Goal: Task Accomplishment & Management: Manage account settings

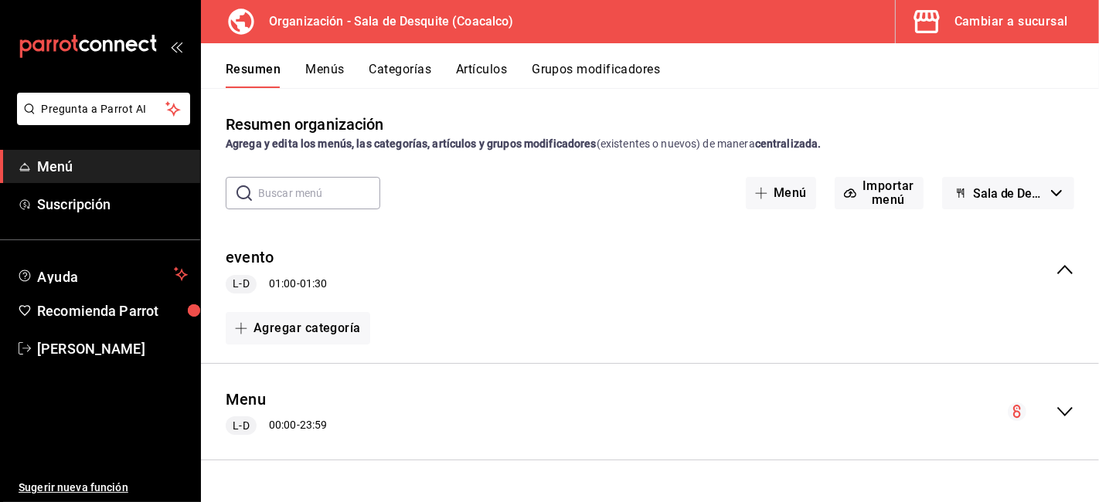
click at [987, 21] on div "Cambiar a sucursal" at bounding box center [1012, 22] width 114 height 22
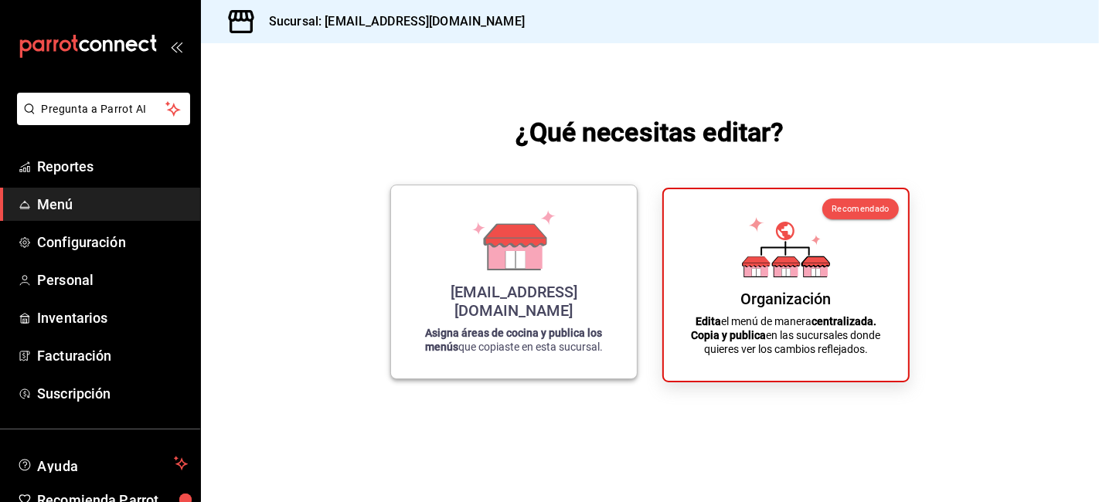
click at [470, 271] on icon at bounding box center [514, 240] width 88 height 60
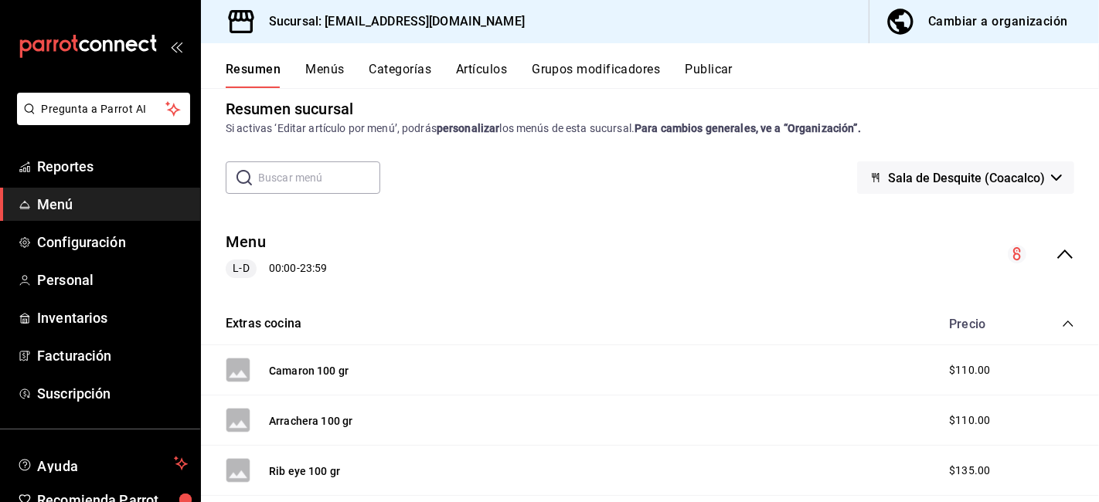
scroll to position [16, 0]
click at [71, 314] on span "Inventarios" at bounding box center [112, 318] width 151 height 21
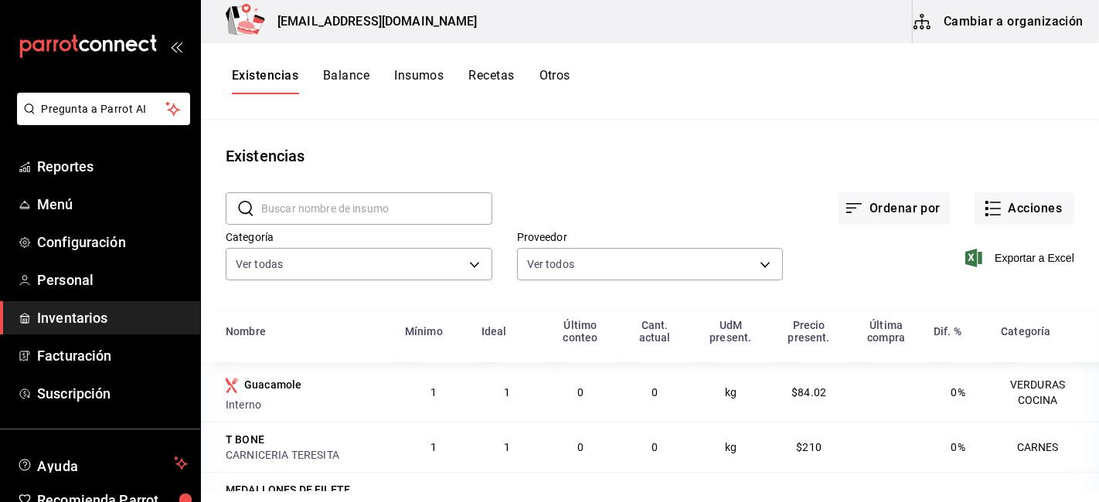
click at [495, 76] on button "Recetas" at bounding box center [491, 81] width 46 height 26
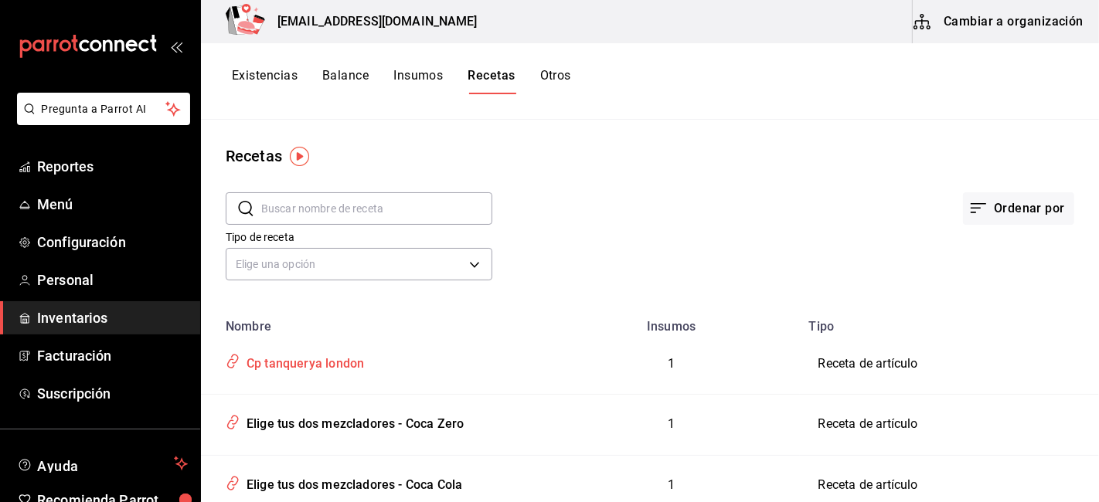
click at [297, 367] on div "Cp tanquerya london" at bounding box center [302, 361] width 124 height 24
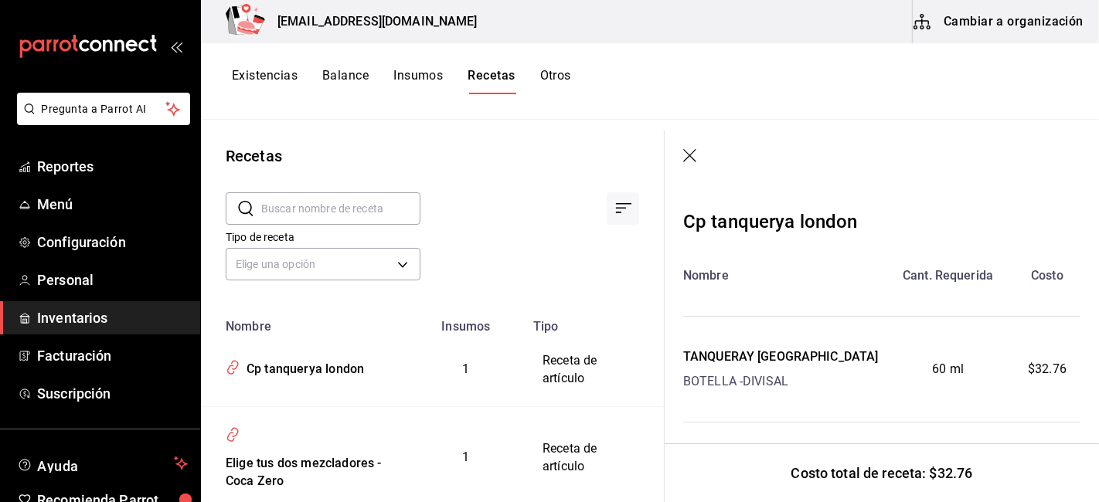
scroll to position [12, 0]
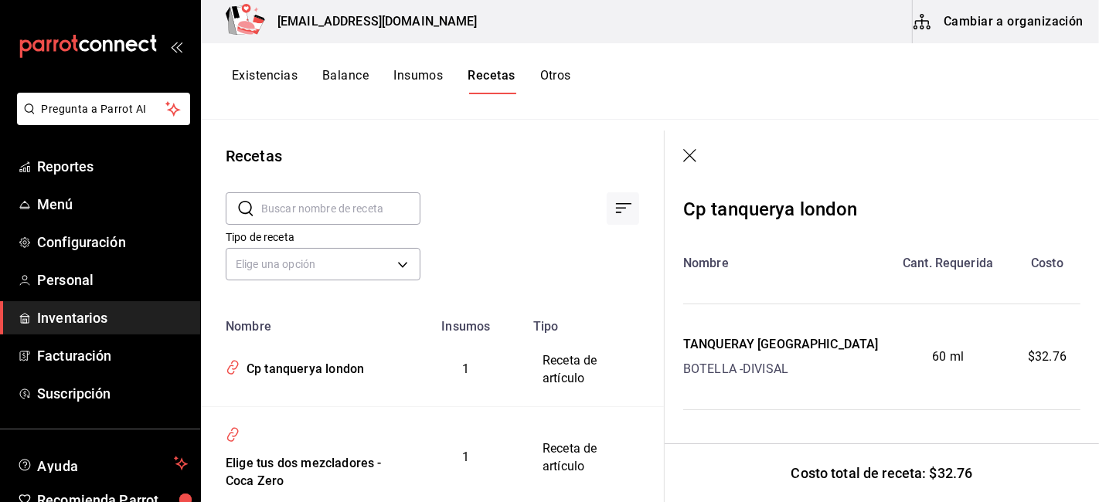
click at [692, 155] on icon "button" at bounding box center [690, 156] width 15 height 15
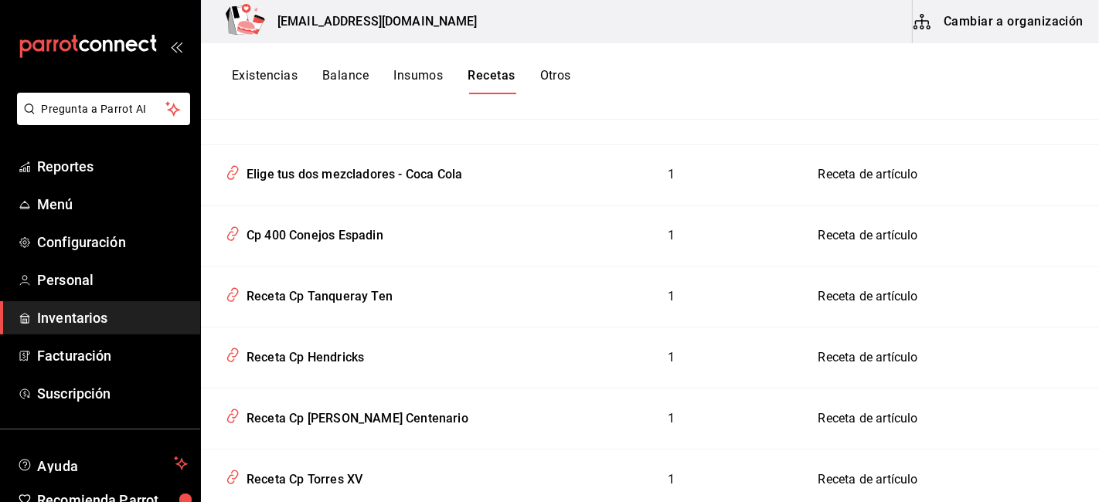
scroll to position [312, 0]
click at [342, 237] on div "Cp 400 Conejos Espadin" at bounding box center [311, 232] width 143 height 24
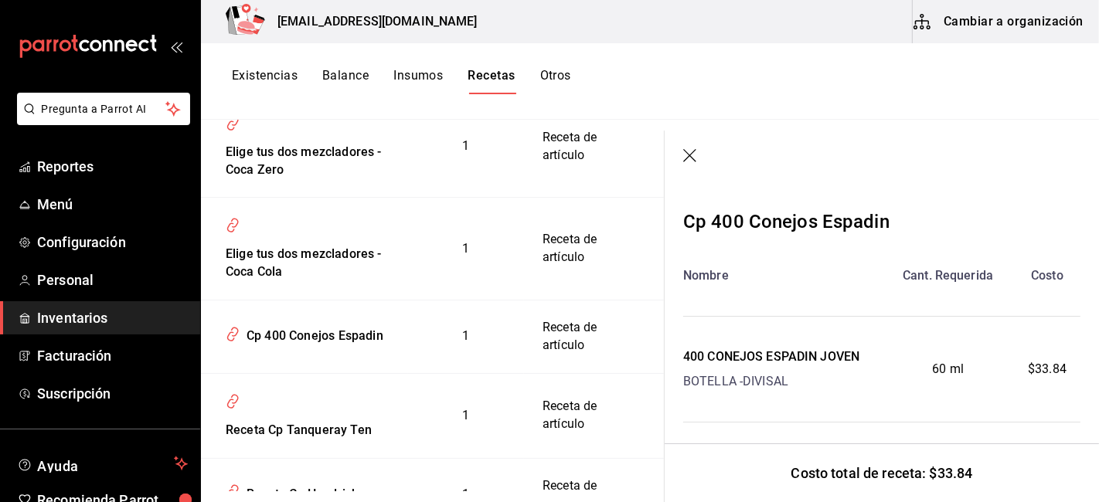
scroll to position [12, 0]
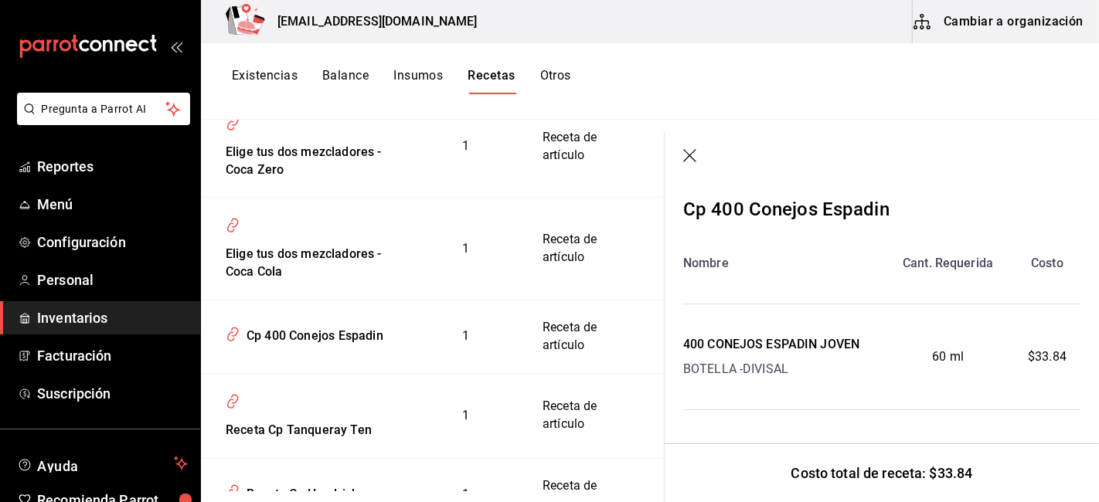
click at [690, 153] on icon "button" at bounding box center [690, 156] width 15 height 15
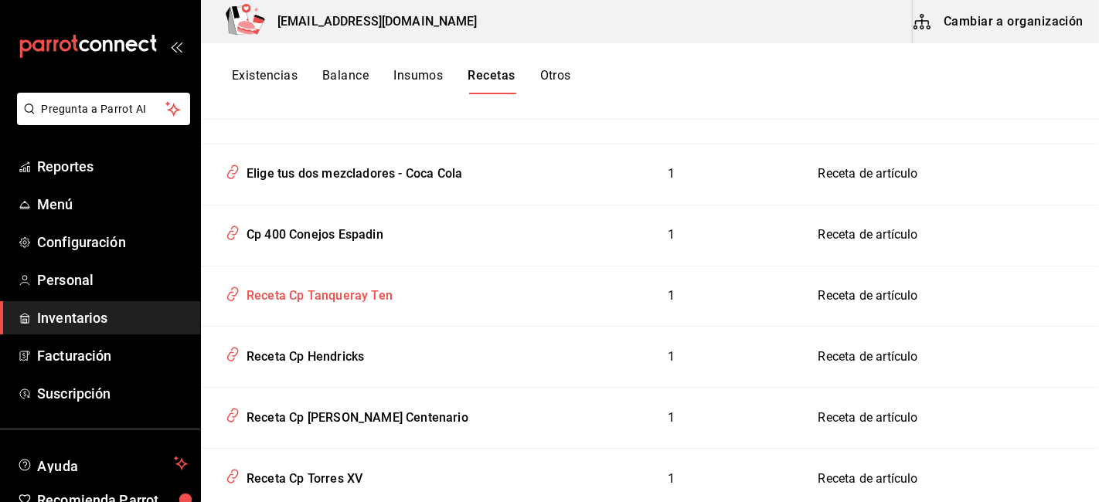
click at [304, 294] on div "Receta Cp Tanqueray Ten" at bounding box center [316, 293] width 152 height 24
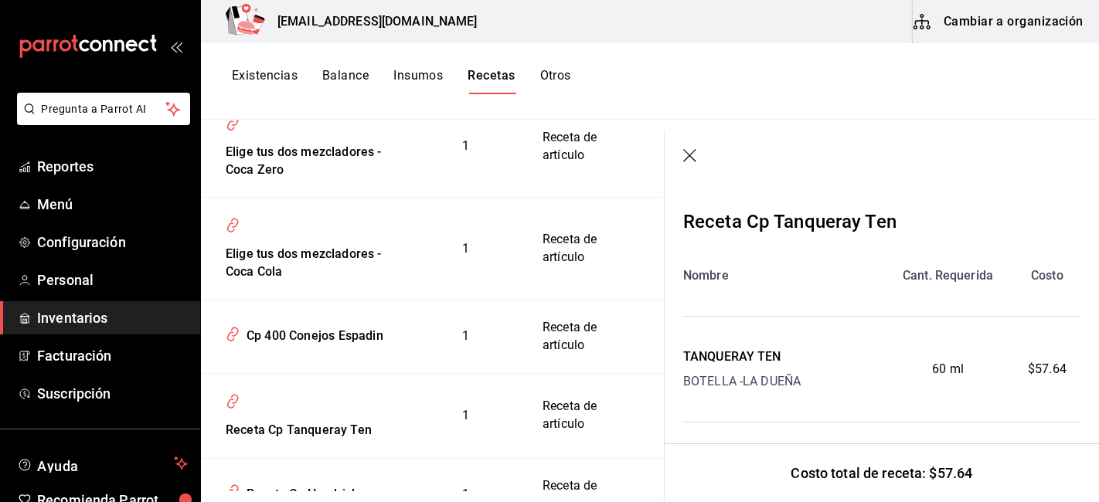
click at [690, 158] on icon "button" at bounding box center [690, 156] width 15 height 15
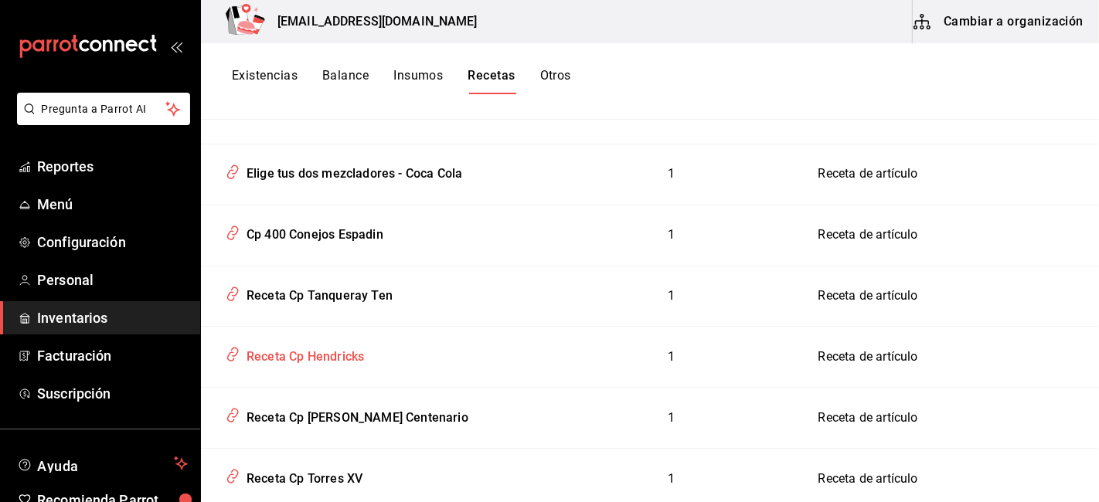
click at [308, 356] on div "Receta Cp Hendricks" at bounding box center [302, 354] width 124 height 24
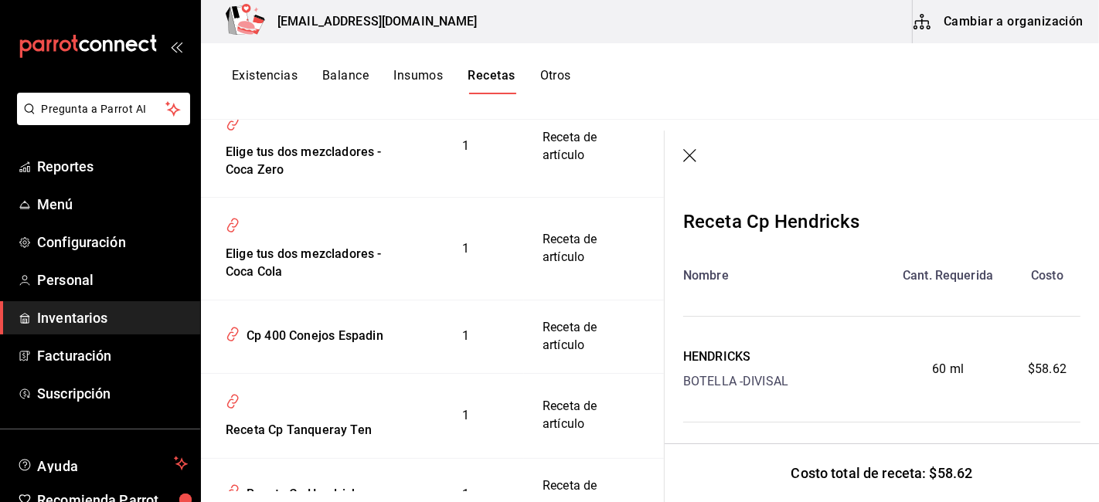
click at [686, 157] on icon "button" at bounding box center [690, 156] width 15 height 15
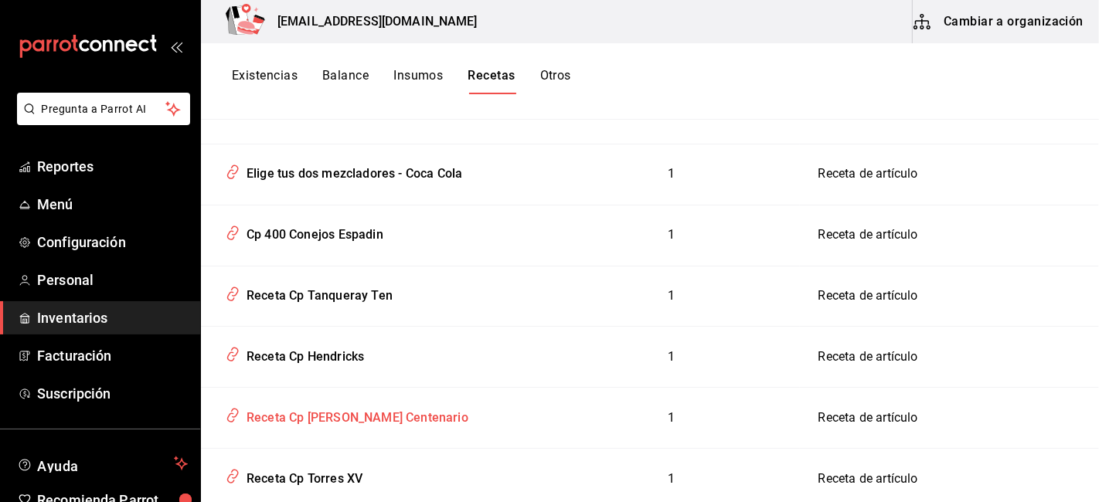
click at [300, 415] on div "Receta Cp [PERSON_NAME] Centenario" at bounding box center [354, 416] width 228 height 24
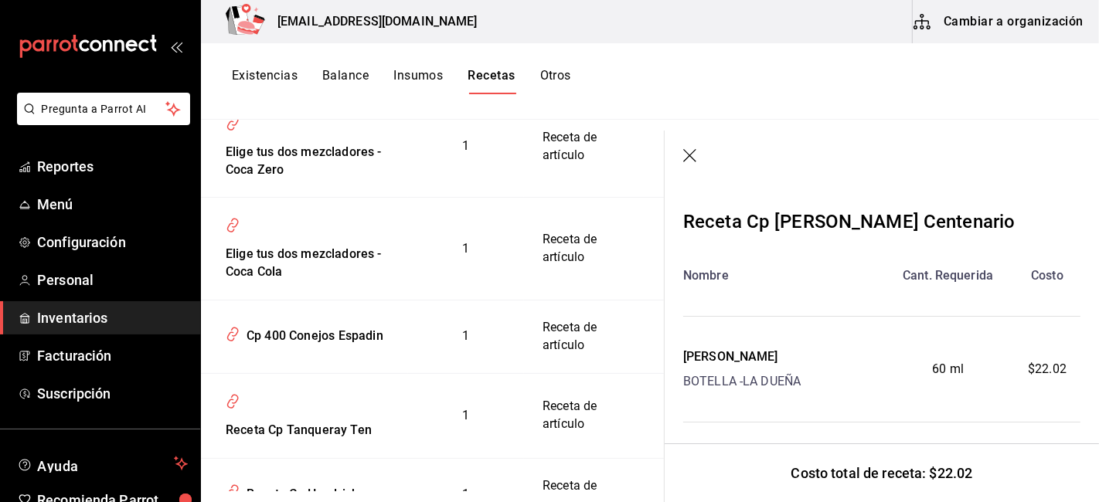
click at [692, 160] on icon "button" at bounding box center [690, 156] width 15 height 15
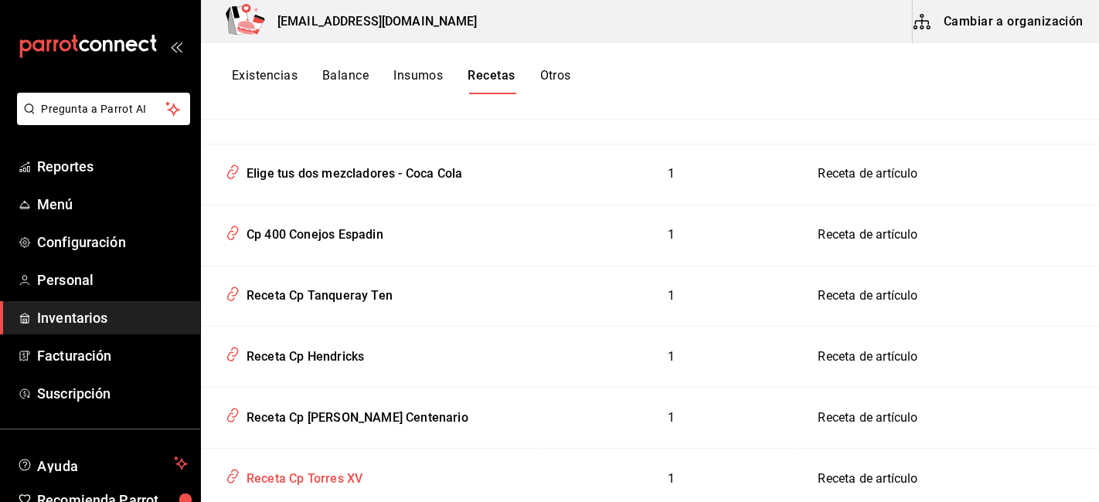
click at [336, 479] on div "Receta Cp Torres XV" at bounding box center [301, 477] width 122 height 24
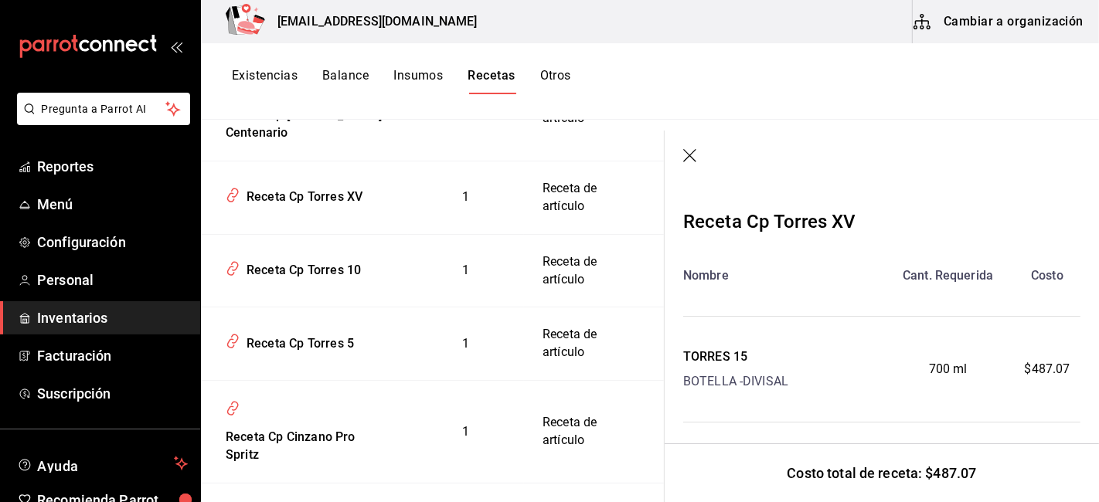
scroll to position [785, 0]
click at [271, 141] on div "Receta Cp [PERSON_NAME] Centenario" at bounding box center [305, 121] width 170 height 42
click at [684, 158] on icon "button" at bounding box center [690, 156] width 15 height 15
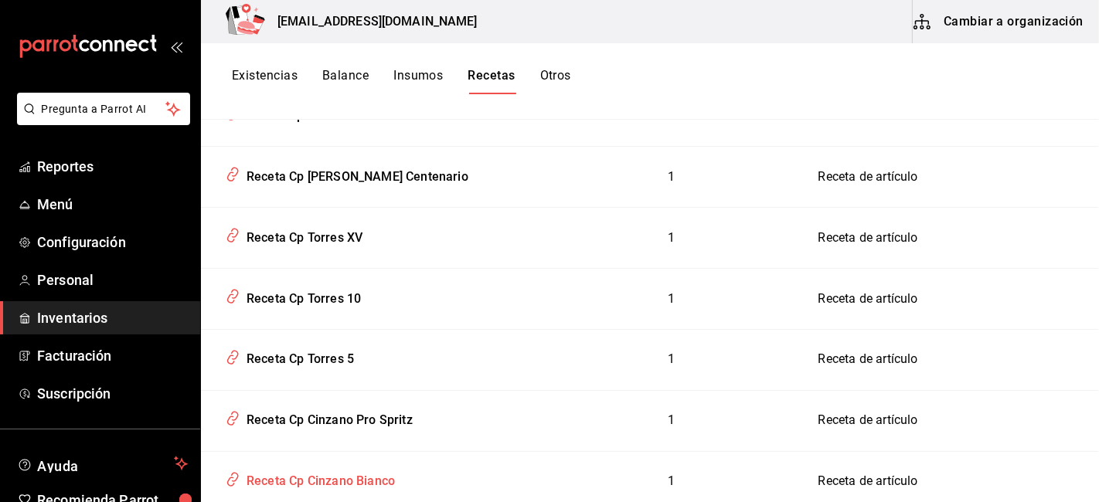
scroll to position [553, 0]
click at [369, 173] on div "Receta Cp [PERSON_NAME] Centenario" at bounding box center [354, 174] width 228 height 24
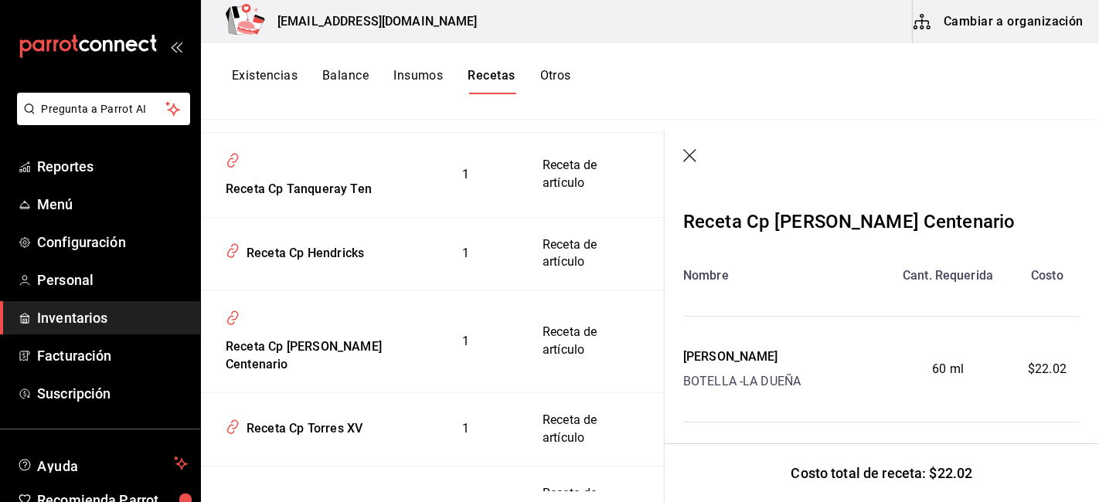
click at [694, 157] on icon "button" at bounding box center [690, 156] width 15 height 15
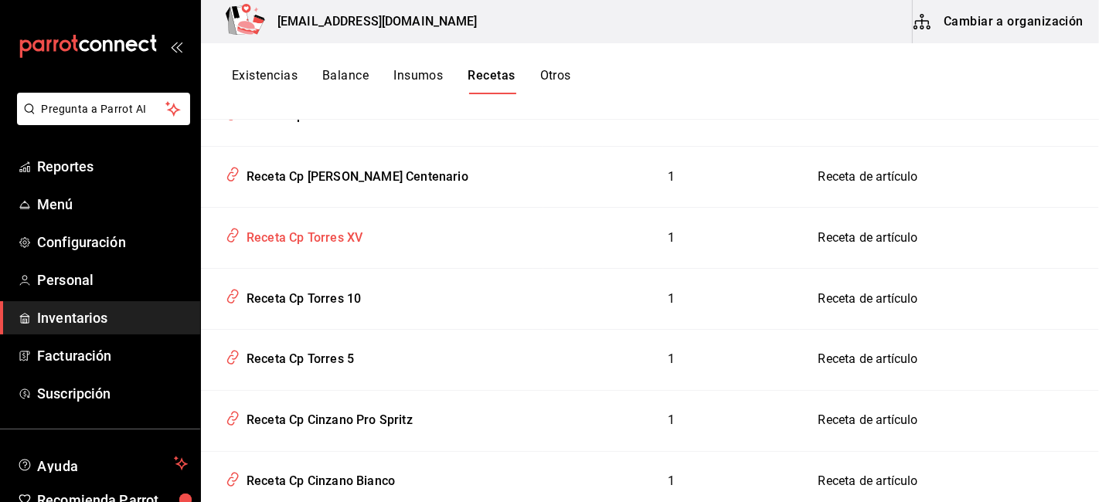
click at [343, 237] on div "Receta Cp Torres XV" at bounding box center [301, 235] width 122 height 24
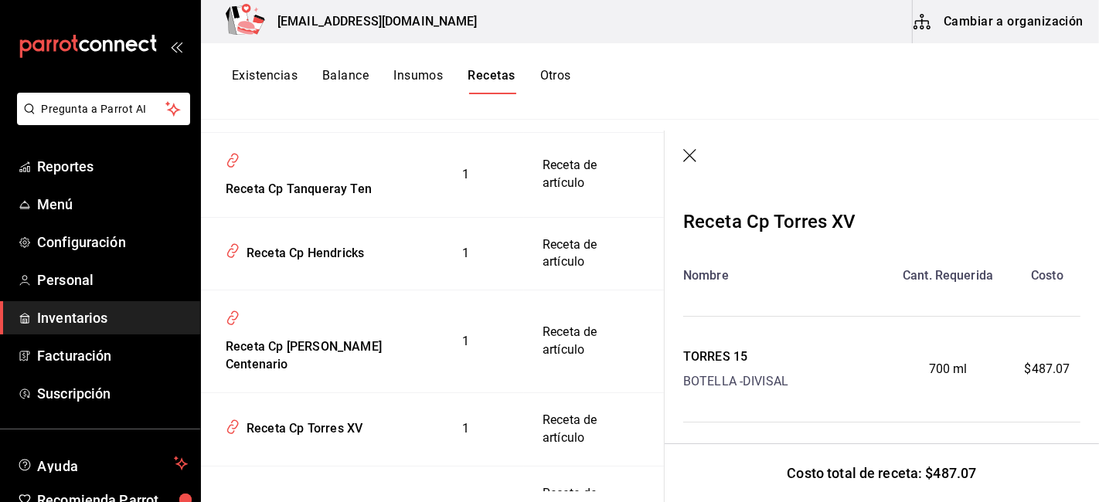
click at [690, 152] on icon "button" at bounding box center [690, 156] width 15 height 15
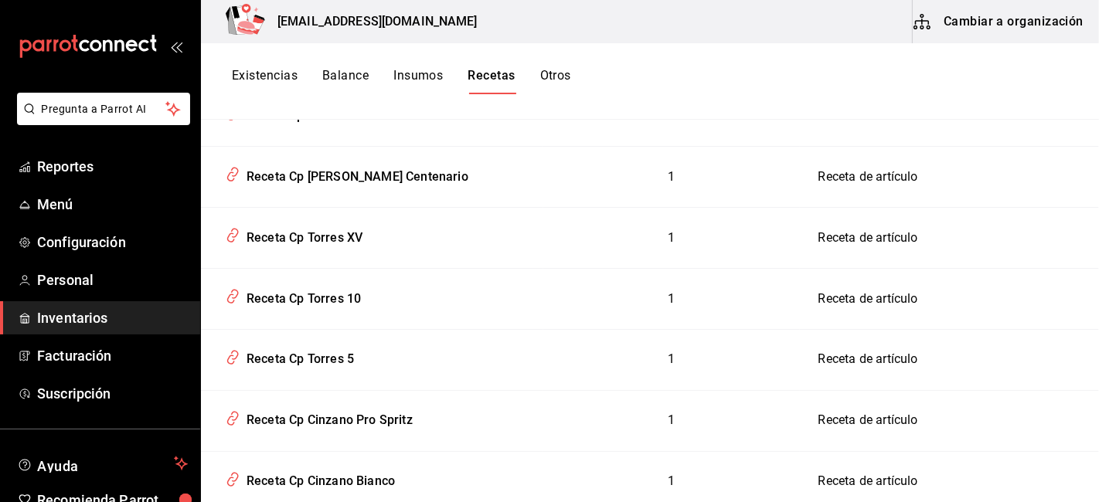
click at [170, 43] on icon "open_drawer_menu" at bounding box center [176, 46] width 12 height 12
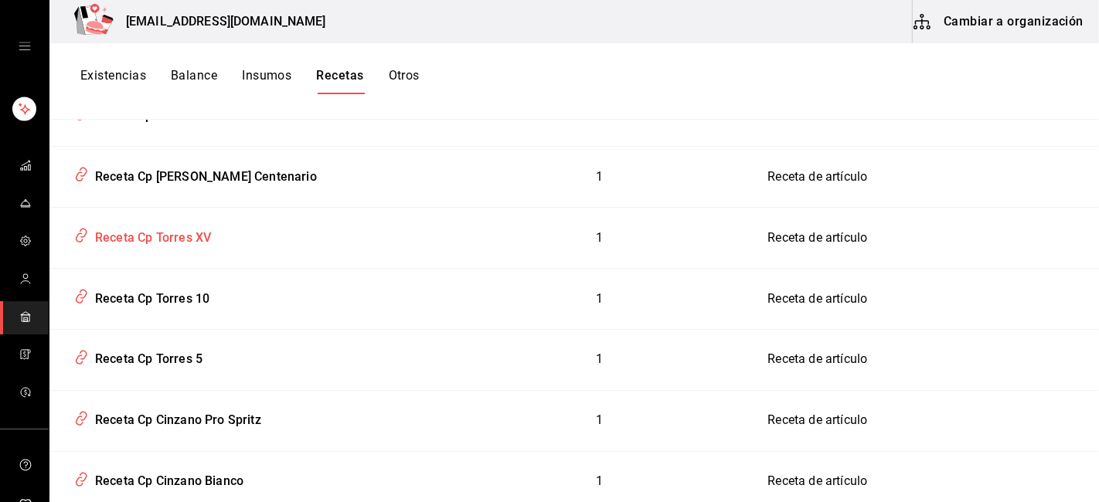
click at [186, 237] on div "Receta Cp Torres XV" at bounding box center [150, 235] width 122 height 24
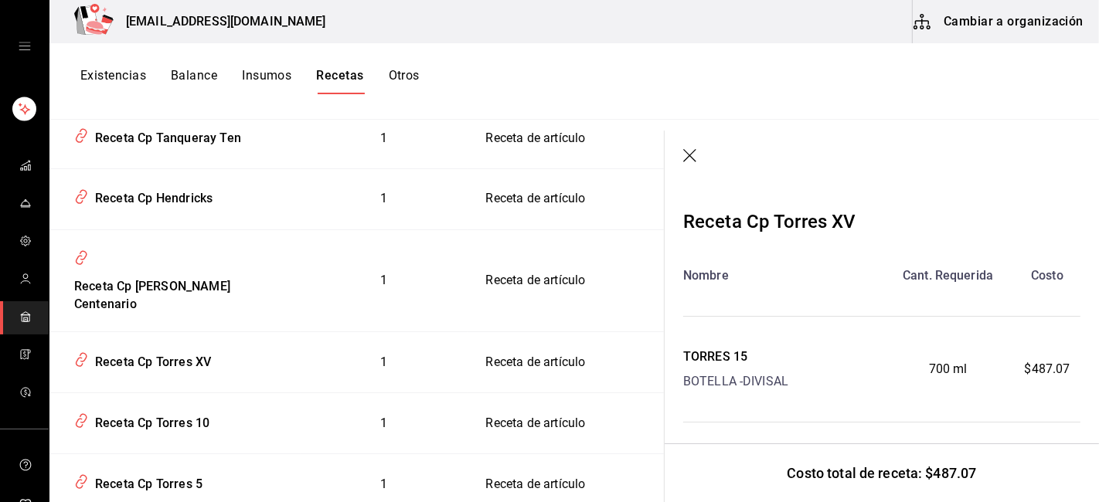
click at [693, 153] on icon "button" at bounding box center [690, 156] width 15 height 15
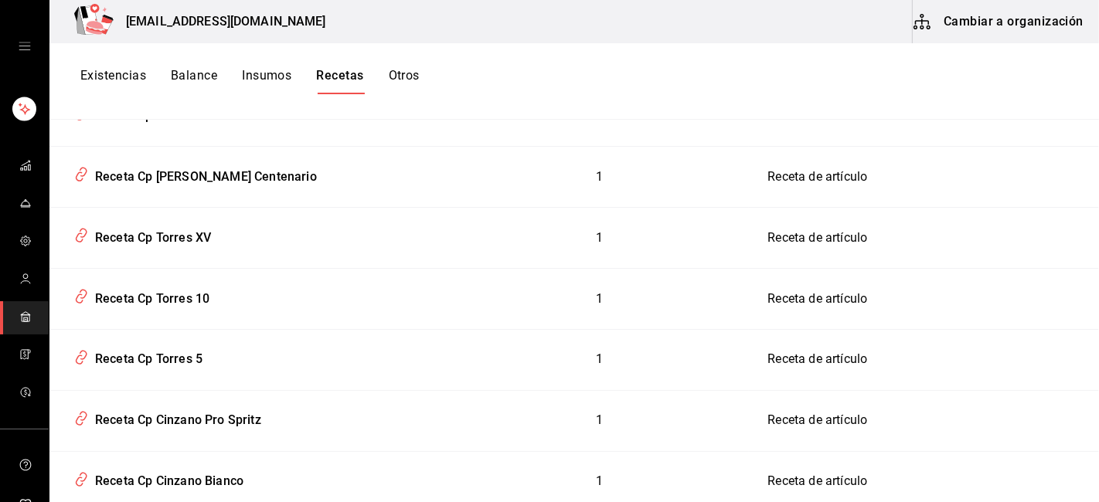
click at [1006, 24] on button "Cambiar a organización" at bounding box center [1000, 21] width 174 height 43
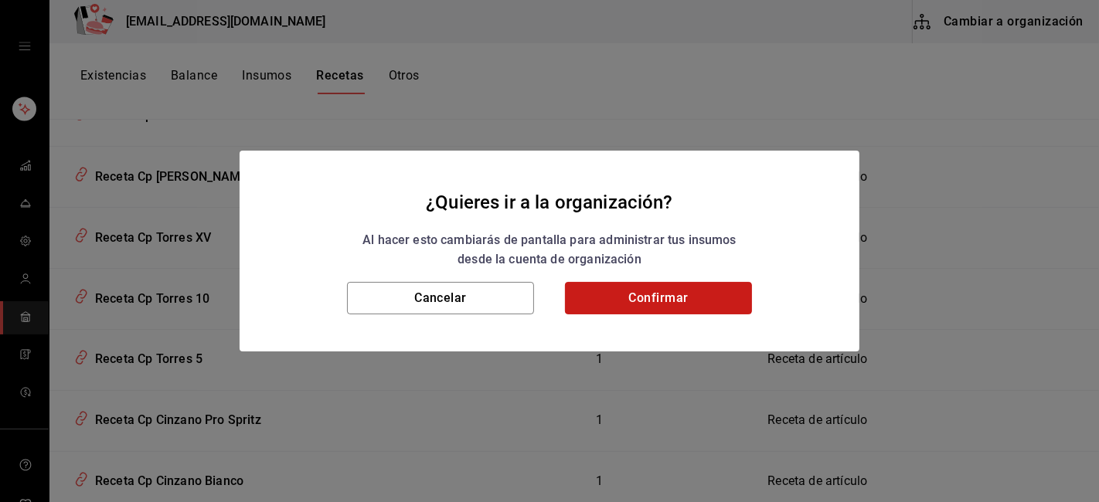
click at [673, 291] on button "Confirmar" at bounding box center [658, 298] width 187 height 32
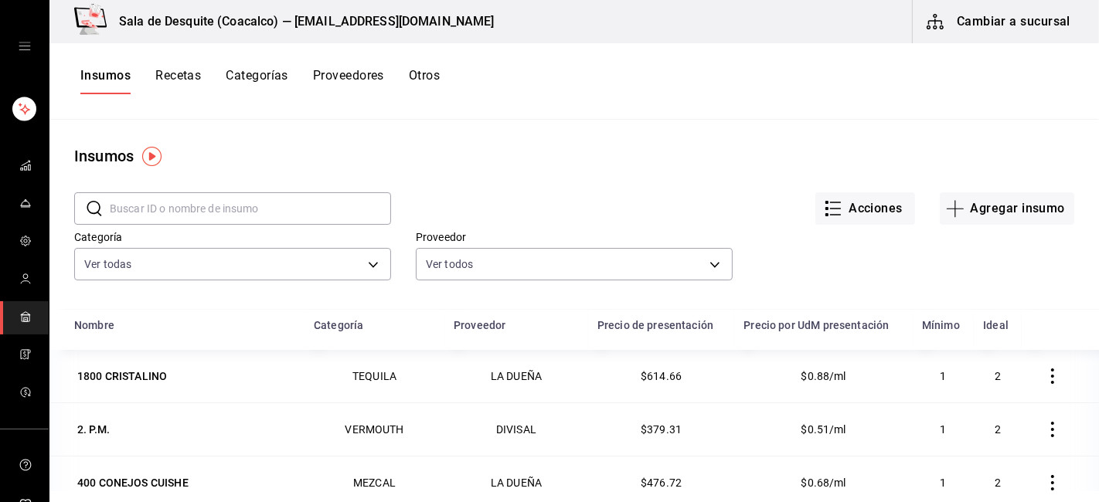
click at [180, 74] on button "Recetas" at bounding box center [178, 81] width 46 height 26
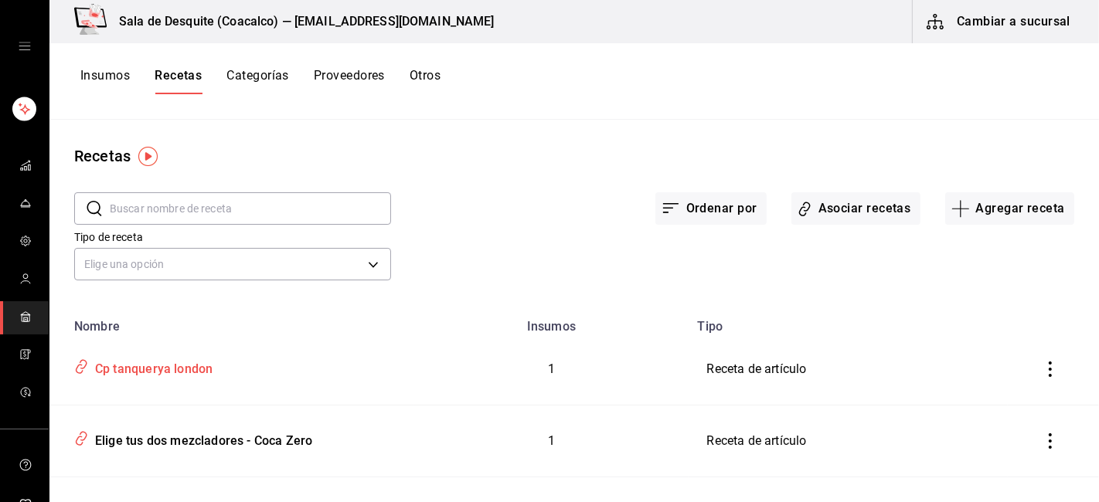
click at [172, 372] on div "Cp tanquerya london" at bounding box center [151, 367] width 124 height 24
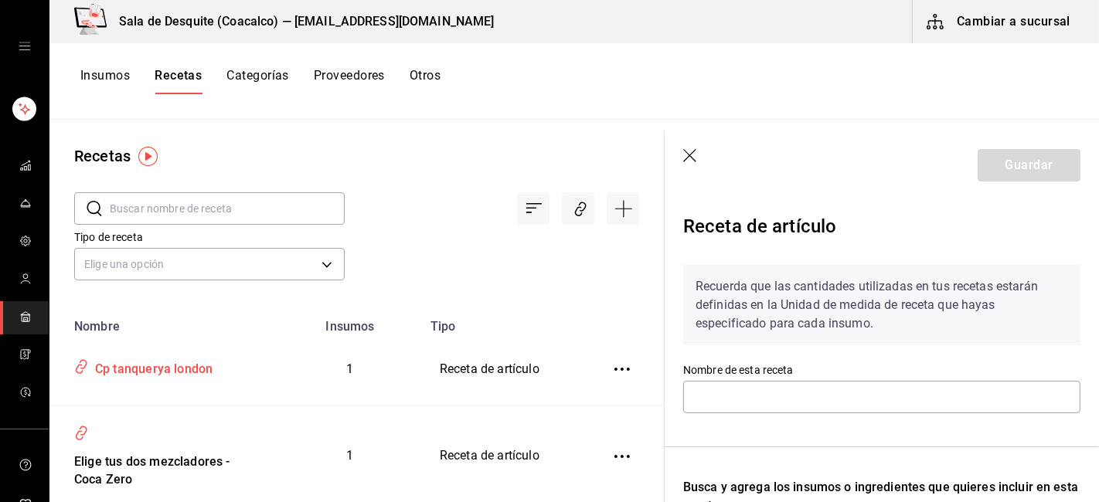
type input "Cp tanquerya london"
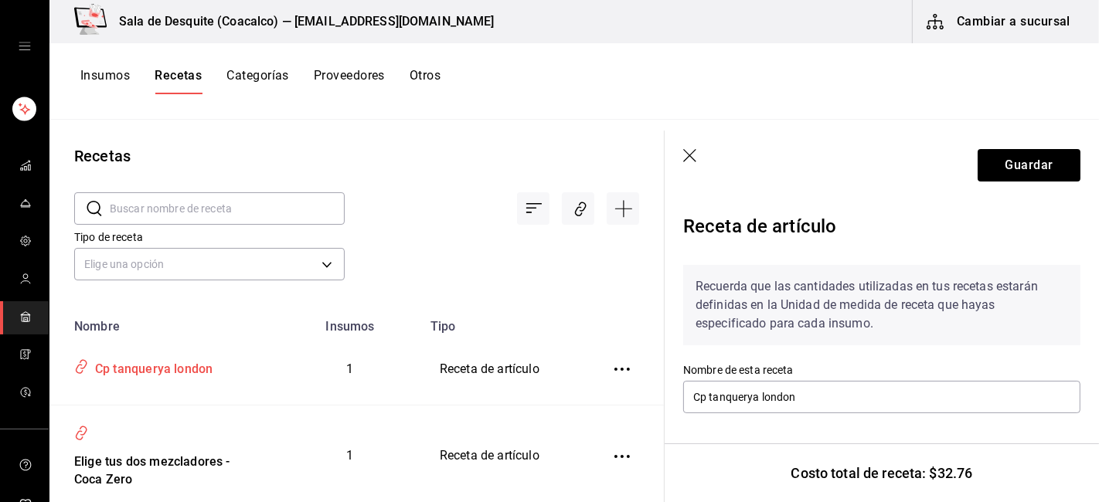
click at [151, 369] on div "Cp tanquerya london" at bounding box center [151, 367] width 124 height 24
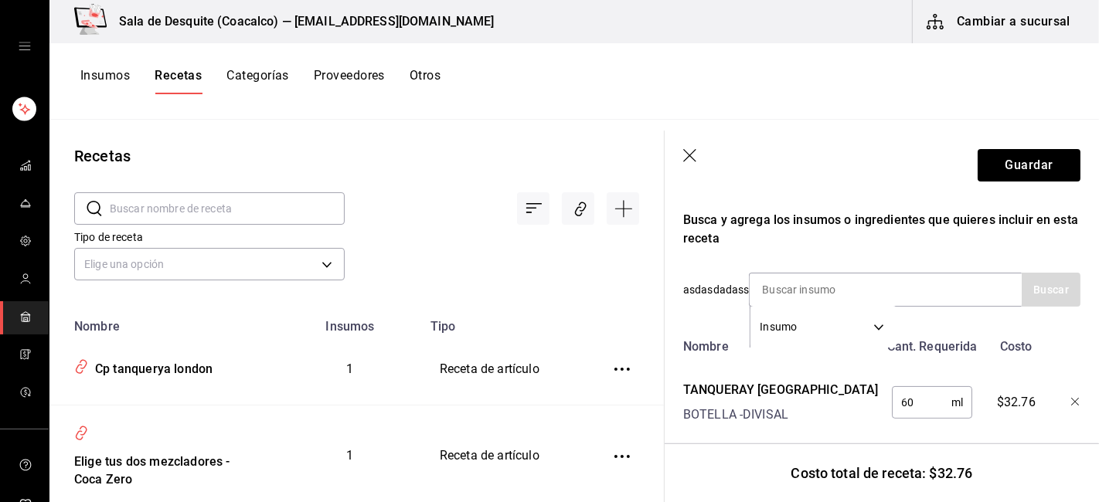
scroll to position [301, 0]
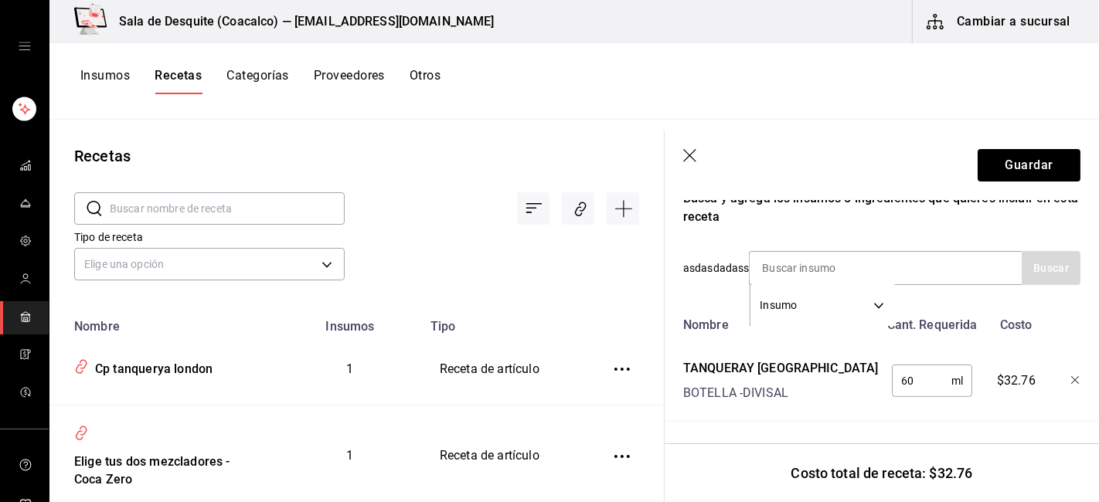
click at [691, 155] on icon "button" at bounding box center [689, 155] width 13 height 13
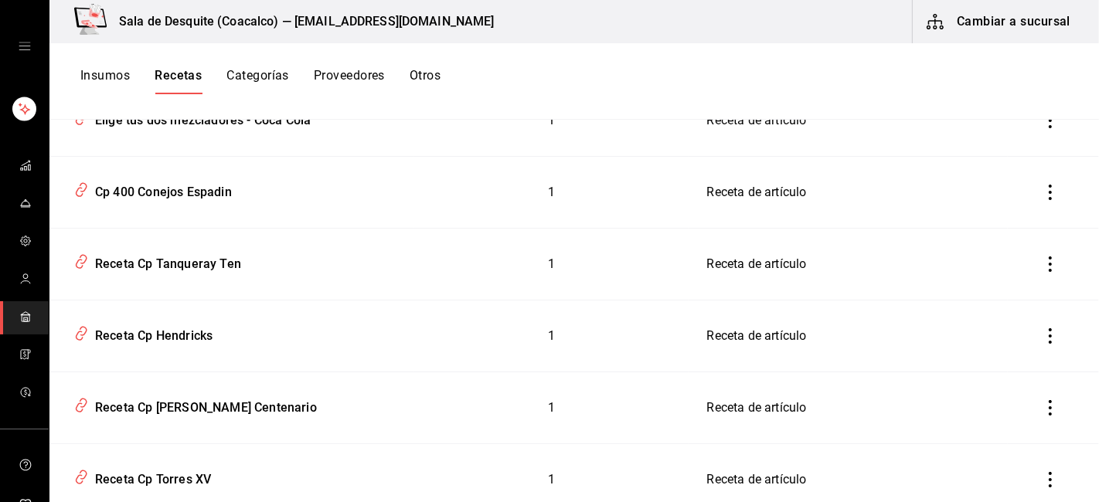
scroll to position [395, 0]
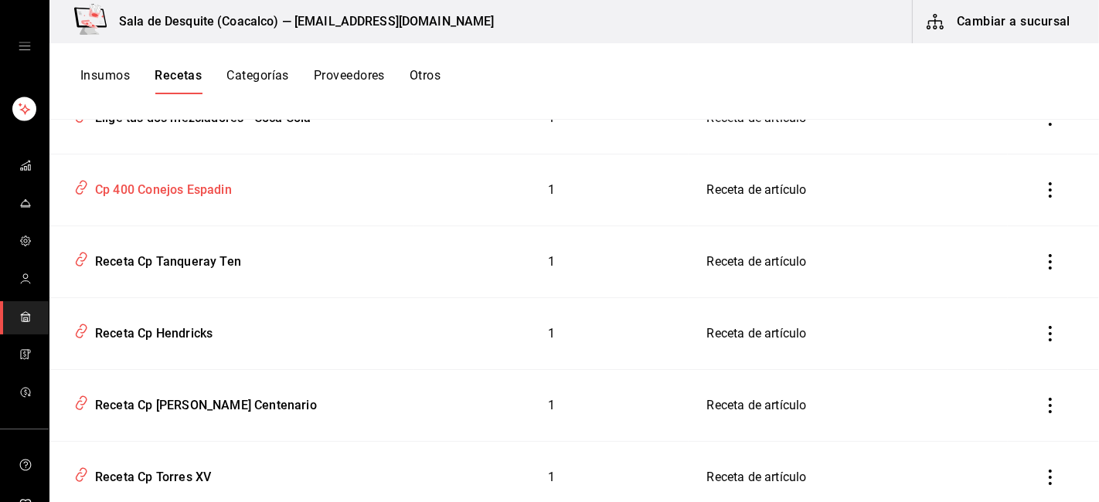
click at [172, 190] on div "Cp 400 Conejos Espadin" at bounding box center [160, 187] width 143 height 24
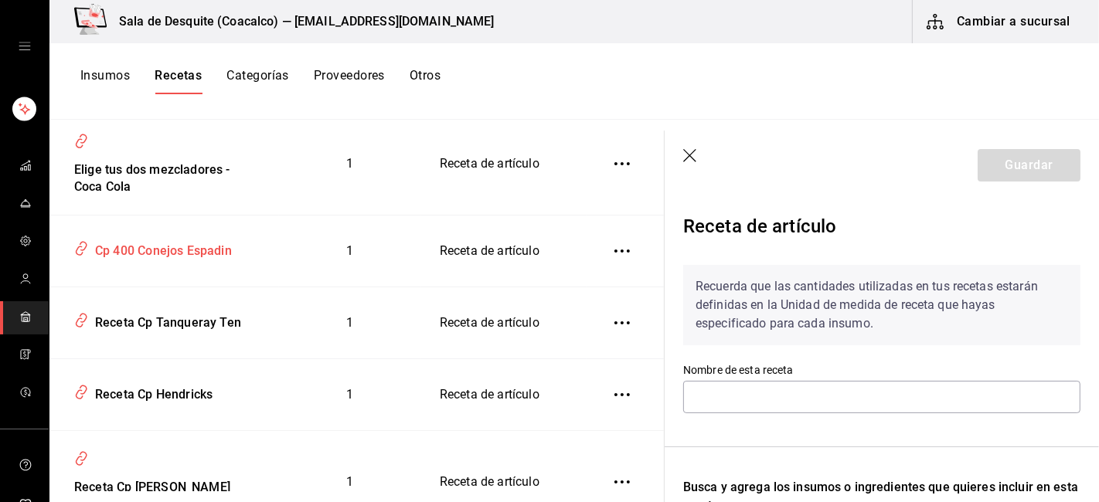
type input "Cp 400 Conejos Espadin"
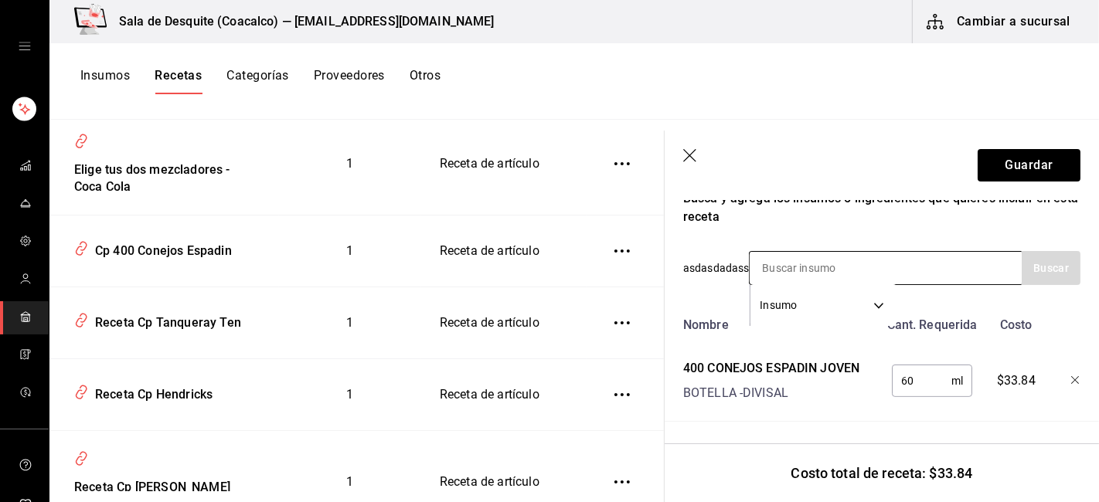
scroll to position [301, 0]
click at [694, 161] on icon "button" at bounding box center [690, 156] width 15 height 15
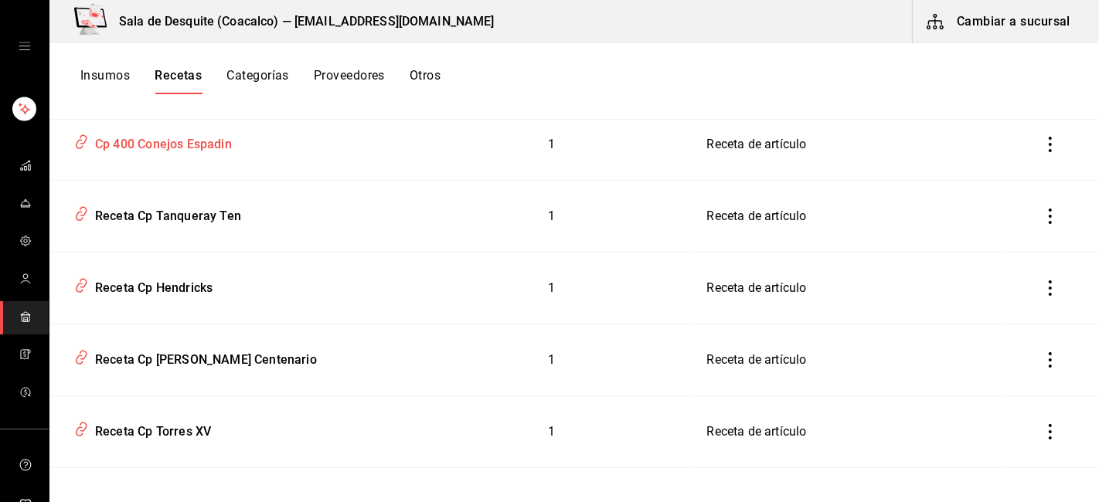
scroll to position [443, 0]
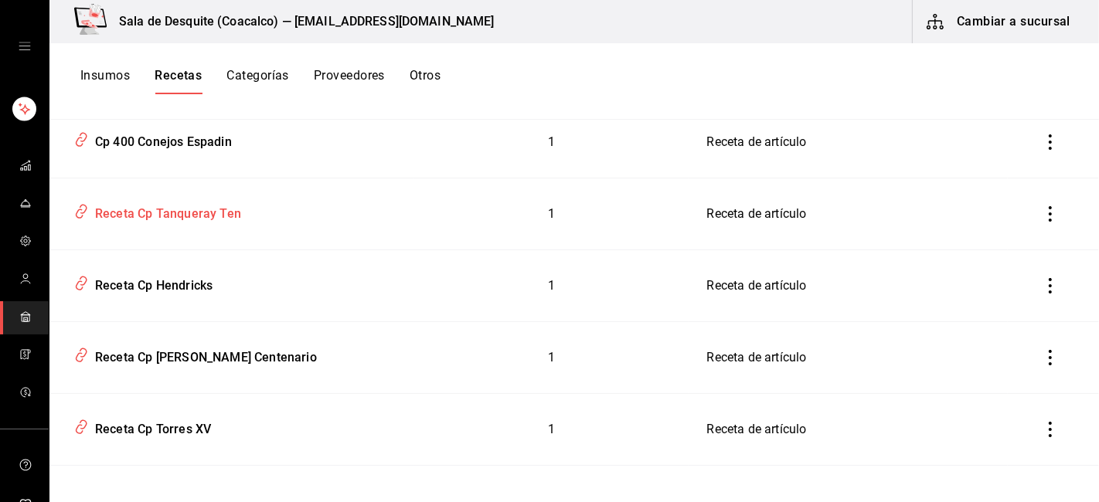
click at [187, 216] on div "Receta Cp Tanqueray Ten" at bounding box center [165, 211] width 152 height 24
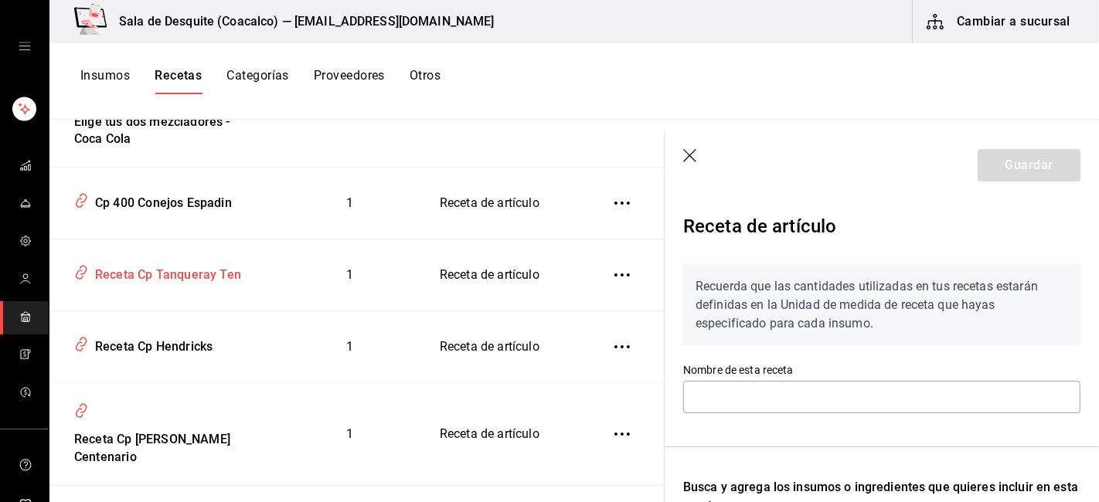
type input "Receta Cp Tanqueray Ten"
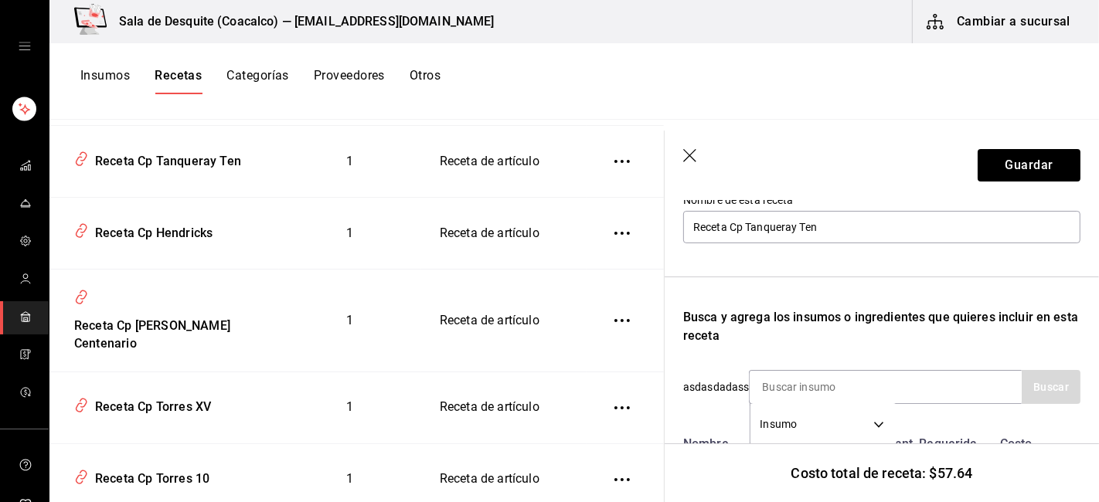
scroll to position [301, 0]
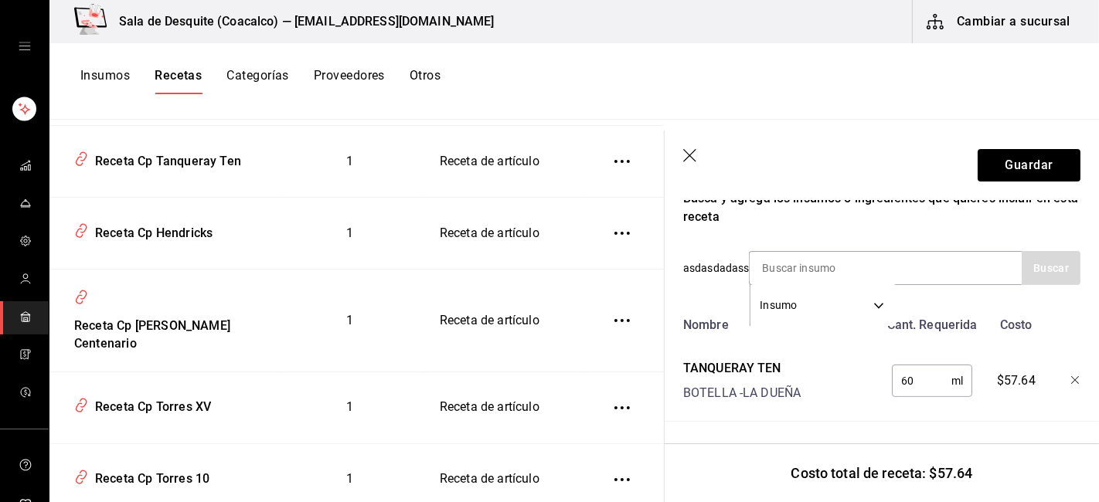
click at [692, 157] on icon "button" at bounding box center [690, 156] width 15 height 15
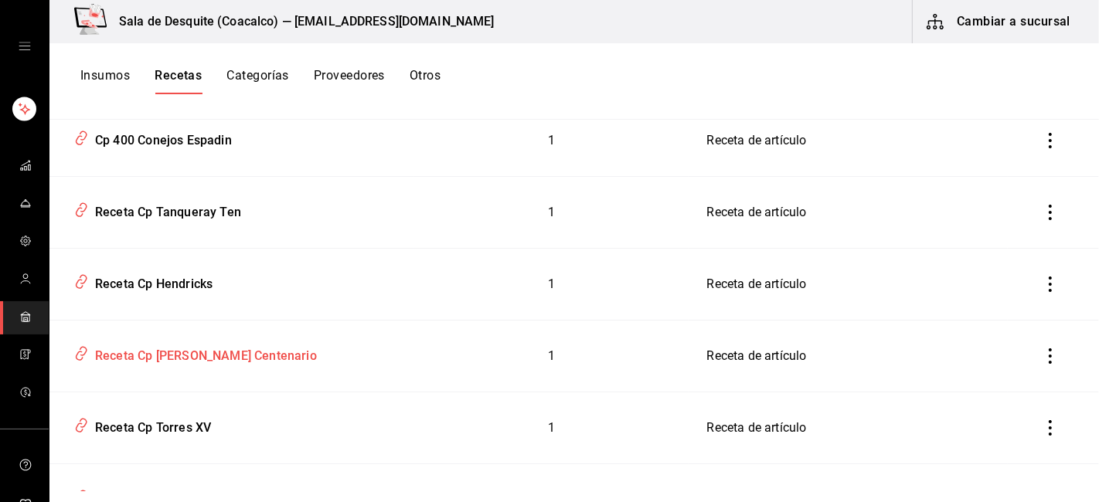
scroll to position [444, 0]
click at [178, 287] on div "Receta Cp Hendricks" at bounding box center [151, 283] width 124 height 24
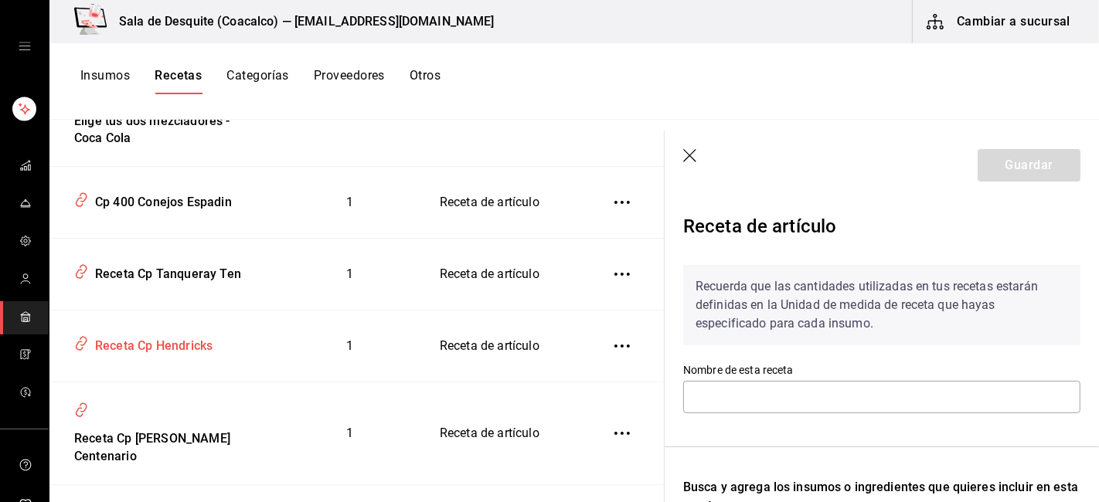
type input "Receta Cp Hendricks"
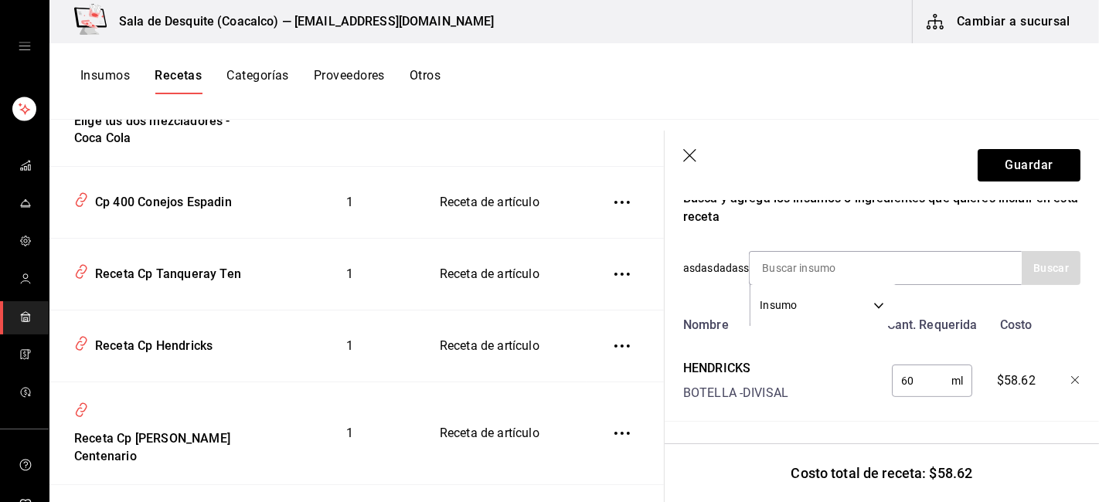
scroll to position [301, 0]
click at [688, 155] on icon "button" at bounding box center [690, 156] width 15 height 15
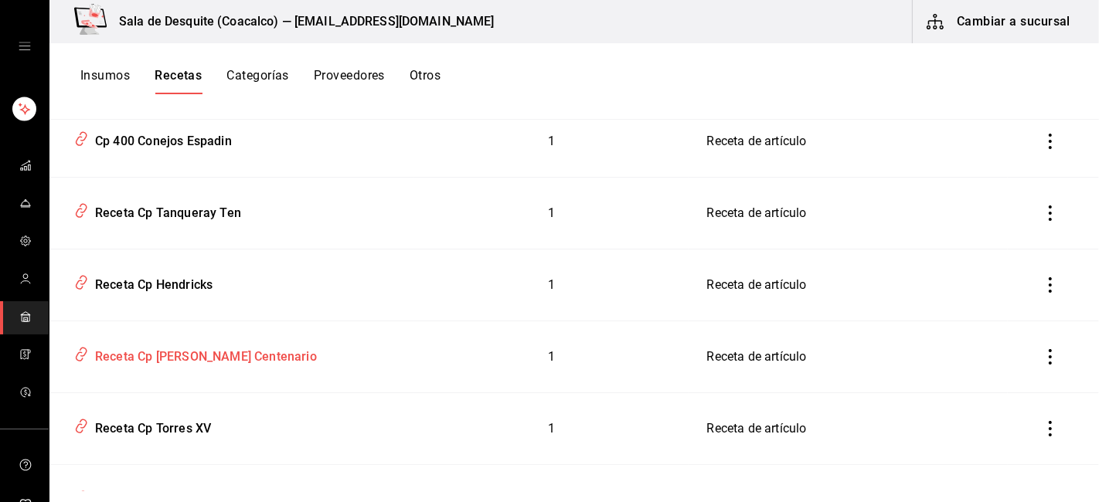
click at [188, 369] on td "Receta Cp [PERSON_NAME] Centenario" at bounding box center [231, 358] width 365 height 72
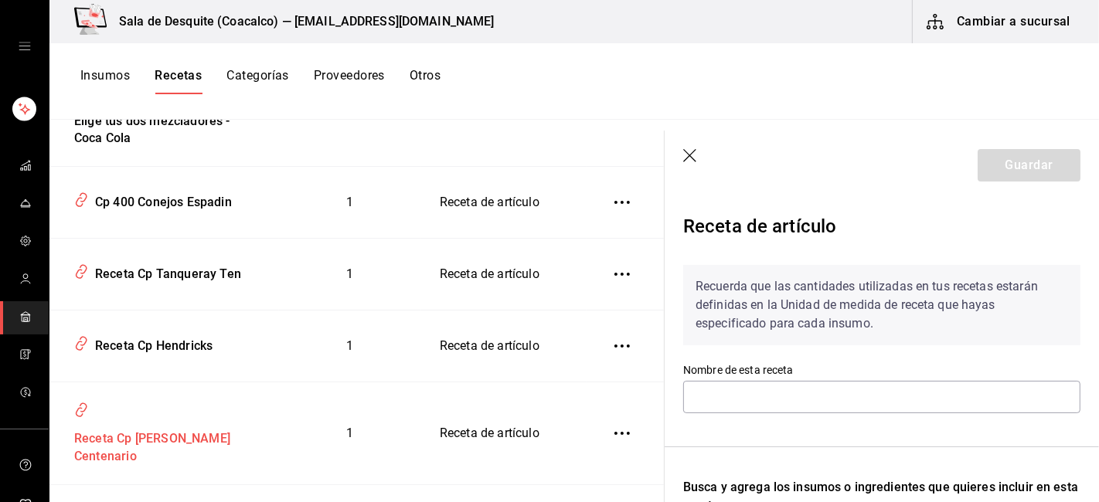
type input "Receta Cp [PERSON_NAME] Centenario"
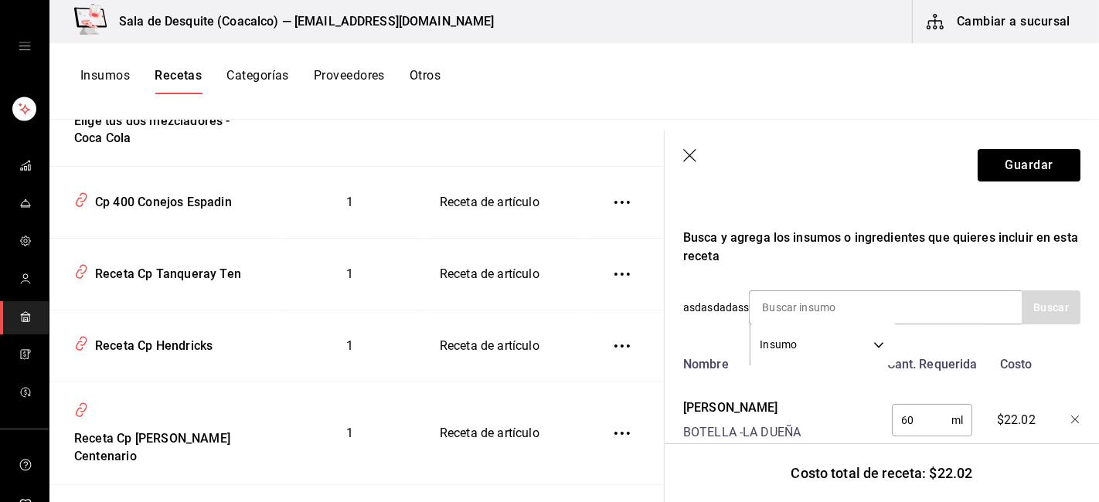
scroll to position [301, 0]
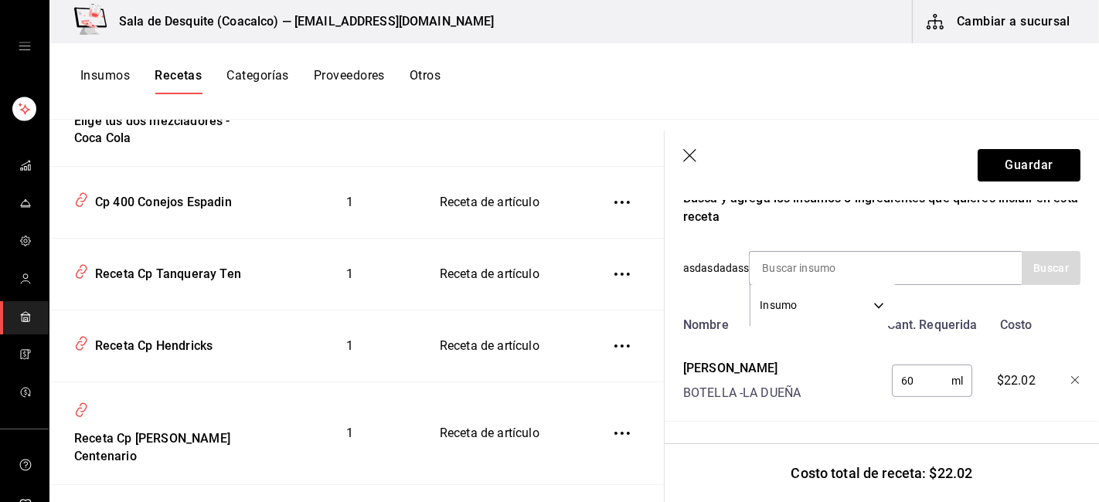
click at [684, 150] on icon "button" at bounding box center [689, 155] width 13 height 13
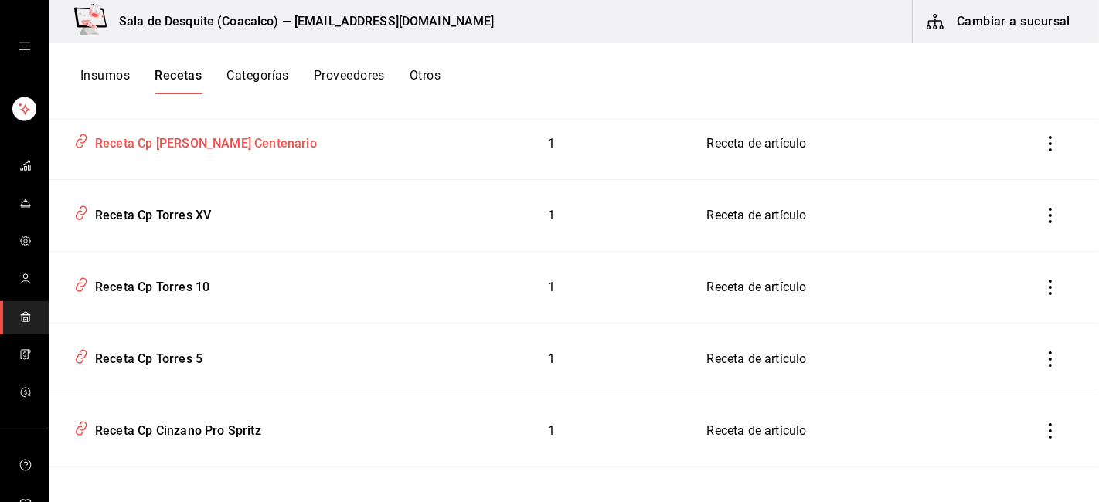
scroll to position [659, 0]
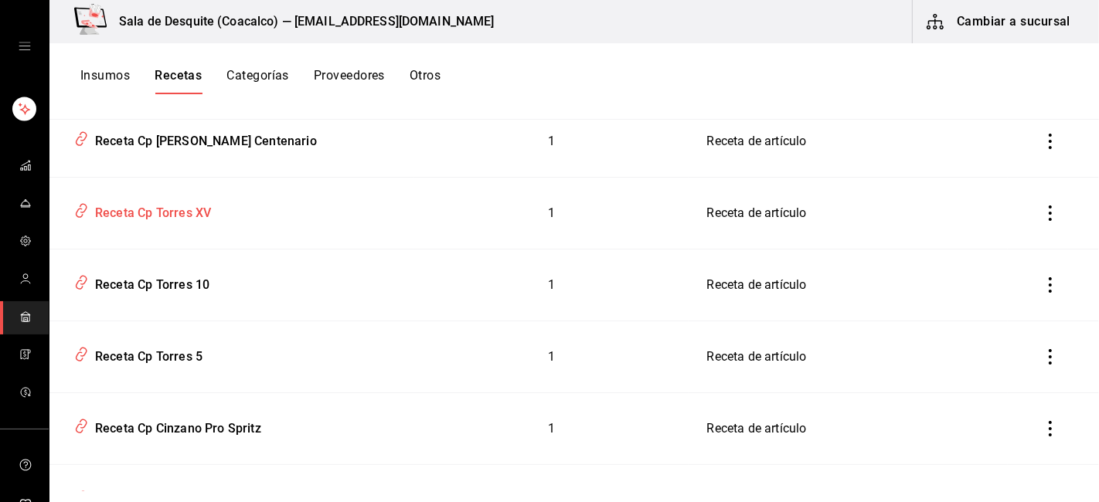
click at [170, 216] on div "Receta Cp Torres XV" at bounding box center [150, 211] width 122 height 24
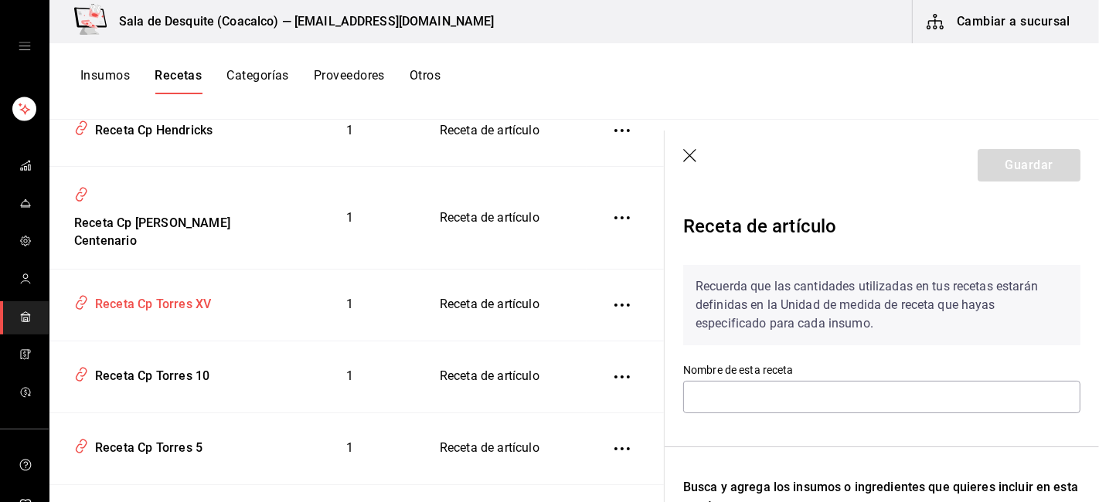
type input "Receta Cp Torres XV"
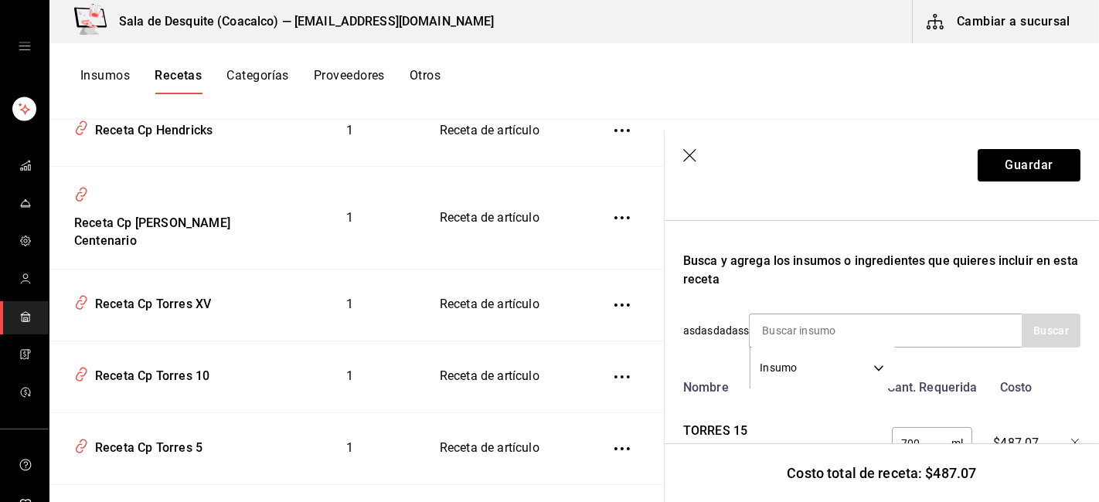
scroll to position [226, 0]
click at [693, 156] on icon "button" at bounding box center [690, 156] width 15 height 15
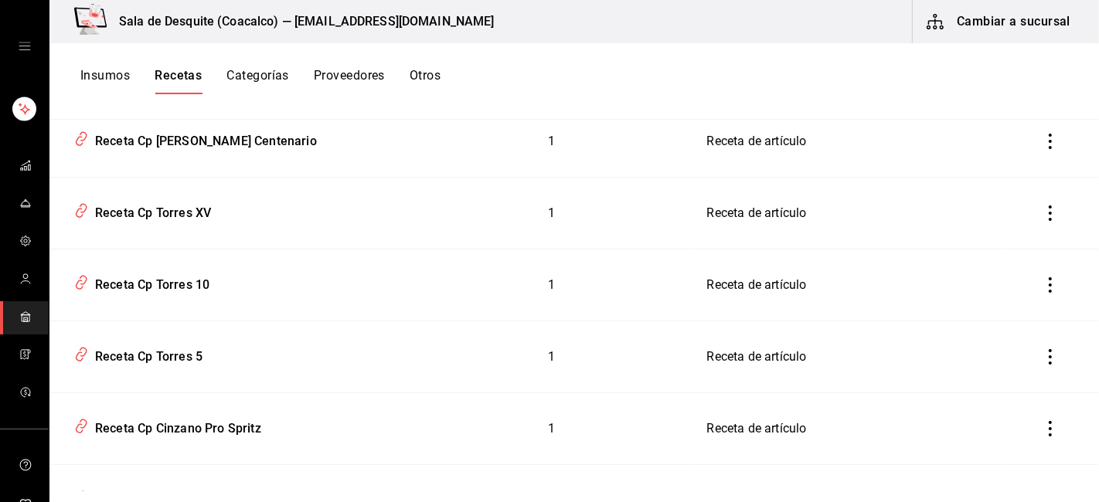
click at [1043, 211] on icon "inventoriesTable" at bounding box center [1050, 213] width 15 height 15
click at [128, 210] on div at bounding box center [549, 251] width 1099 height 502
click at [184, 213] on div "Receta Cp Torres XV" at bounding box center [150, 211] width 122 height 24
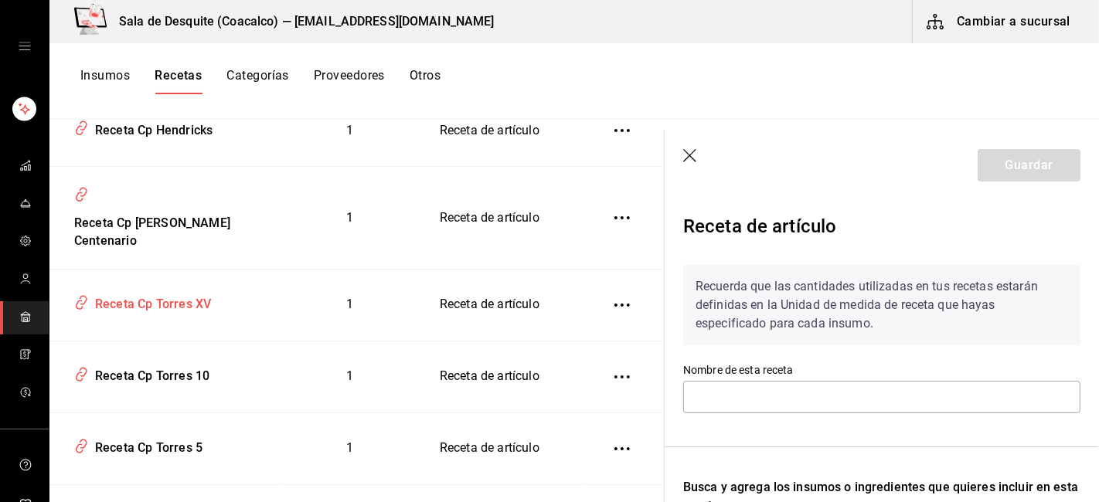
type input "Receta Cp Torres XV"
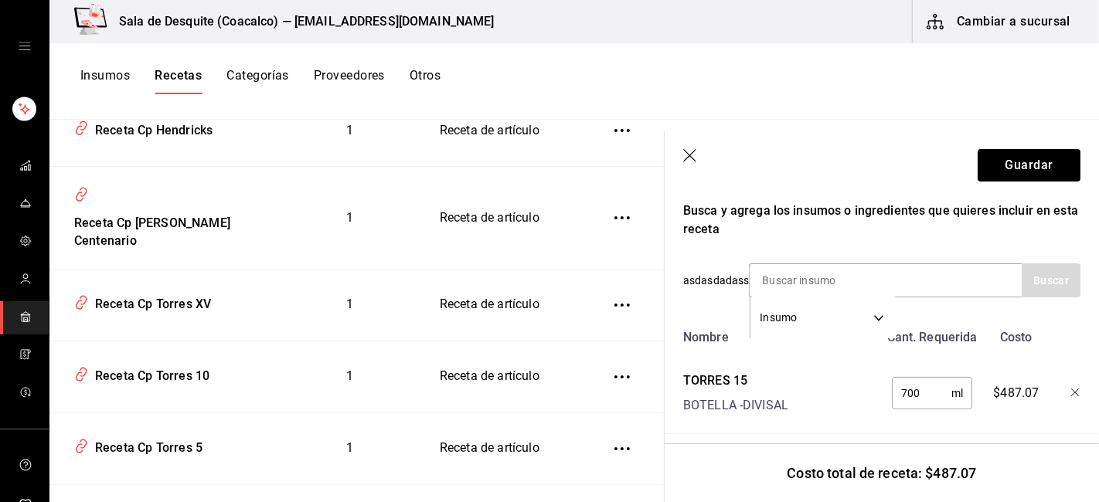
scroll to position [301, 0]
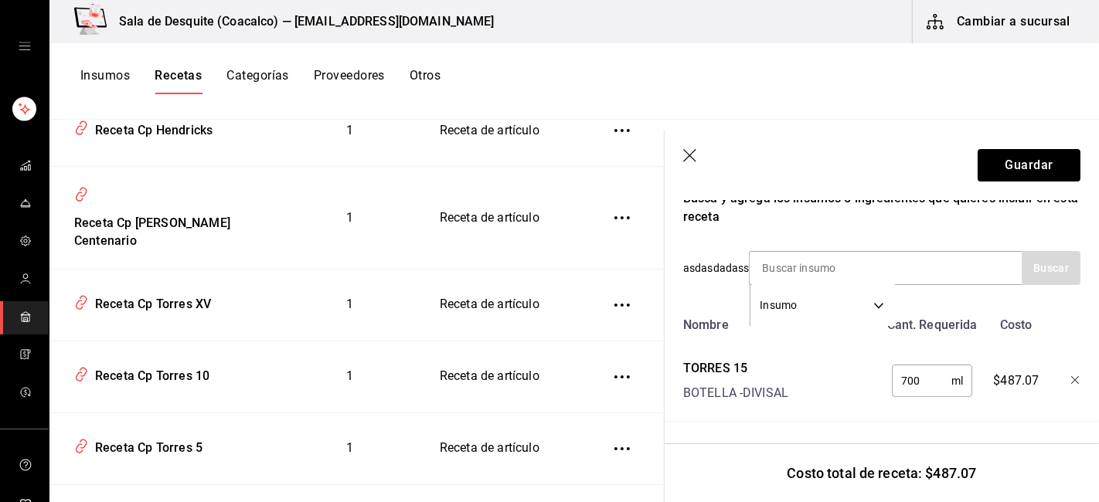
click at [910, 372] on input "700" at bounding box center [922, 381] width 60 height 31
type input "7"
type input "60"
click at [1008, 174] on button "Guardar" at bounding box center [1029, 165] width 103 height 32
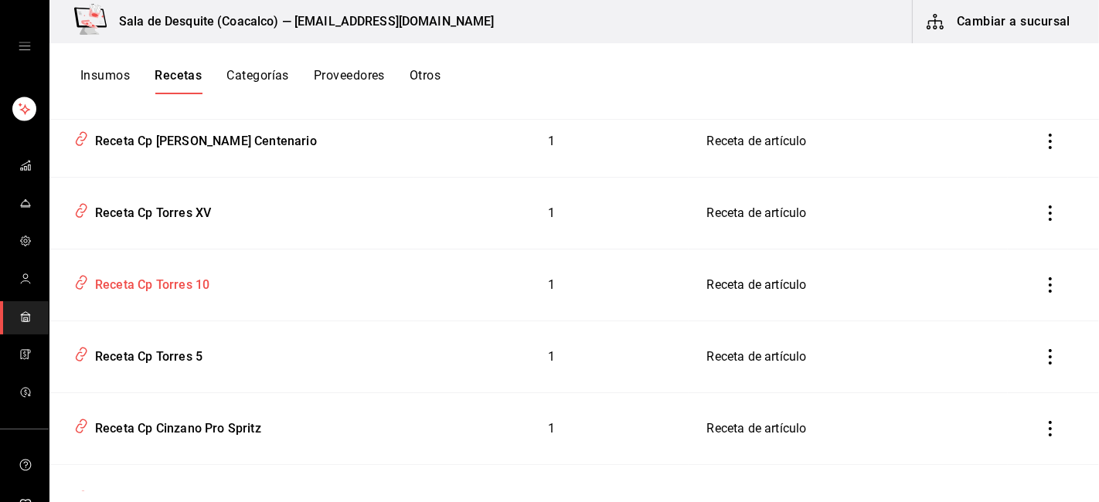
click at [156, 282] on div "Receta Cp Torres 10" at bounding box center [149, 283] width 121 height 24
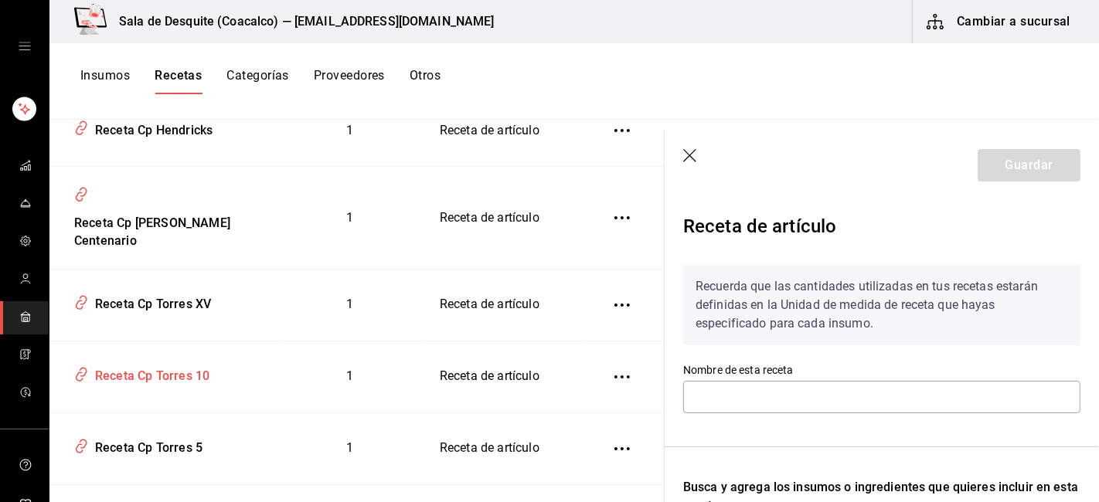
type input "Receta Cp Torres 10"
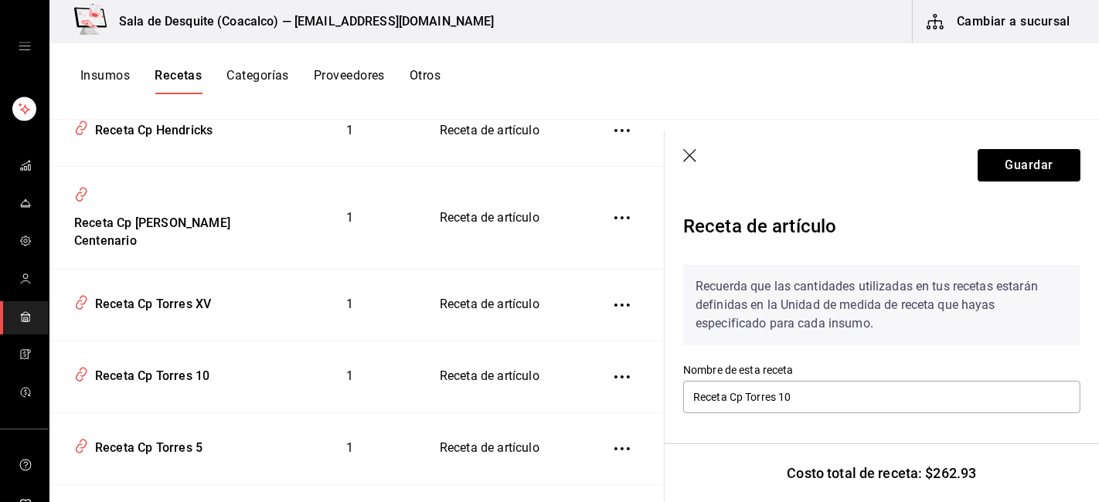
scroll to position [301, 0]
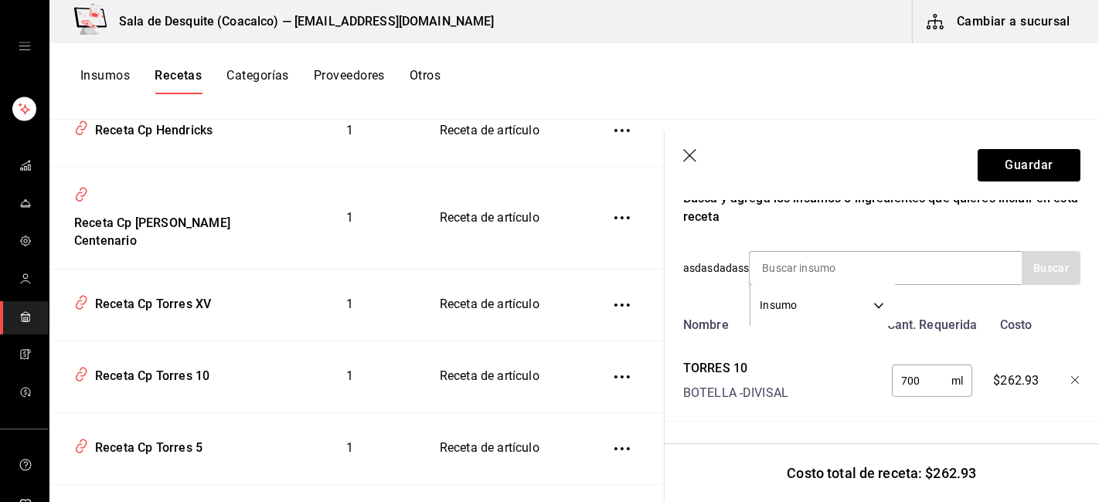
click at [929, 373] on input "700" at bounding box center [922, 381] width 60 height 31
type input "7"
type input "60"
click at [1022, 165] on button "Guardar" at bounding box center [1029, 165] width 103 height 32
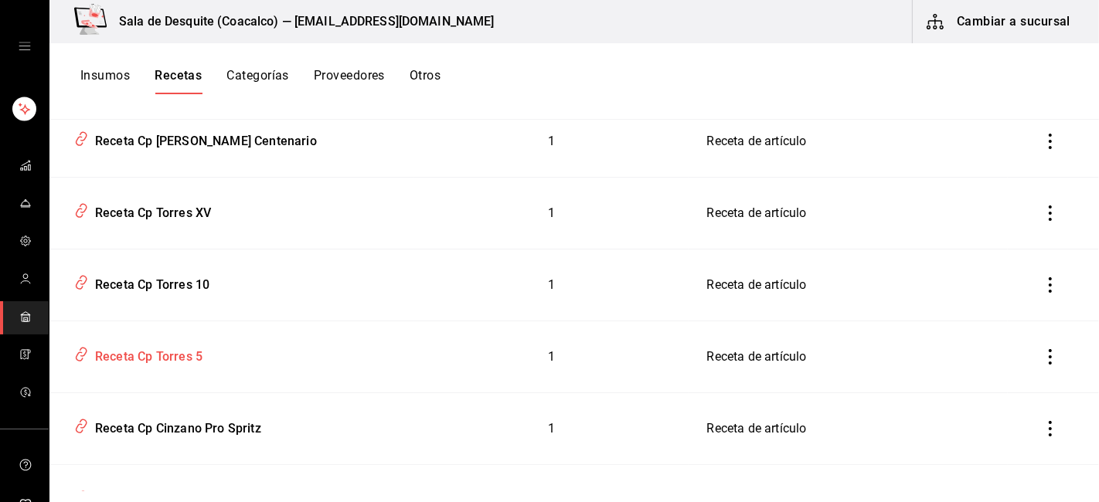
click at [157, 354] on div "Receta Cp Torres 5" at bounding box center [146, 354] width 114 height 24
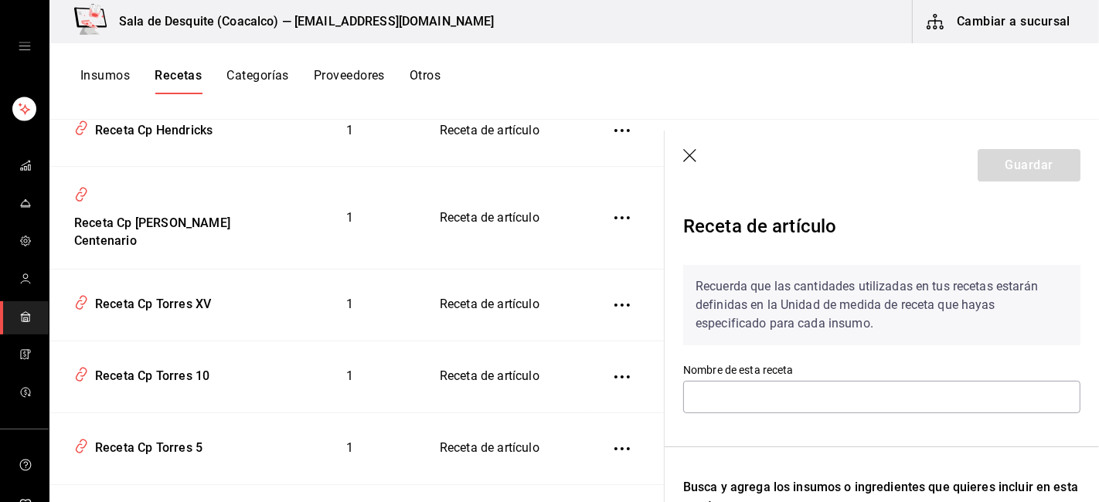
type input "Receta Cp Torres 5"
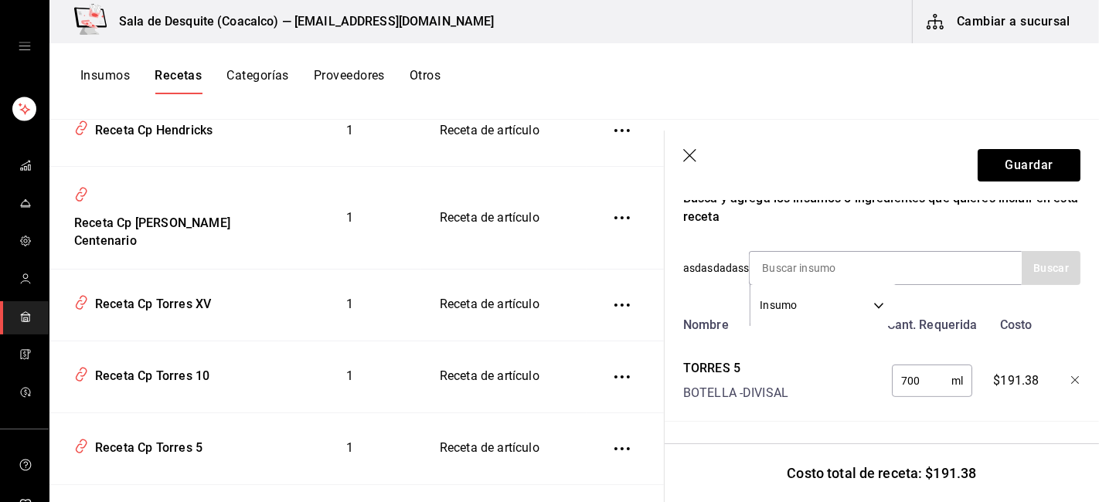
scroll to position [301, 0]
click at [911, 371] on input "700" at bounding box center [922, 381] width 60 height 31
type input "7"
type input "60"
click at [994, 169] on button "Guardar" at bounding box center [1029, 165] width 103 height 32
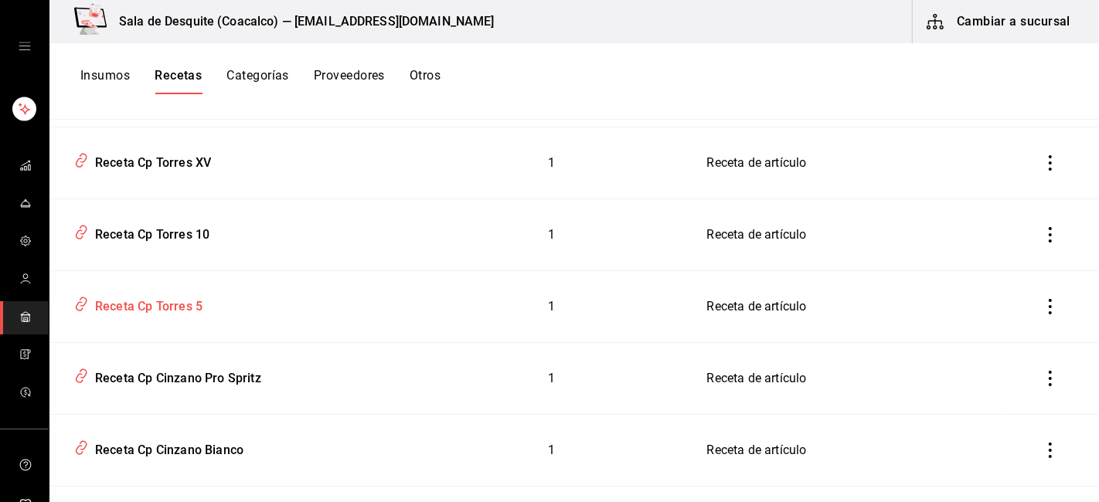
scroll to position [711, 0]
click at [187, 233] on div "Receta Cp Torres 10" at bounding box center [149, 231] width 121 height 24
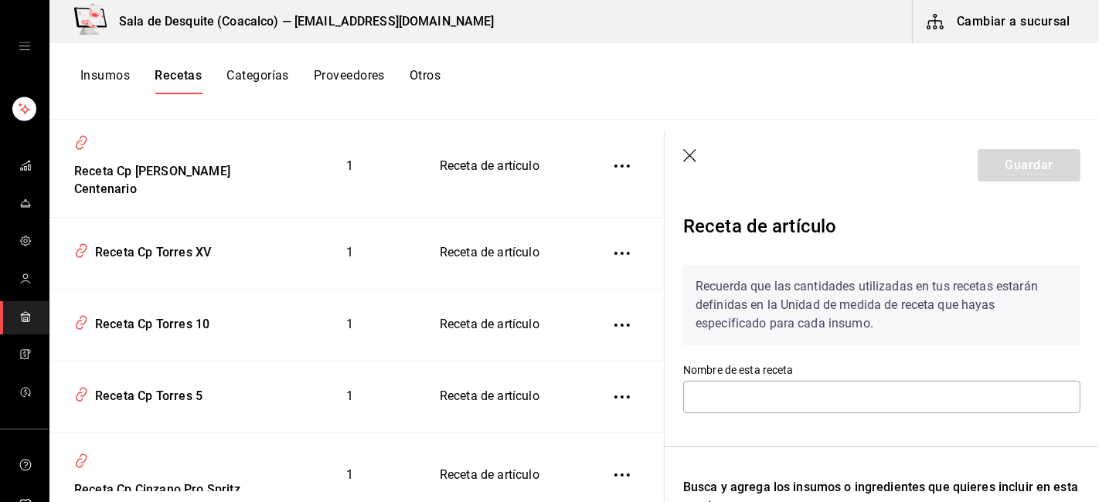
type input "Receta Cp Torres 10"
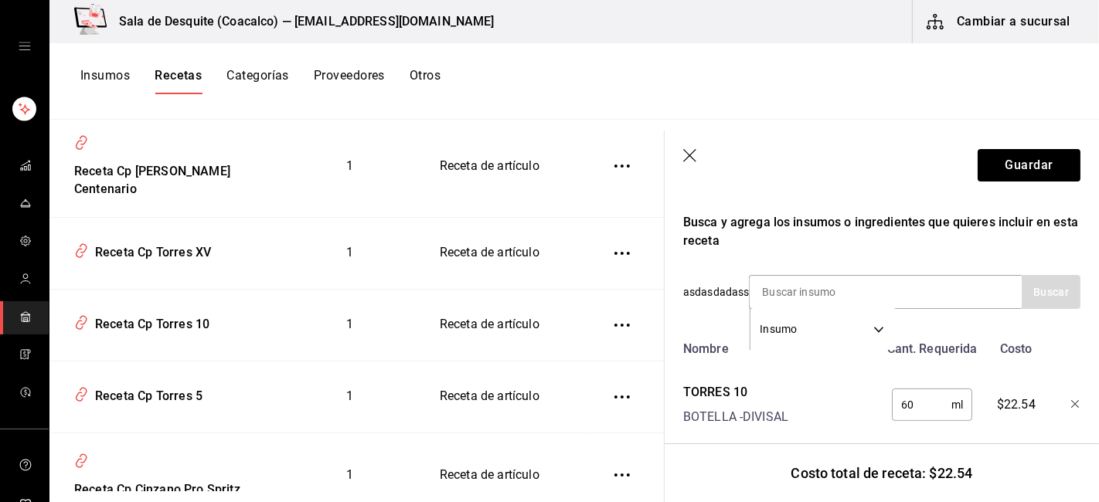
scroll to position [266, 0]
click at [693, 158] on icon "button" at bounding box center [690, 156] width 15 height 15
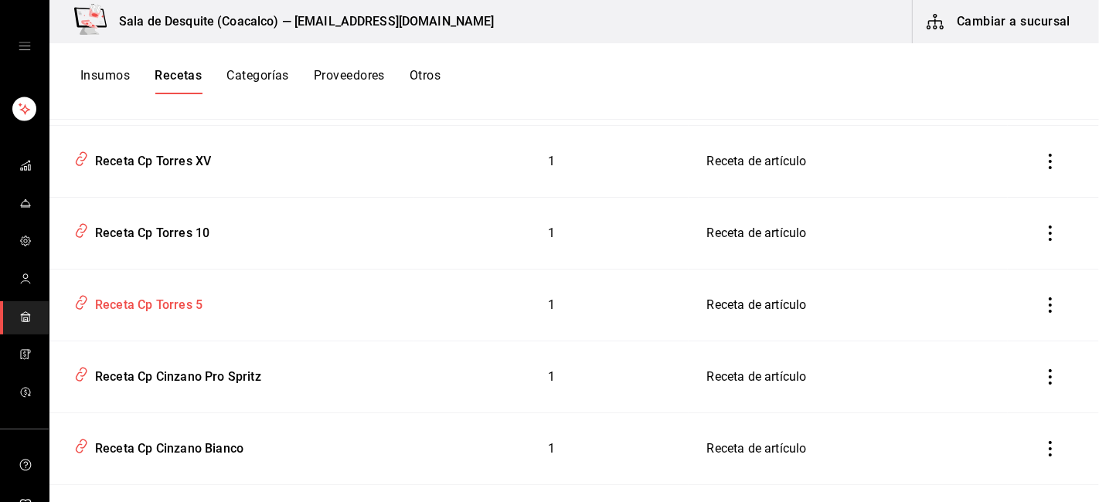
click at [179, 310] on div "Receta Cp Torres 5" at bounding box center [146, 303] width 114 height 24
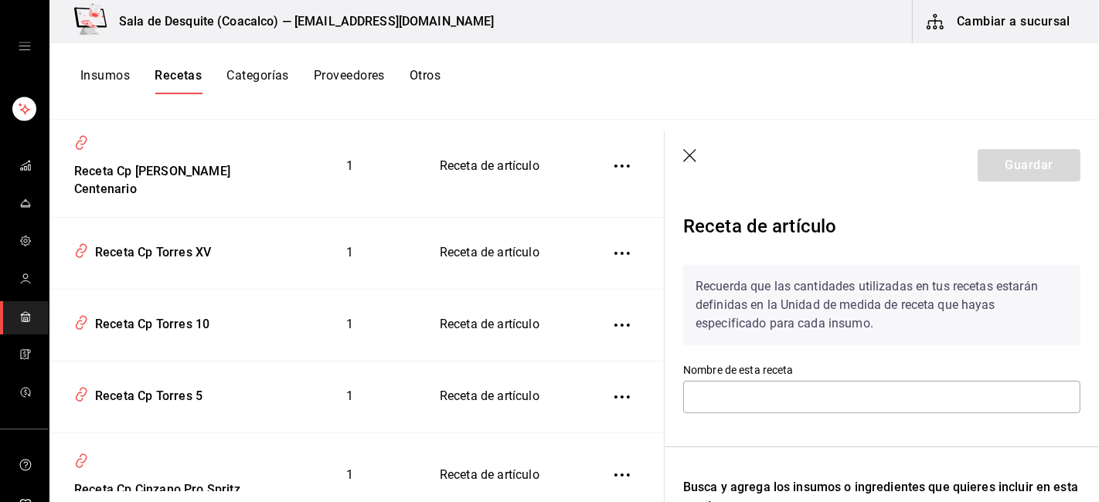
type input "Receta Cp Torres 5"
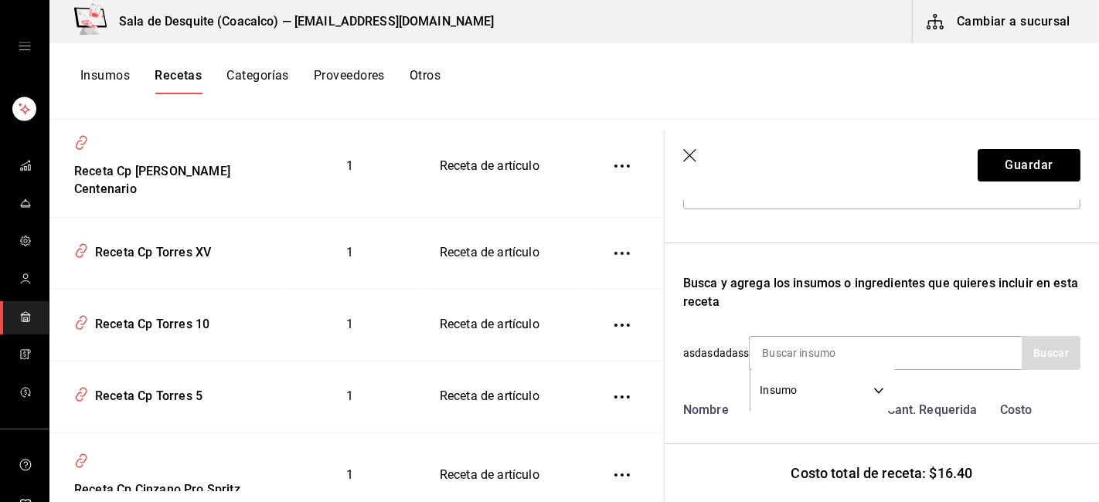
scroll to position [269, 0]
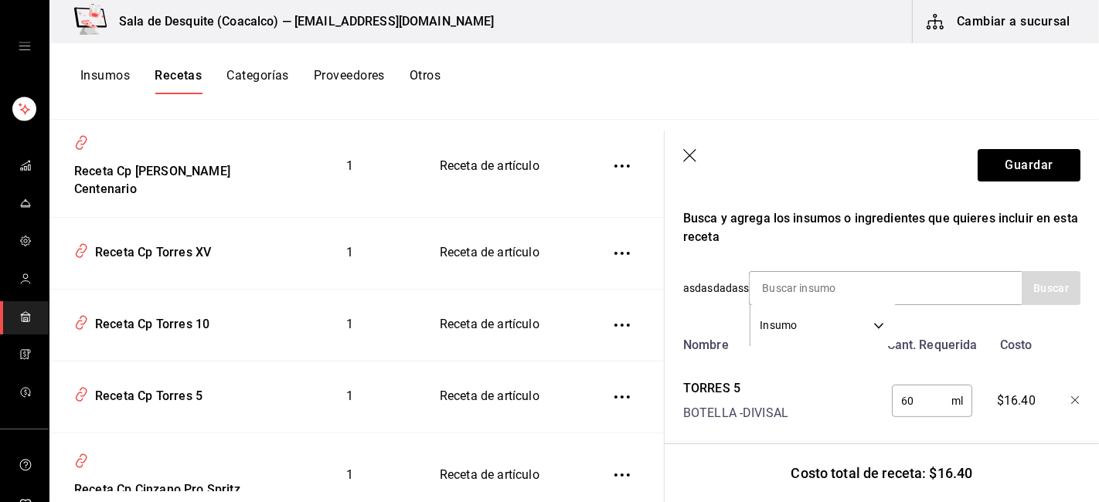
click at [689, 157] on icon "button" at bounding box center [689, 155] width 13 height 13
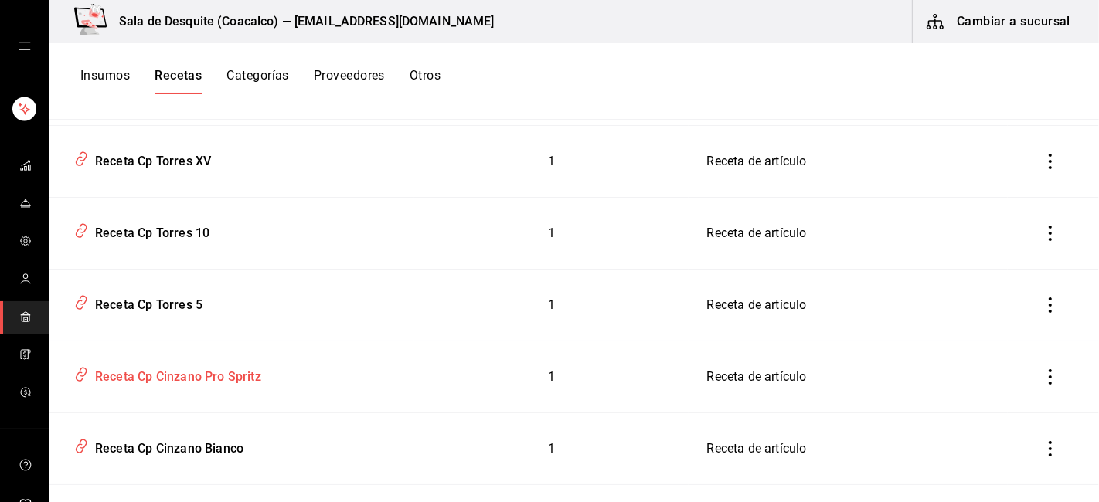
click at [203, 381] on div "Receta Cp Cinzano Pro Spritz" at bounding box center [175, 375] width 172 height 24
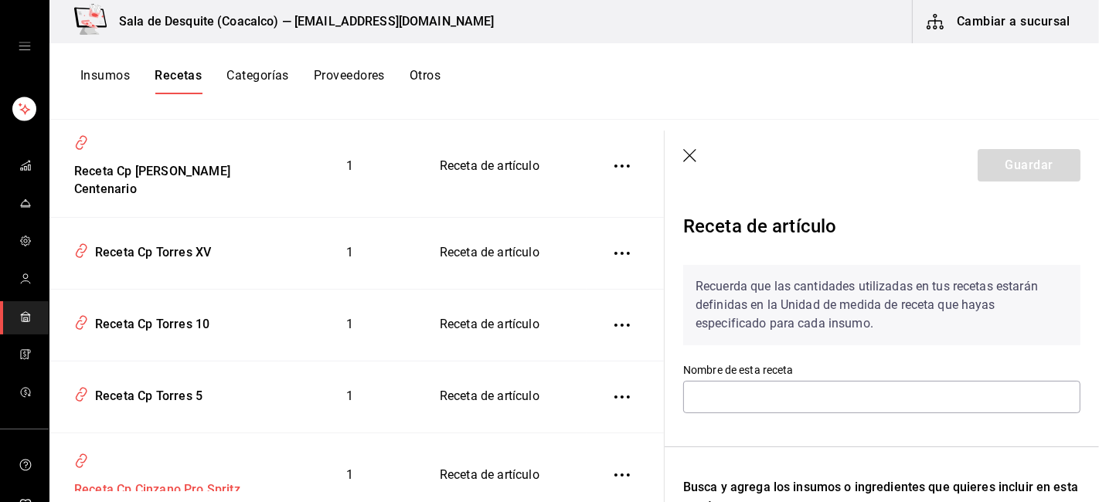
type input "Receta Cp Cinzano Pro Spritz"
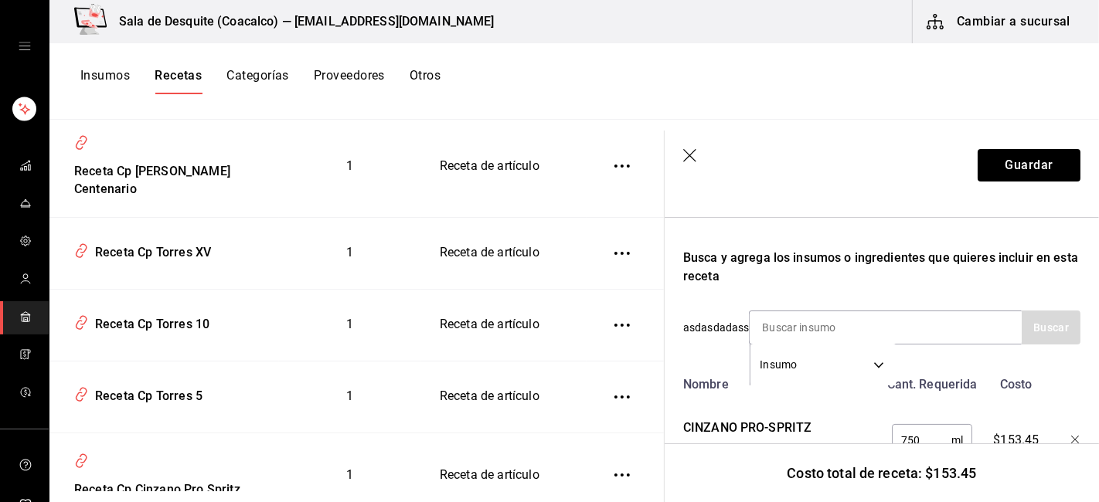
scroll to position [301, 0]
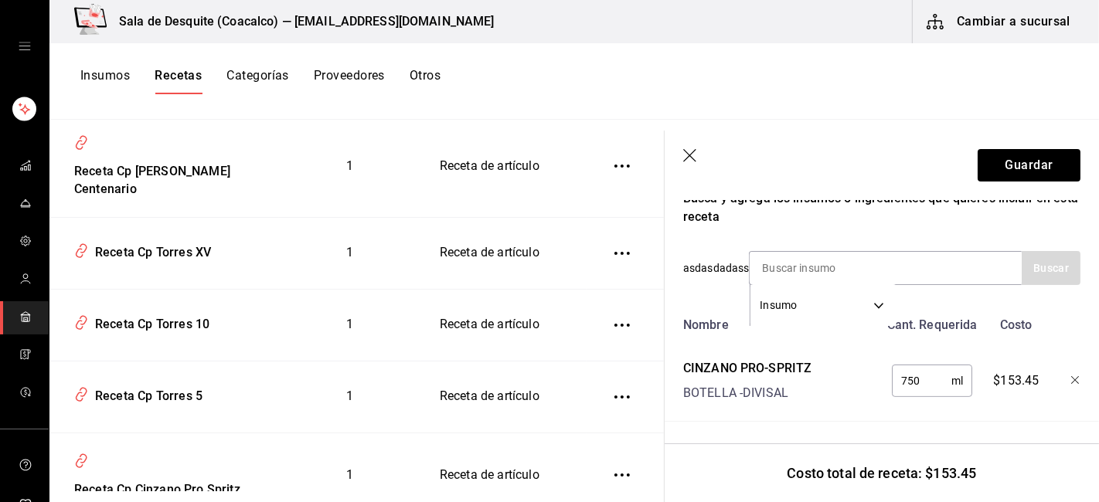
click at [915, 372] on input "750" at bounding box center [922, 381] width 60 height 31
type input "7"
type input "120"
click at [1008, 167] on button "Guardar" at bounding box center [1029, 165] width 103 height 32
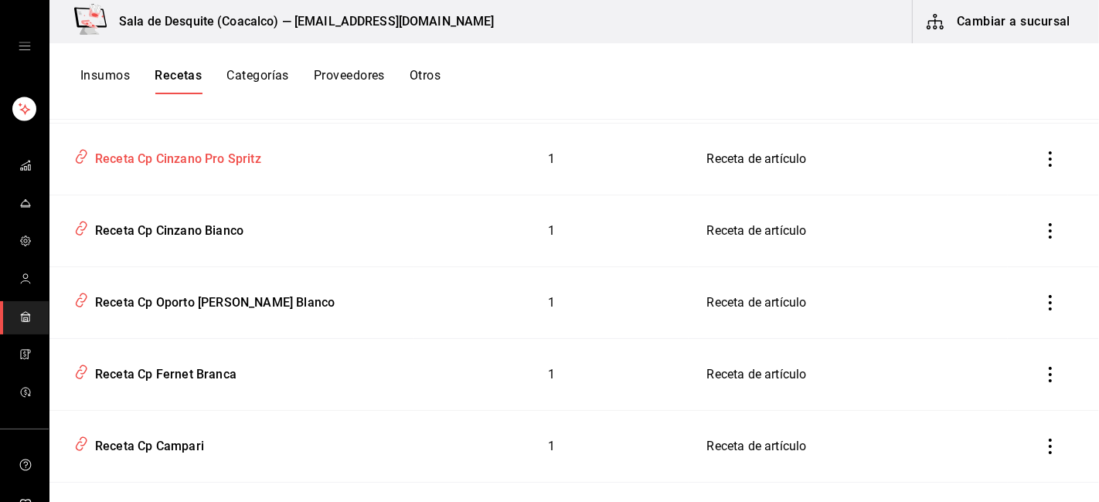
scroll to position [930, 0]
click at [198, 233] on div "Receta Cp Cinzano Bianco" at bounding box center [166, 228] width 155 height 24
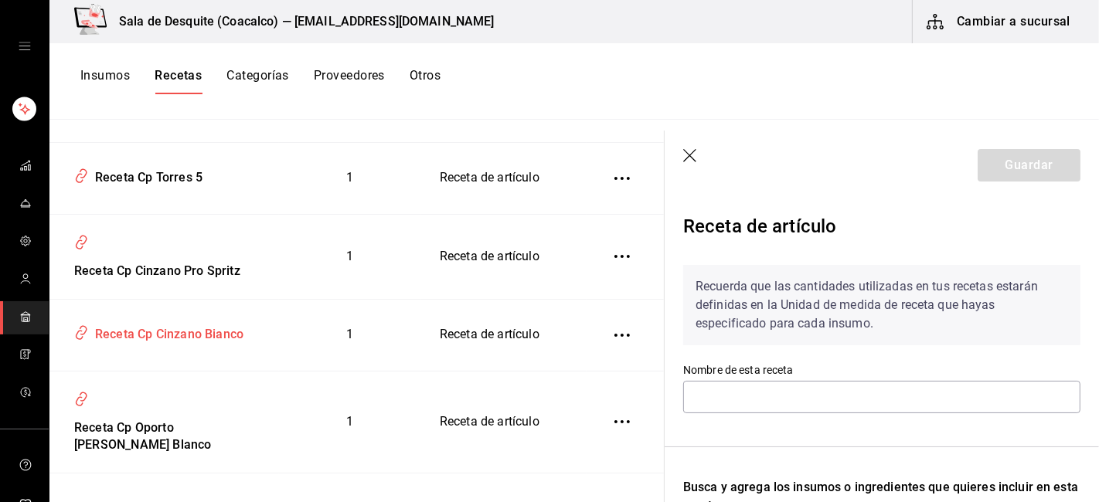
type input "Receta Cp Cinzano Bianco"
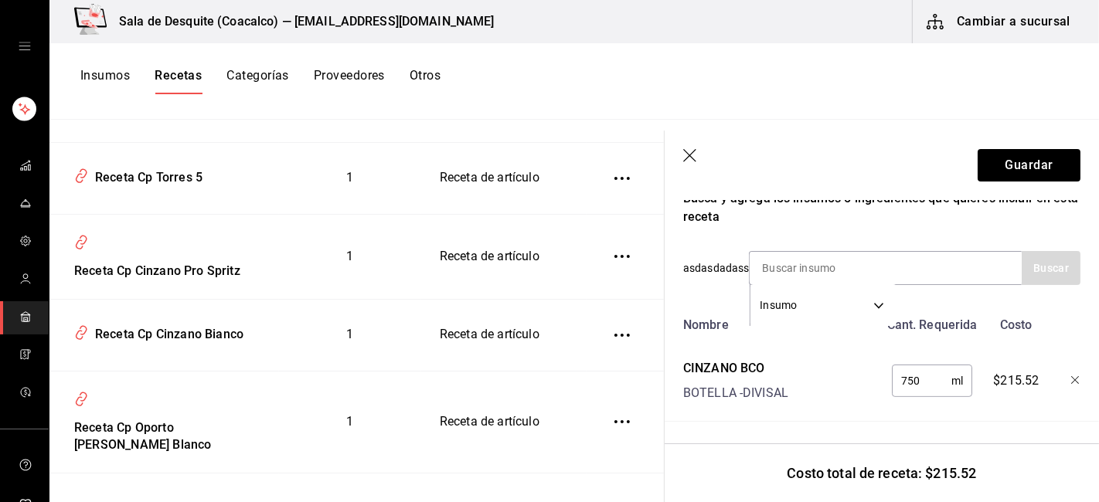
scroll to position [301, 0]
click at [926, 373] on input "750" at bounding box center [922, 381] width 60 height 31
type input "7"
type input "60"
click at [1023, 163] on button "Guardar" at bounding box center [1029, 165] width 103 height 32
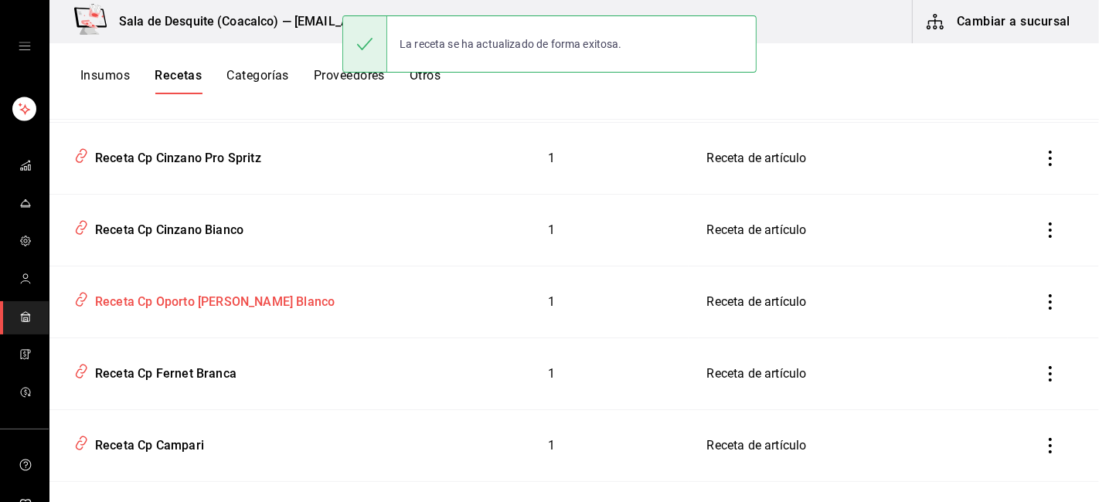
click at [169, 306] on div "Receta Cp Oporto [PERSON_NAME] Blanco" at bounding box center [212, 300] width 246 height 24
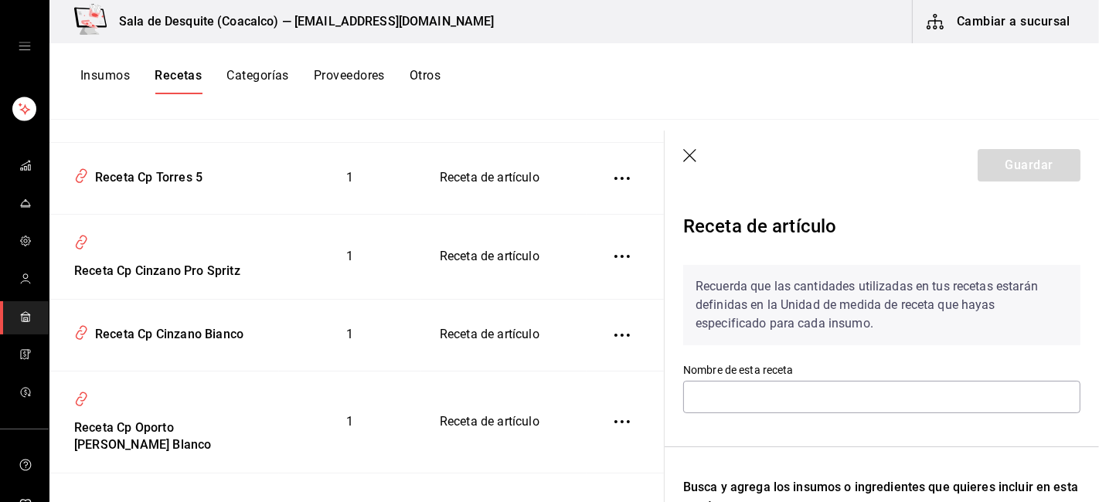
type input "Receta Cp Oporto [PERSON_NAME] Blanco"
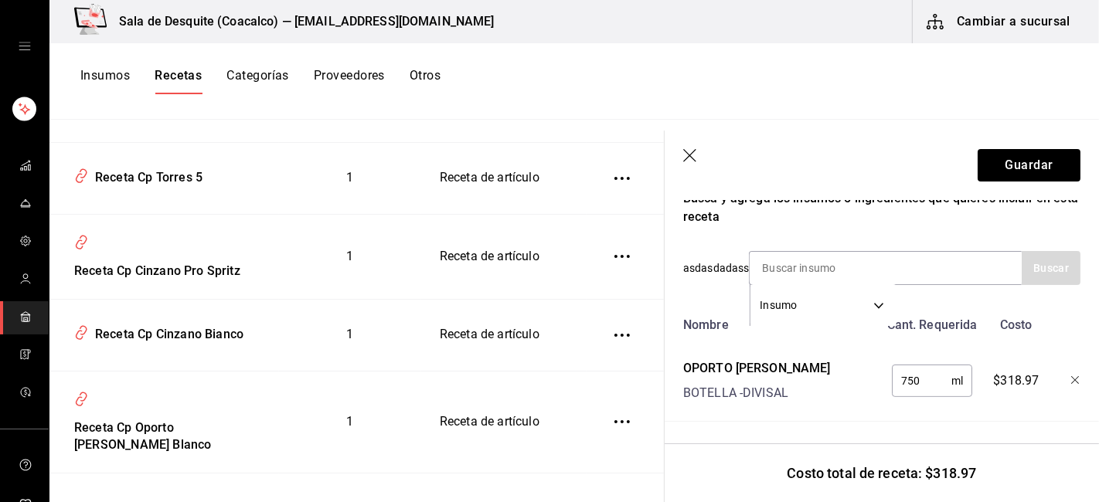
scroll to position [300, 0]
click at [912, 367] on input "750" at bounding box center [922, 381] width 60 height 31
type input "7"
type input "60"
click at [1034, 162] on button "Guardar" at bounding box center [1029, 165] width 103 height 32
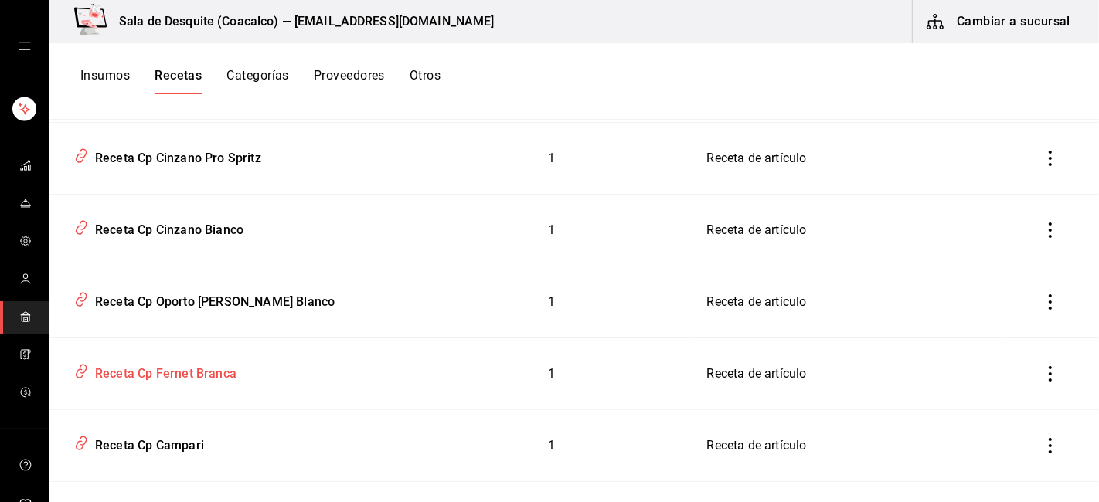
click at [199, 376] on div "Receta Cp Fernet Branca" at bounding box center [163, 371] width 148 height 24
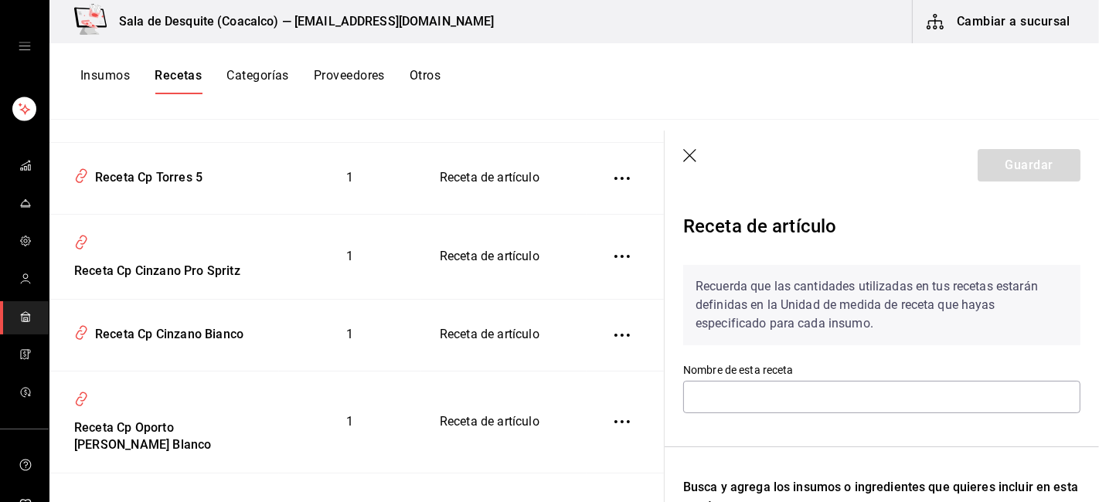
type input "Receta Cp Fernet Branca"
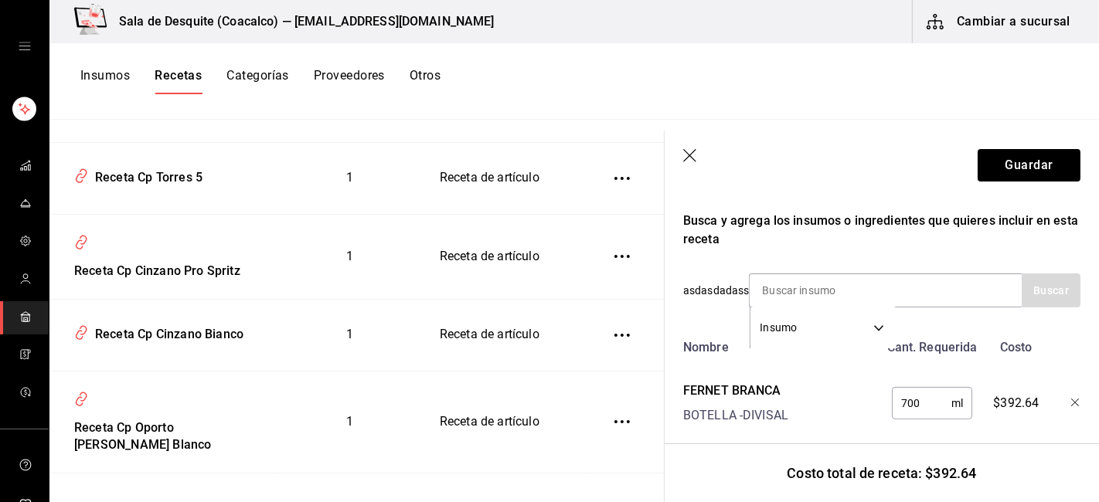
scroll to position [301, 0]
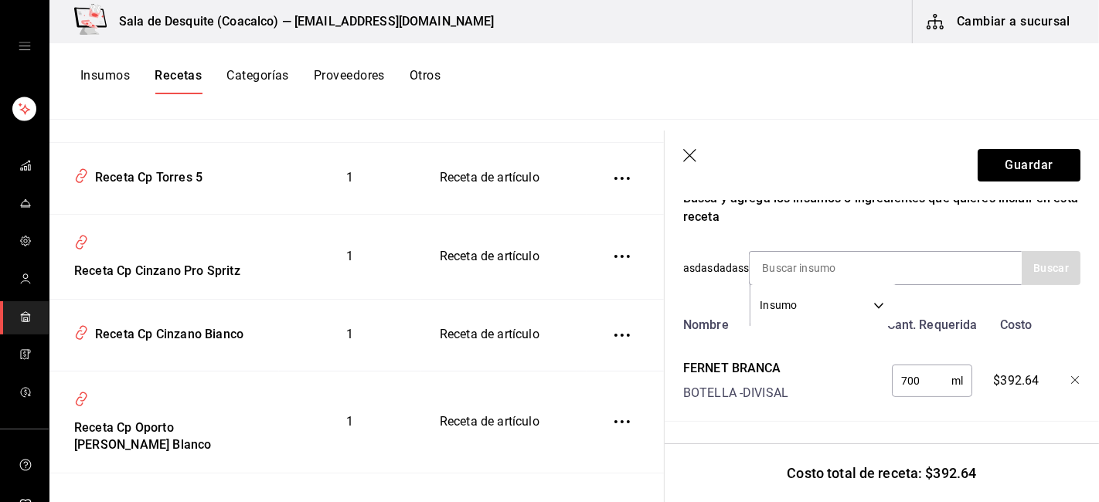
click at [921, 366] on input "700" at bounding box center [922, 381] width 60 height 31
type input "7"
type input "60"
click at [1003, 165] on button "Guardar" at bounding box center [1029, 165] width 103 height 32
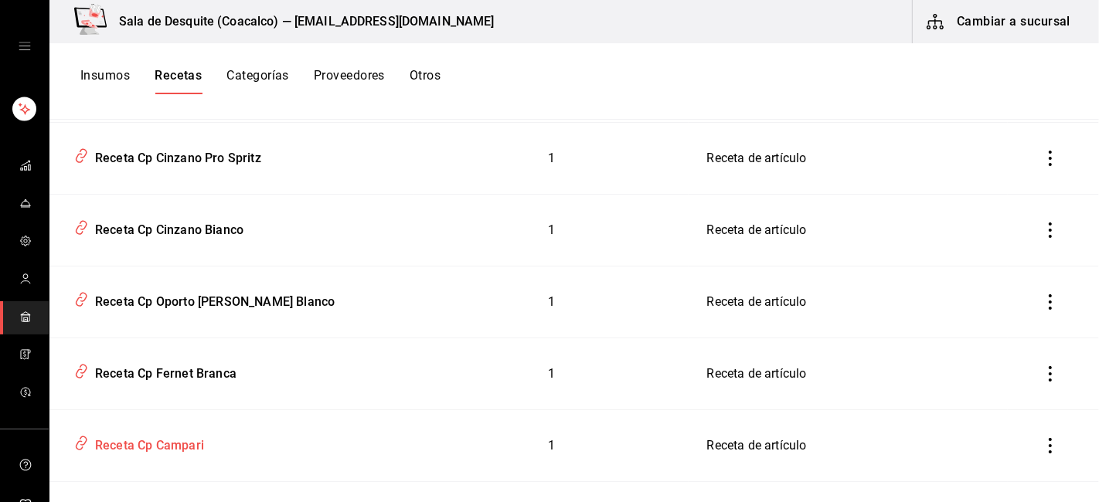
click at [172, 444] on div "Receta Cp Campari" at bounding box center [146, 443] width 115 height 24
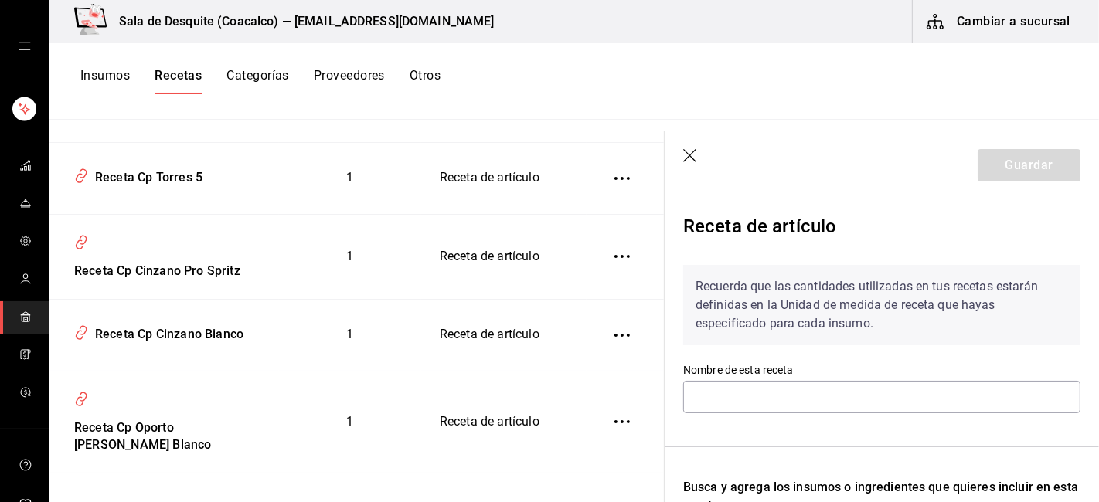
type input "Receta Cp Campari"
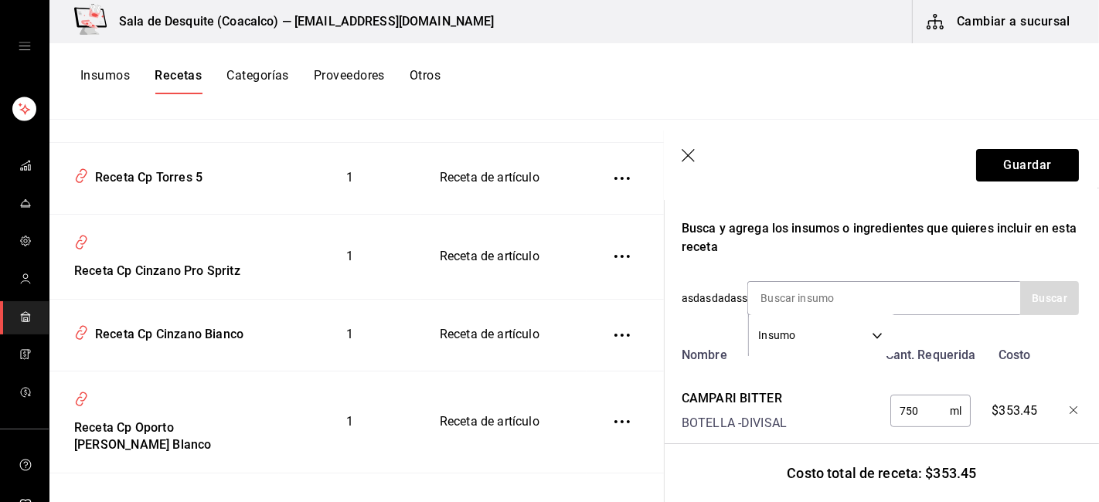
scroll to position [301, 2]
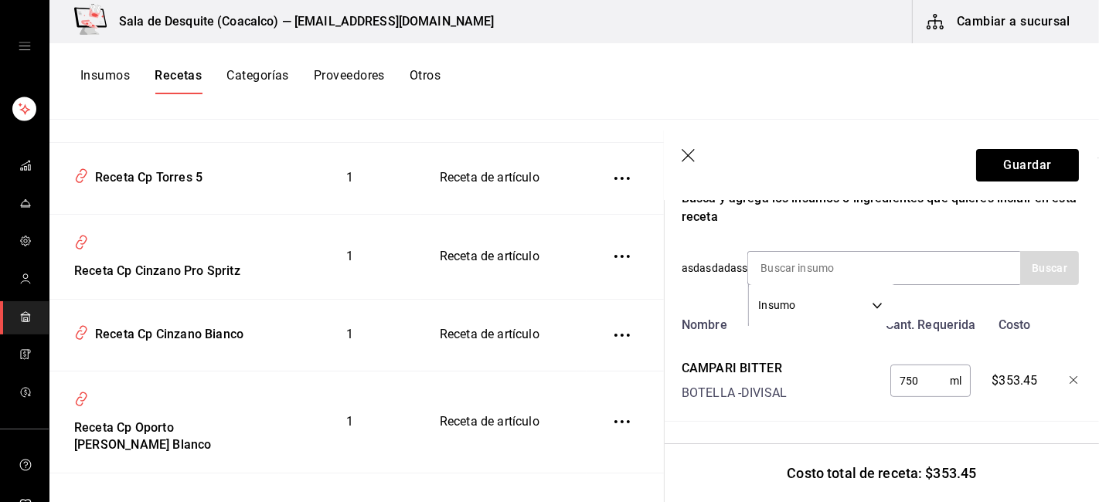
click at [911, 367] on input "750" at bounding box center [920, 381] width 60 height 31
type input "7"
type input "60"
click at [1016, 159] on button "Guardar" at bounding box center [1027, 165] width 103 height 32
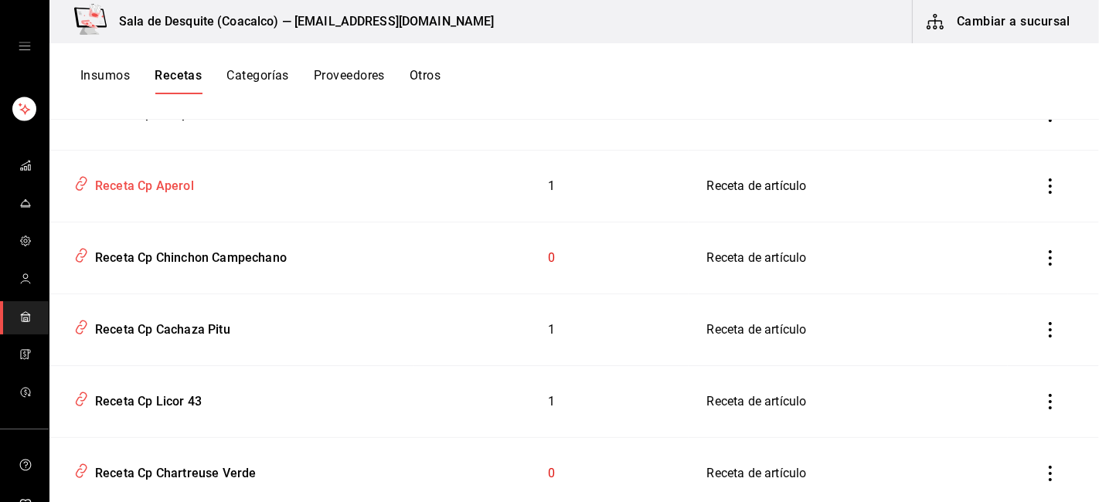
scroll to position [1263, 0]
click at [163, 184] on div "Receta Cp Aperol" at bounding box center [141, 182] width 105 height 24
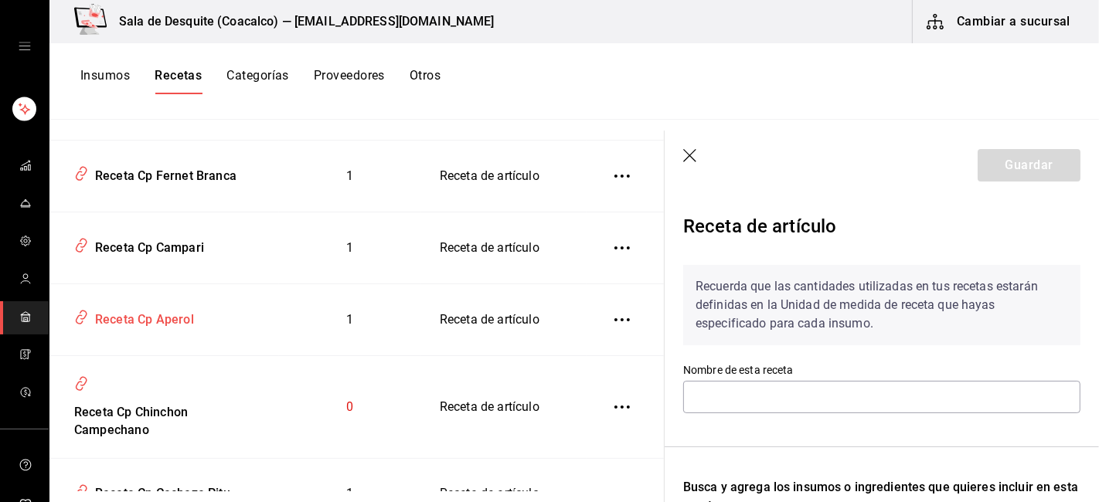
type input "Receta Cp Aperol"
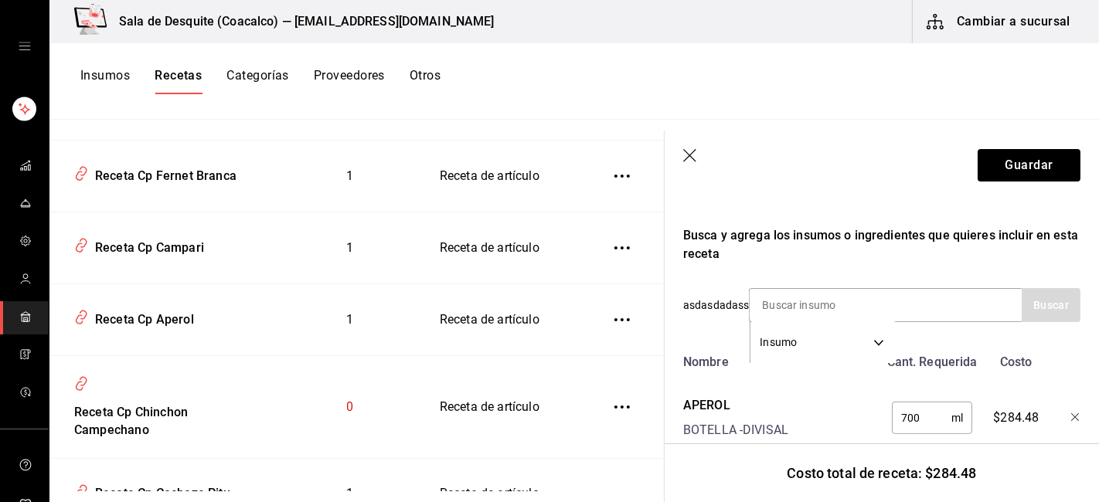
scroll to position [301, 0]
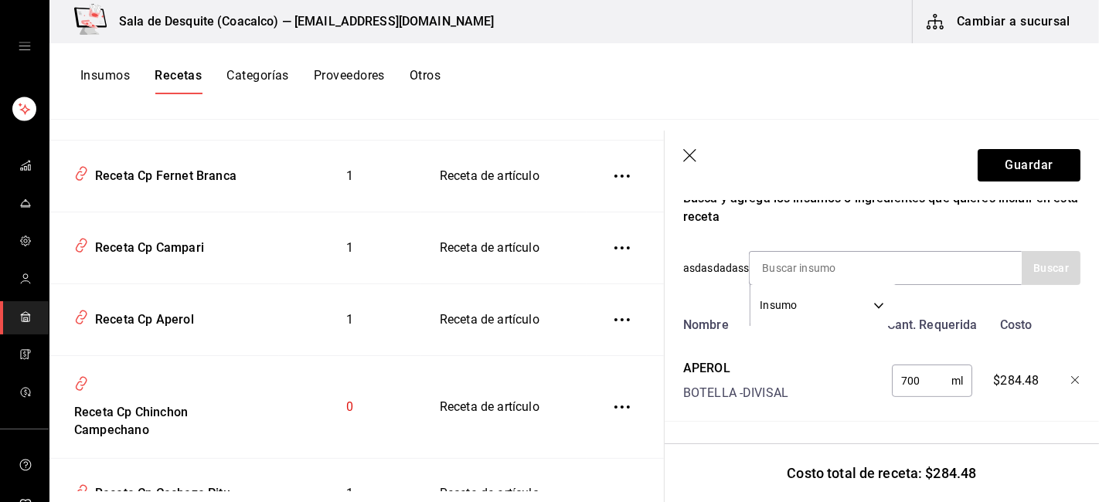
click at [908, 366] on input "700" at bounding box center [922, 381] width 60 height 31
type input "60"
click at [1037, 172] on button "Guardar" at bounding box center [1029, 165] width 103 height 32
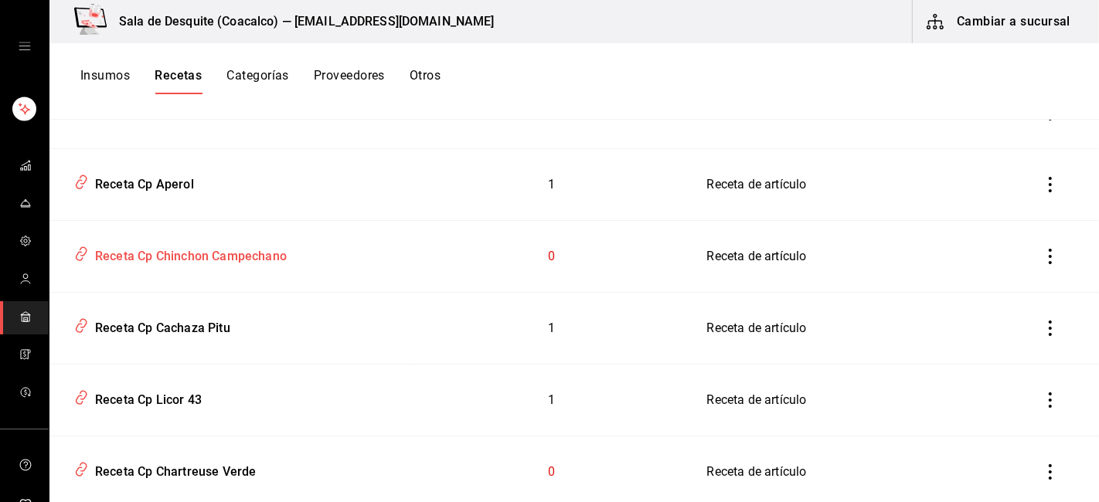
click at [198, 250] on div "Receta Cp Chinchon Campechano" at bounding box center [188, 254] width 198 height 24
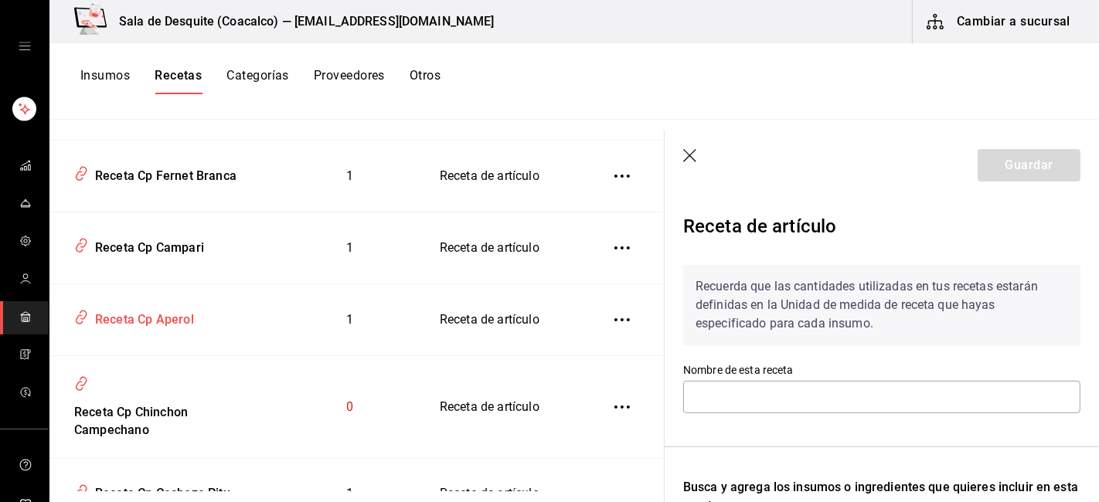
type input "Receta Cp Chinchon Campechano"
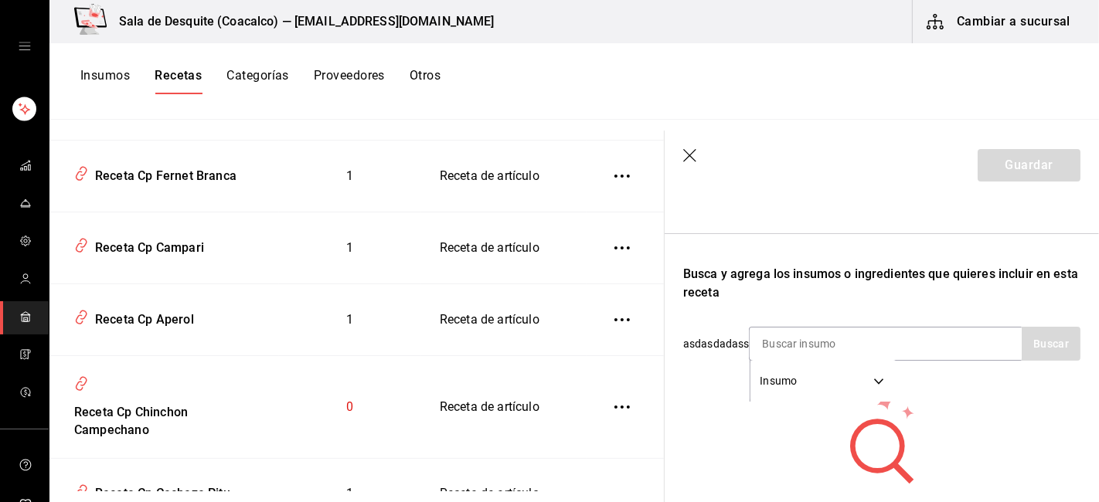
scroll to position [214, 0]
click at [775, 350] on input at bounding box center [827, 343] width 155 height 32
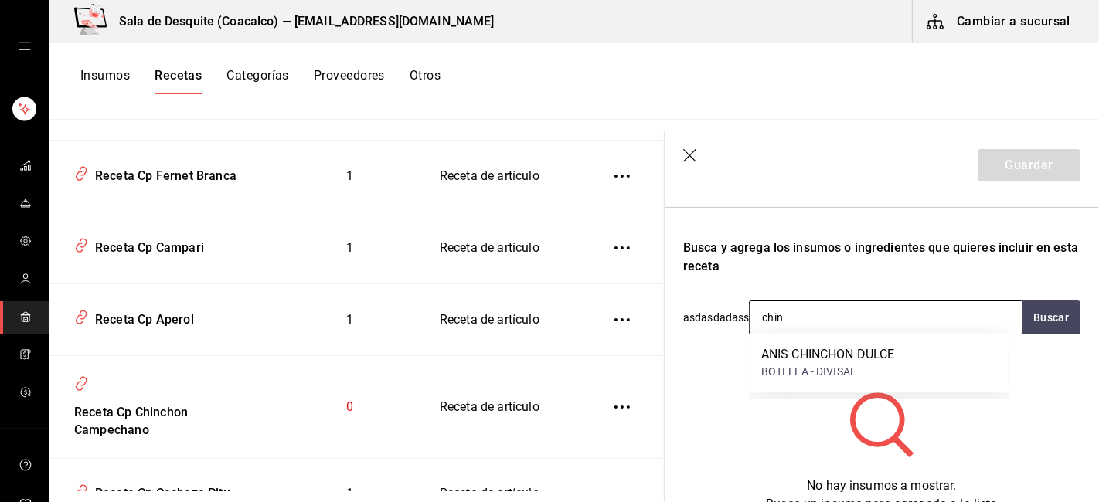
scroll to position [253, 0]
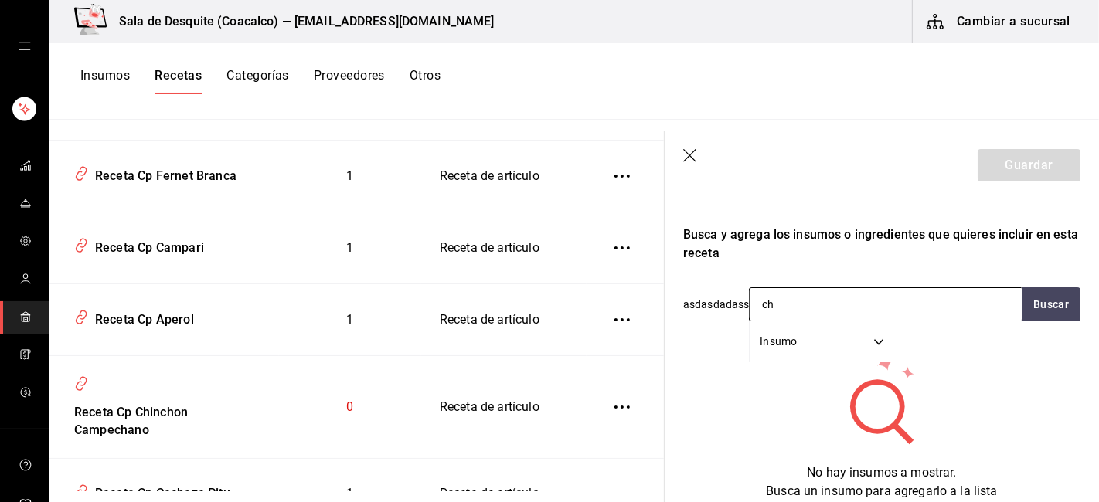
type input "c"
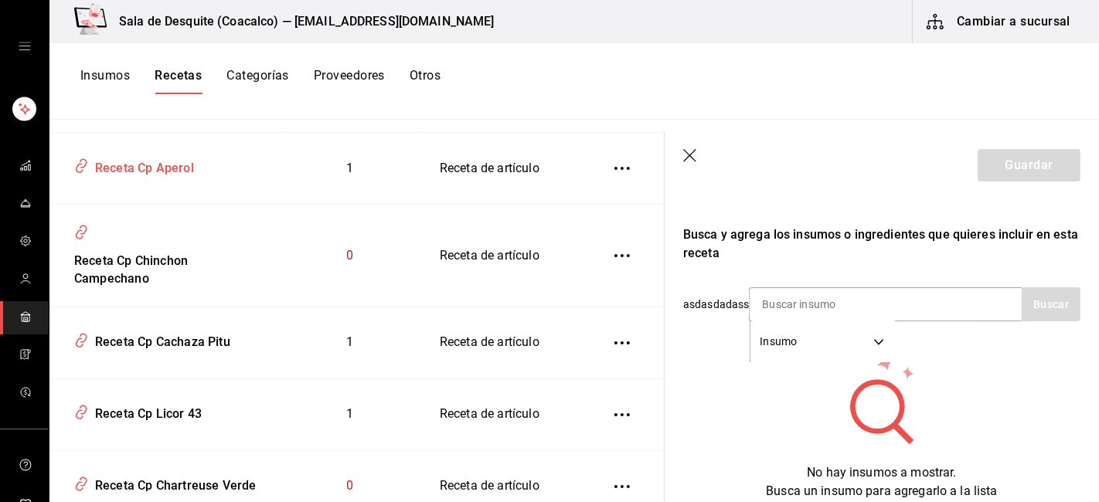
scroll to position [1442, 0]
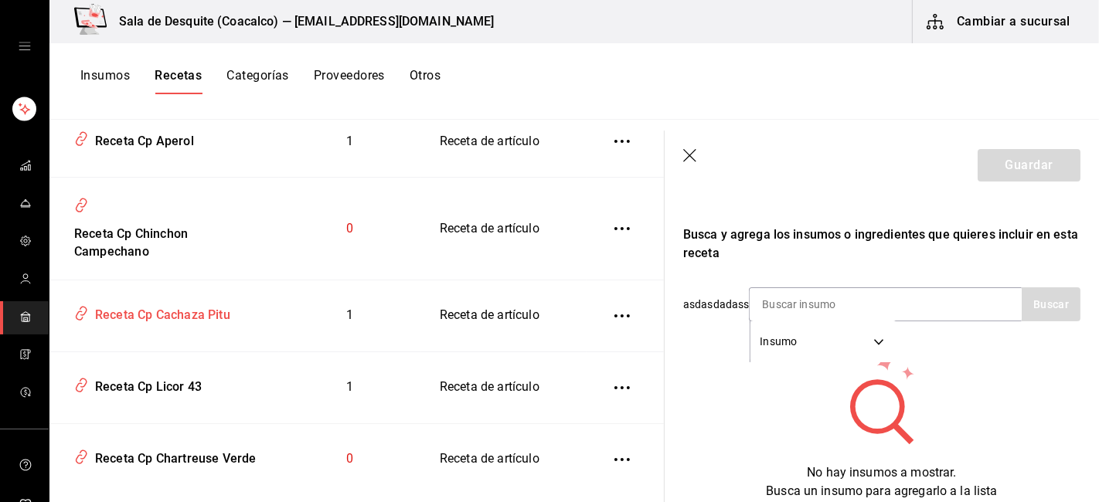
click at [165, 306] on div "Receta Cp Cachaza Pitu" at bounding box center [159, 313] width 141 height 24
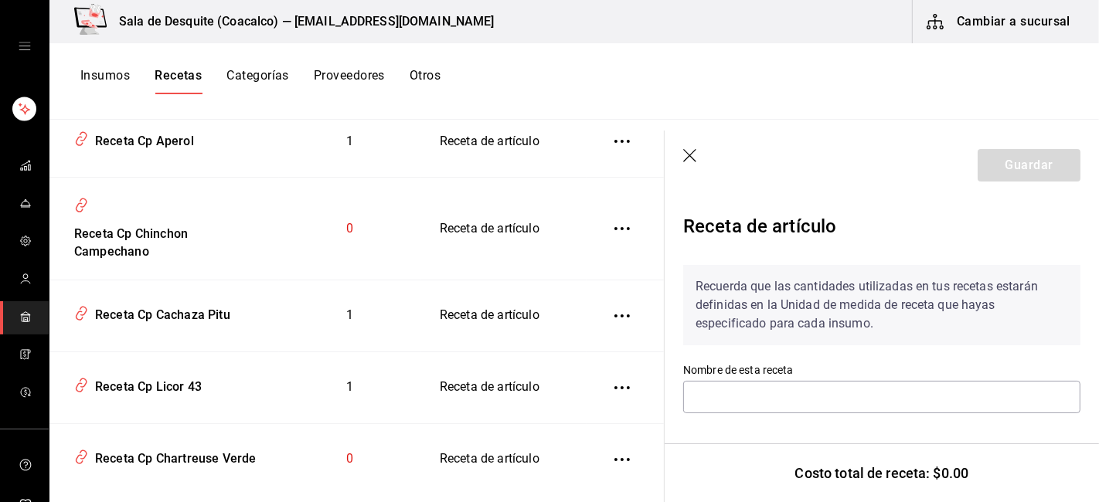
type input "Receta Cp Cachaza Pitu"
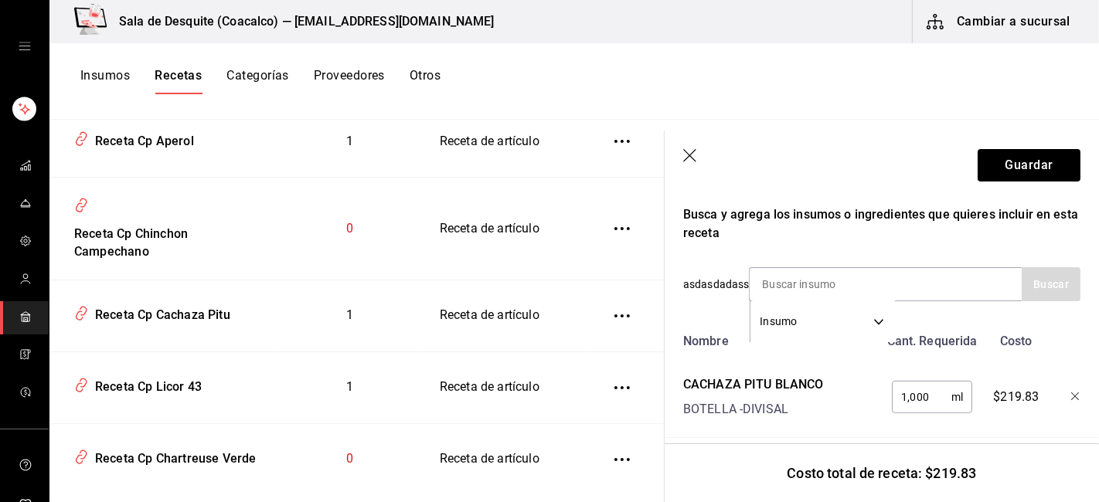
scroll to position [277, 0]
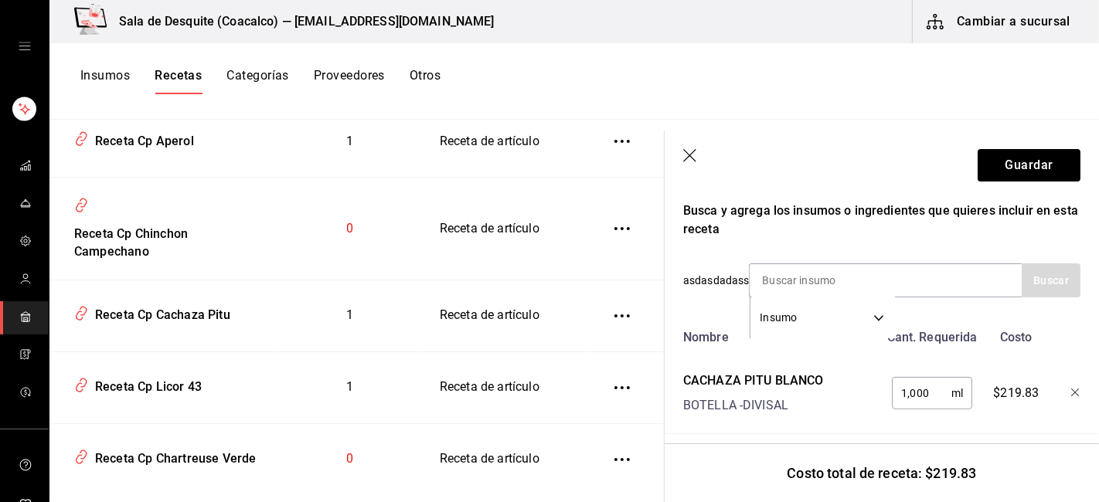
click at [926, 397] on input "1,000" at bounding box center [922, 393] width 60 height 31
type input "1"
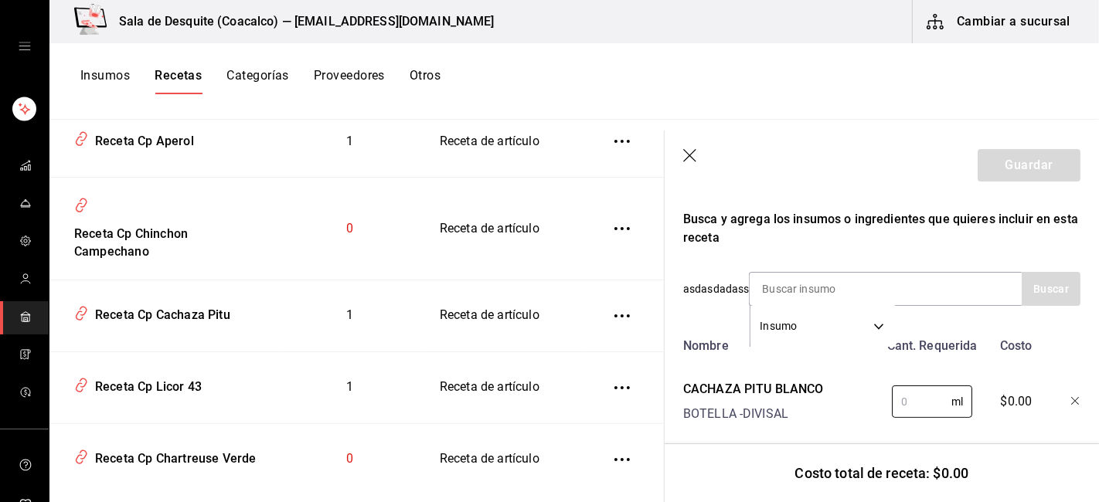
scroll to position [301, 0]
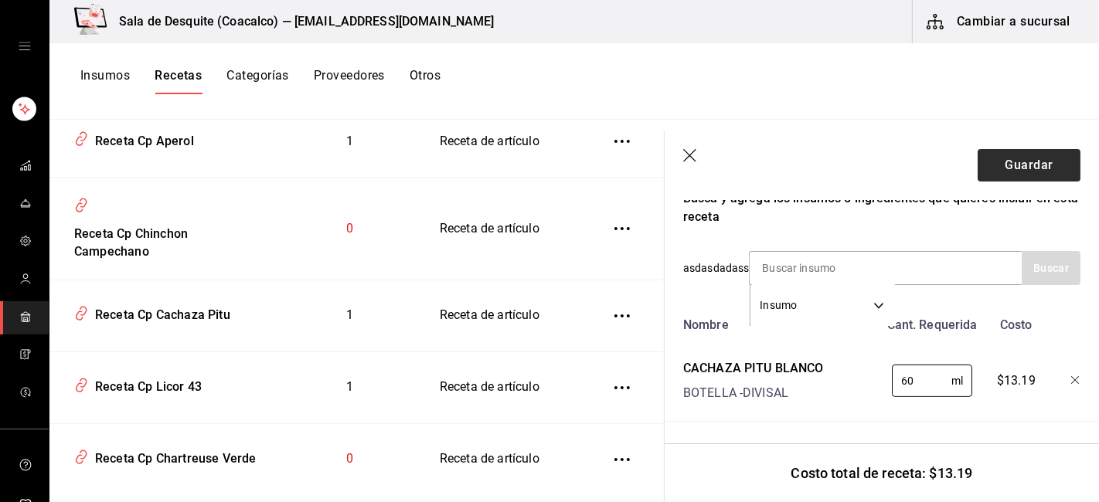
type input "60"
click at [1034, 162] on button "Guardar" at bounding box center [1029, 165] width 103 height 32
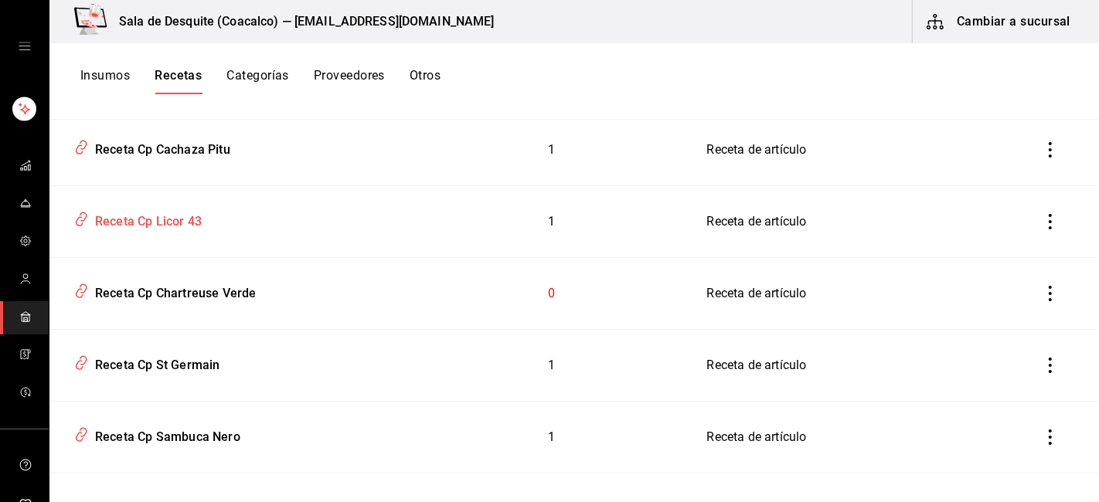
click at [161, 223] on div "Receta Cp Licor 43" at bounding box center [145, 219] width 113 height 24
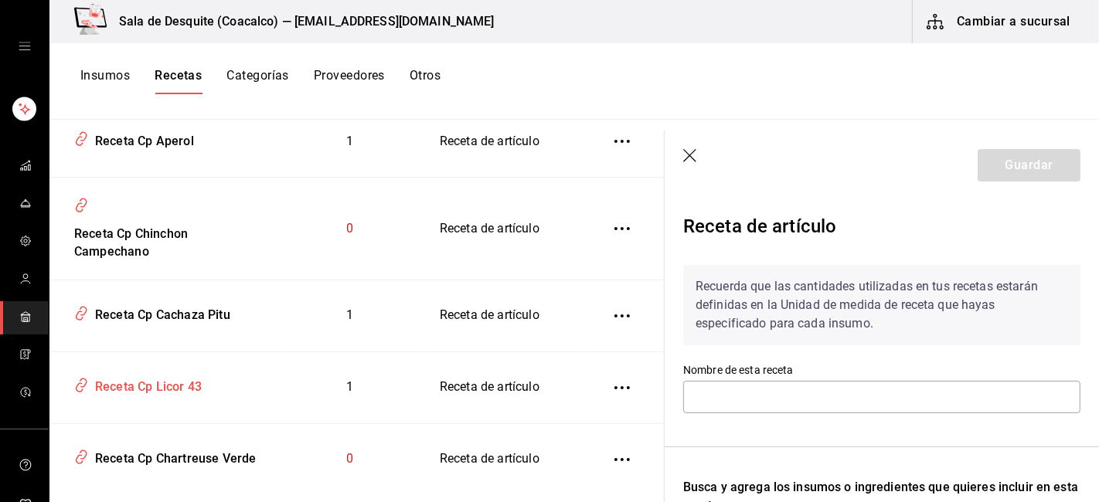
type input "Receta Cp Licor 43"
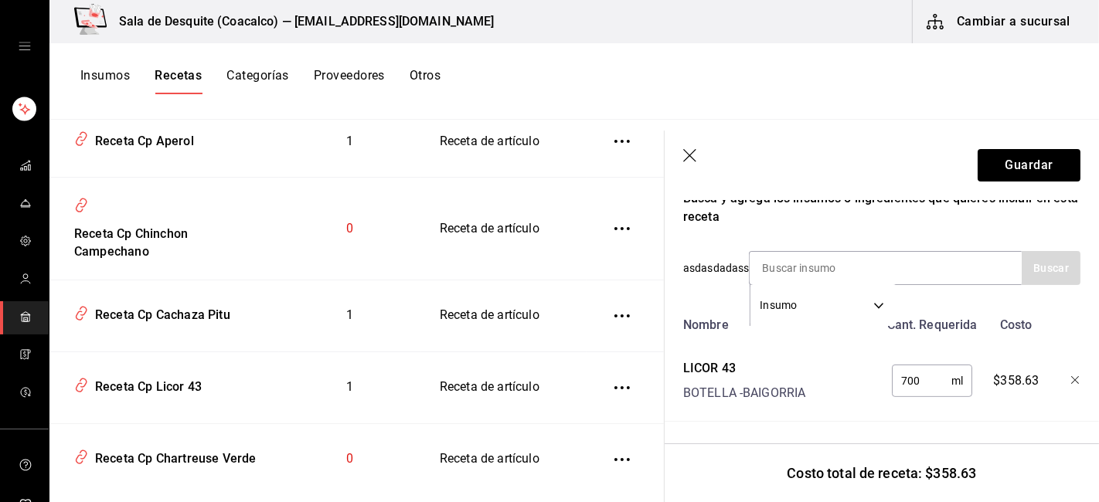
scroll to position [291, 0]
click at [920, 380] on input "700" at bounding box center [922, 381] width 60 height 31
type input "7"
type input "60"
click at [1023, 156] on button "Guardar" at bounding box center [1029, 165] width 103 height 32
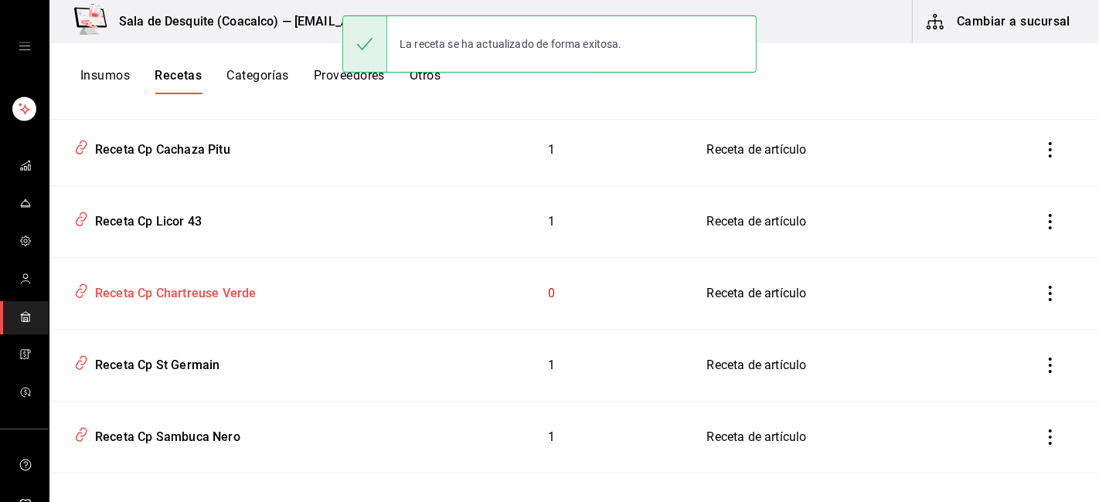
click at [205, 298] on div "Receta Cp Chartreuse Verde" at bounding box center [172, 291] width 167 height 24
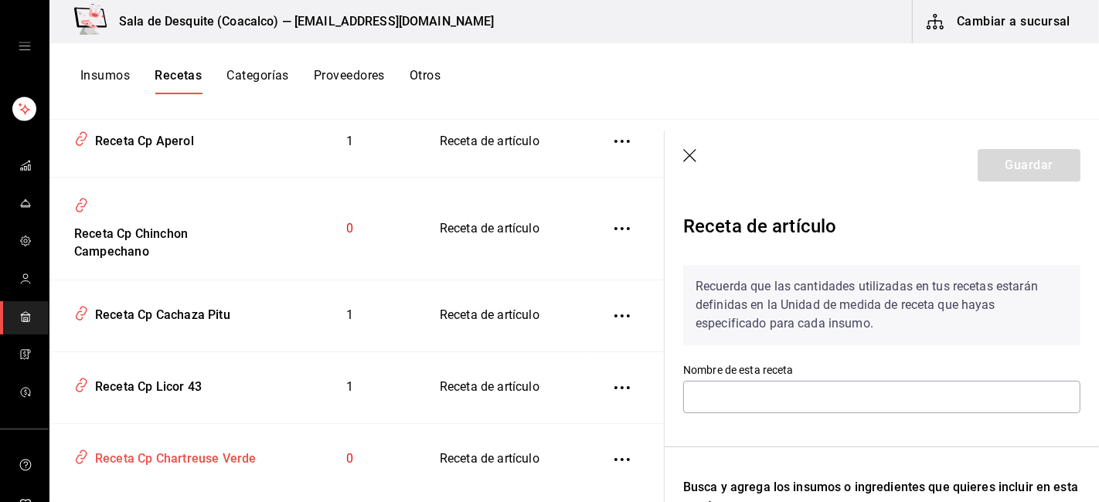
type input "Receta Cp Chartreuse Verde"
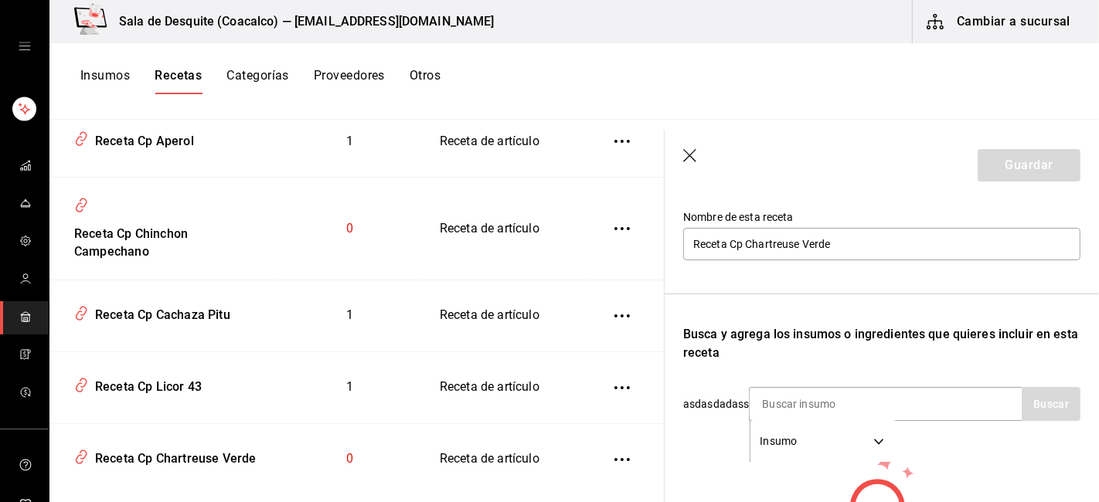
scroll to position [189, 0]
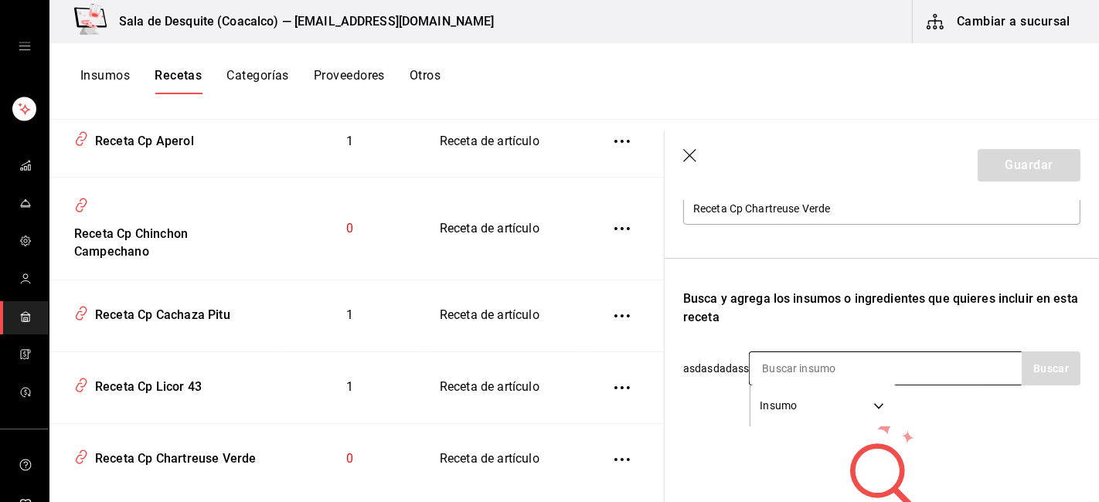
click at [769, 358] on input at bounding box center [827, 368] width 155 height 32
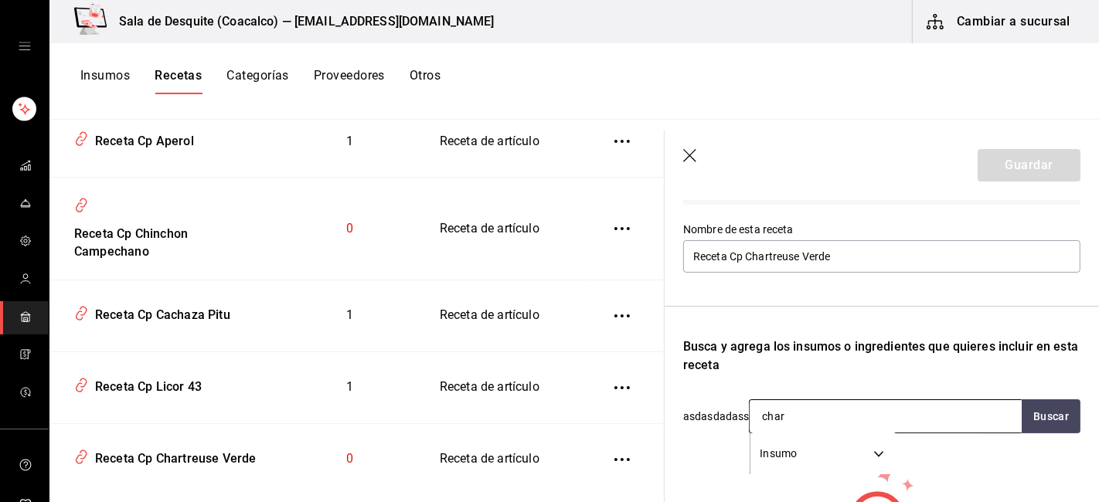
scroll to position [141, 0]
type input "c"
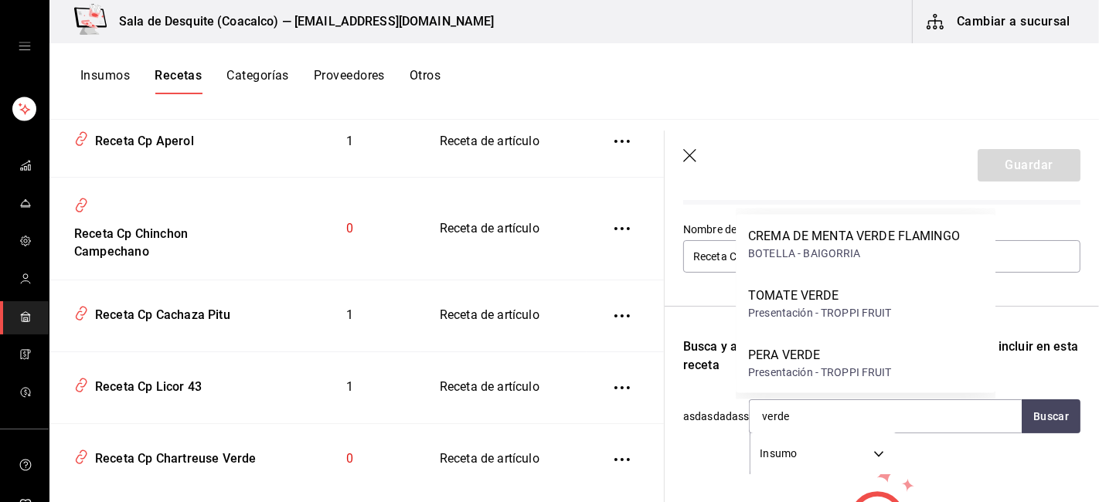
scroll to position [1442, 0]
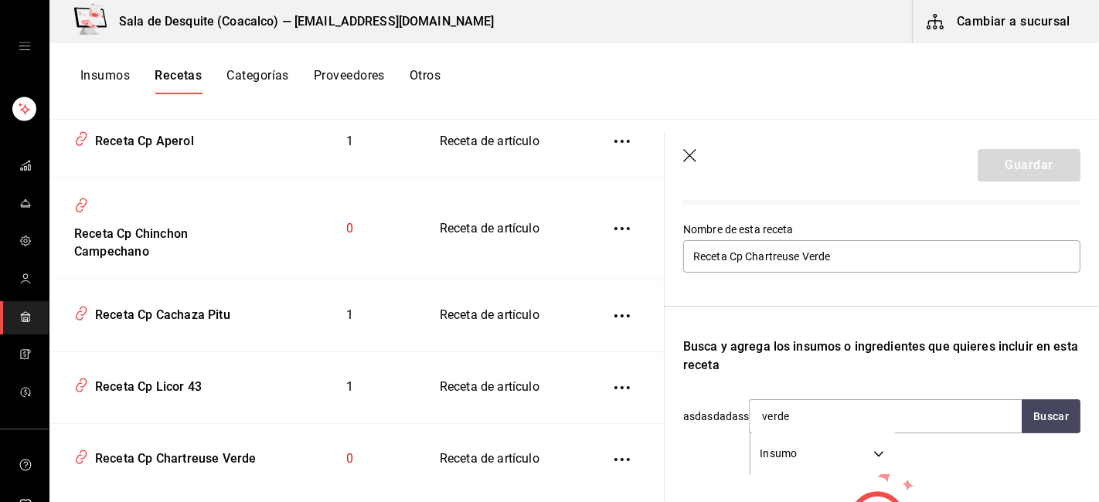
click at [798, 165] on header "Guardar" at bounding box center [882, 166] width 434 height 70
click at [812, 413] on input "verde" at bounding box center [827, 416] width 155 height 32
type input "v"
click at [693, 158] on icon "button" at bounding box center [690, 156] width 15 height 15
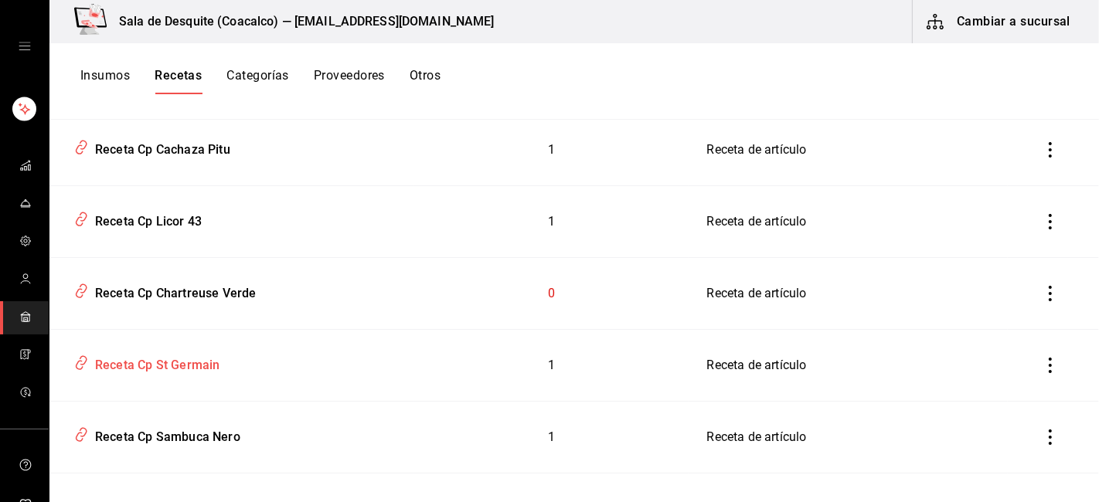
click at [165, 369] on div "Receta Cp St Germain" at bounding box center [154, 363] width 131 height 24
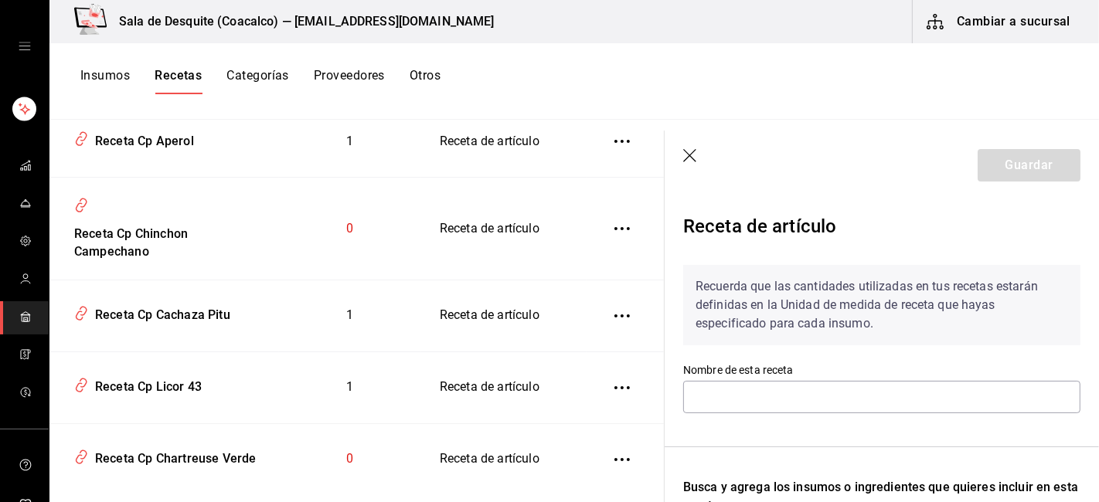
type input "Receta Cp St Germain"
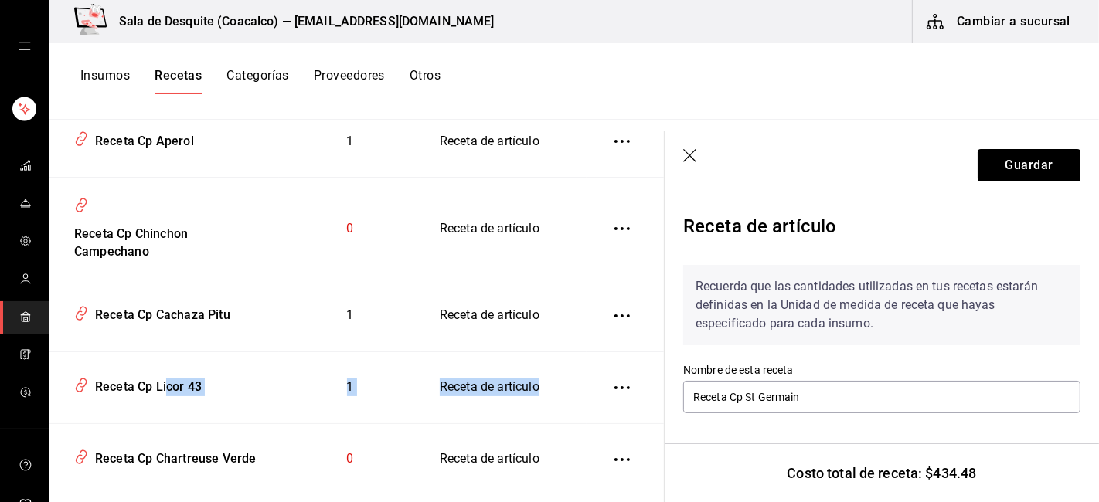
drag, startPoint x: 165, startPoint y: 369, endPoint x: 550, endPoint y: 380, distance: 385.1
click at [550, 380] on tr "Receta Cp Licor 43 1 Receta de artículo" at bounding box center [356, 388] width 615 height 72
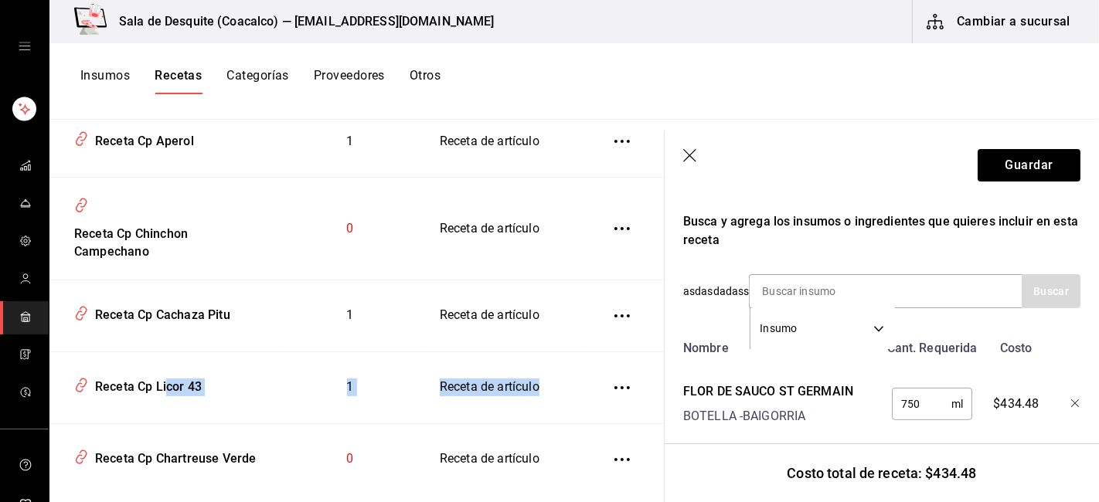
scroll to position [267, 0]
click at [932, 400] on input "750" at bounding box center [922, 403] width 60 height 31
type input "7"
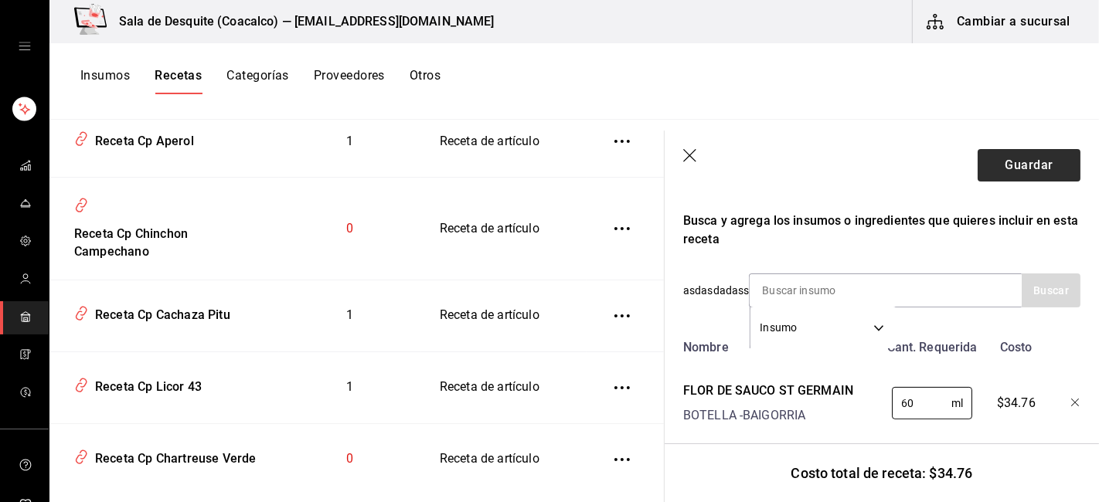
type input "60"
click at [1003, 173] on button "Guardar" at bounding box center [1029, 165] width 103 height 32
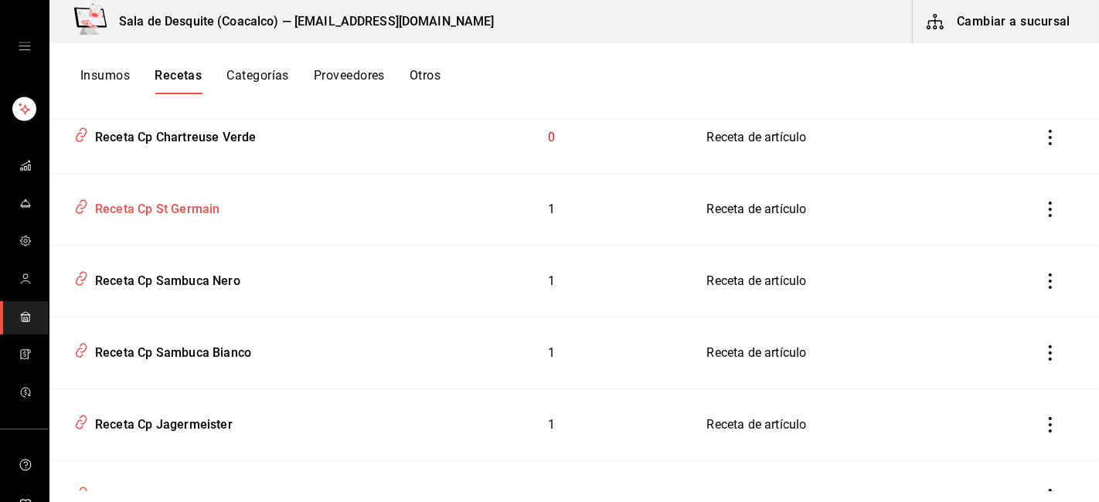
scroll to position [1620, 0]
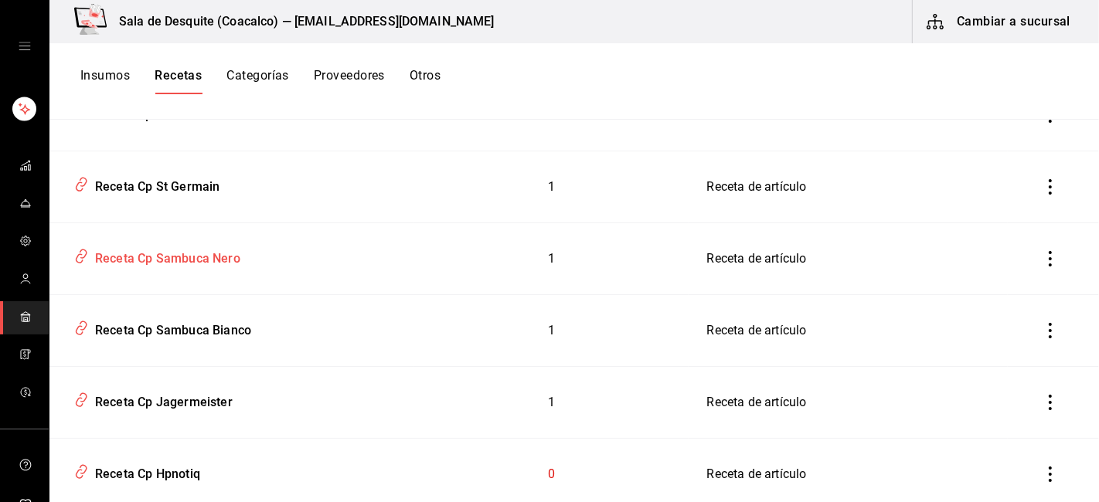
click at [203, 260] on div "Receta Cp Sambuca Nero" at bounding box center [165, 256] width 152 height 24
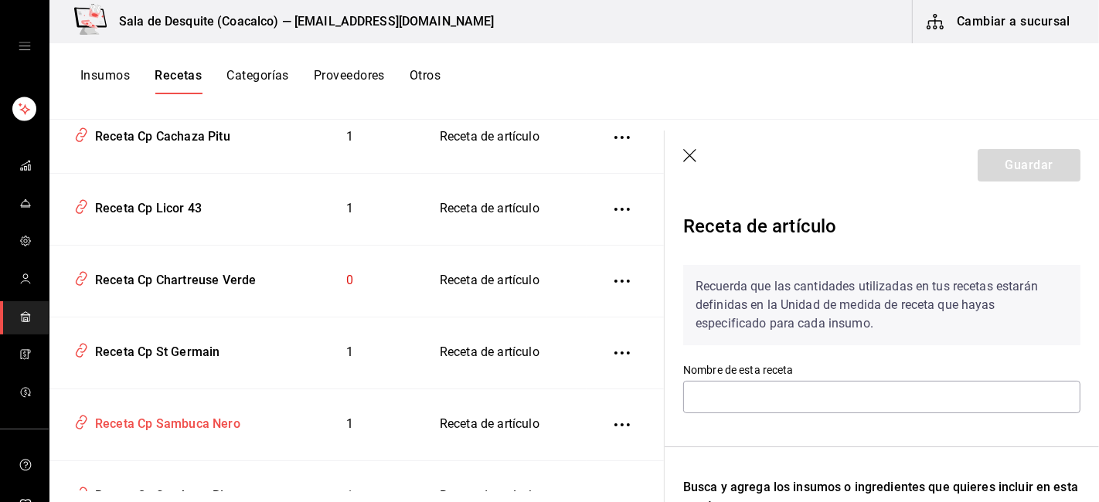
type input "Receta Cp Sambuca Nero"
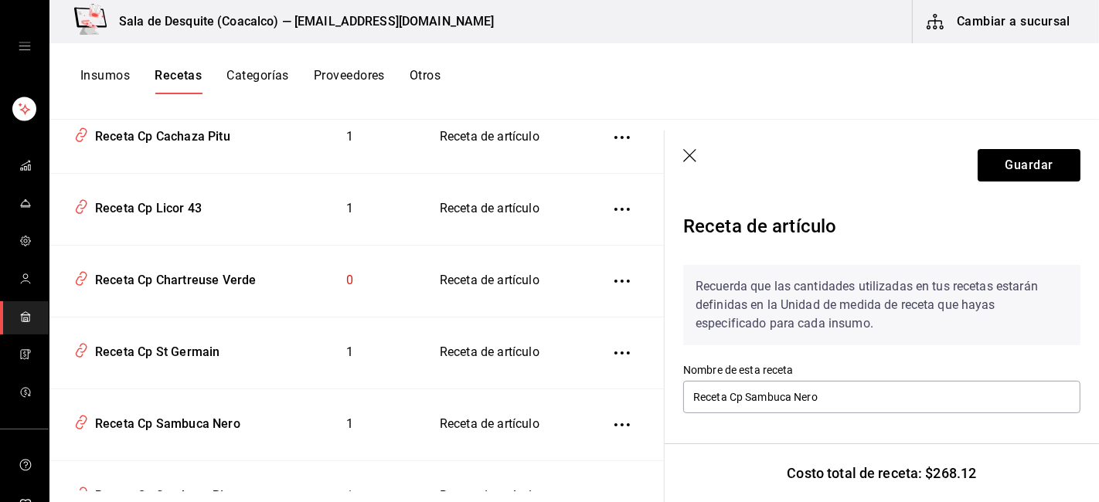
scroll to position [301, 0]
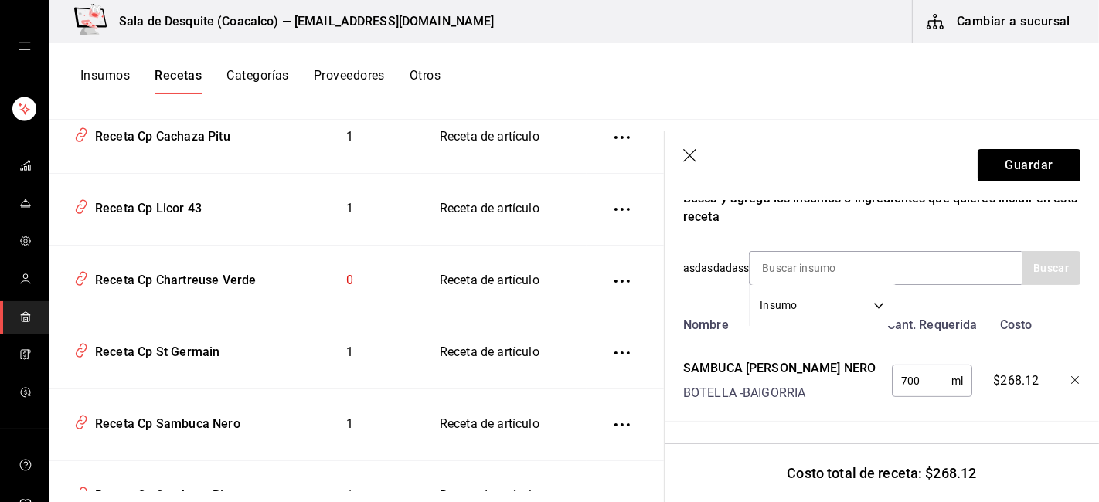
click at [907, 372] on input "700" at bounding box center [922, 381] width 60 height 31
type input "60"
click at [1015, 165] on button "Guardar" at bounding box center [1029, 165] width 103 height 32
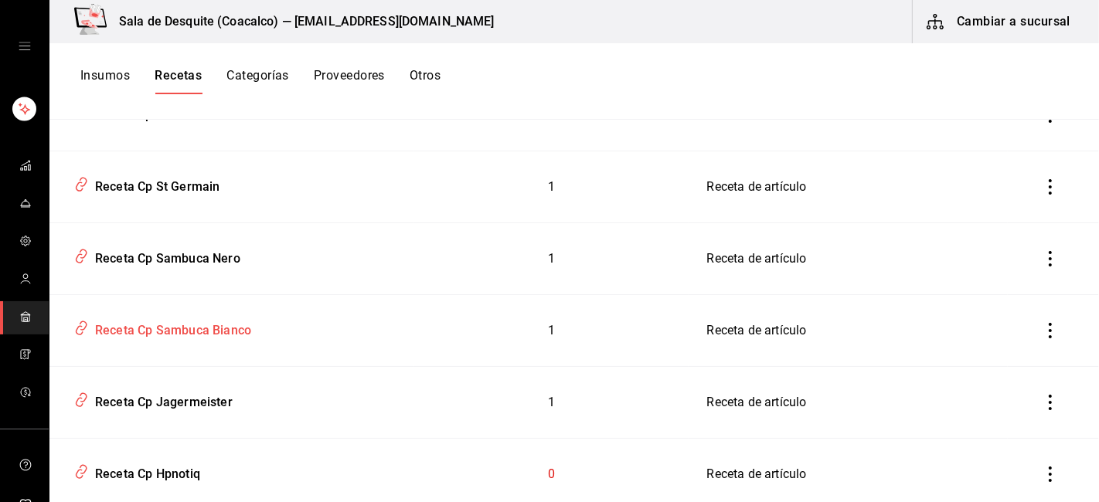
click at [211, 333] on div "Receta Cp Sambuca Bianco" at bounding box center [170, 328] width 162 height 24
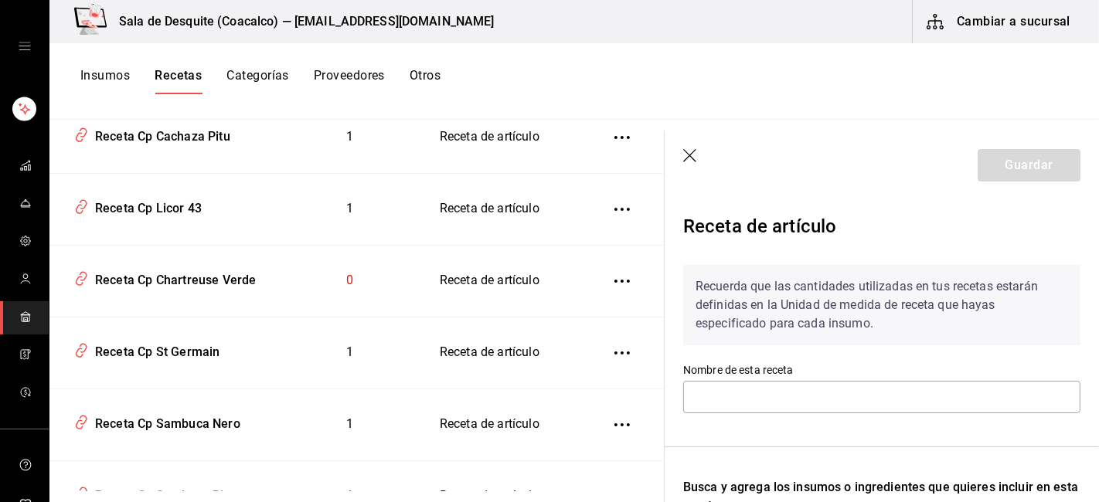
type input "Receta Cp Sambuca Bianco"
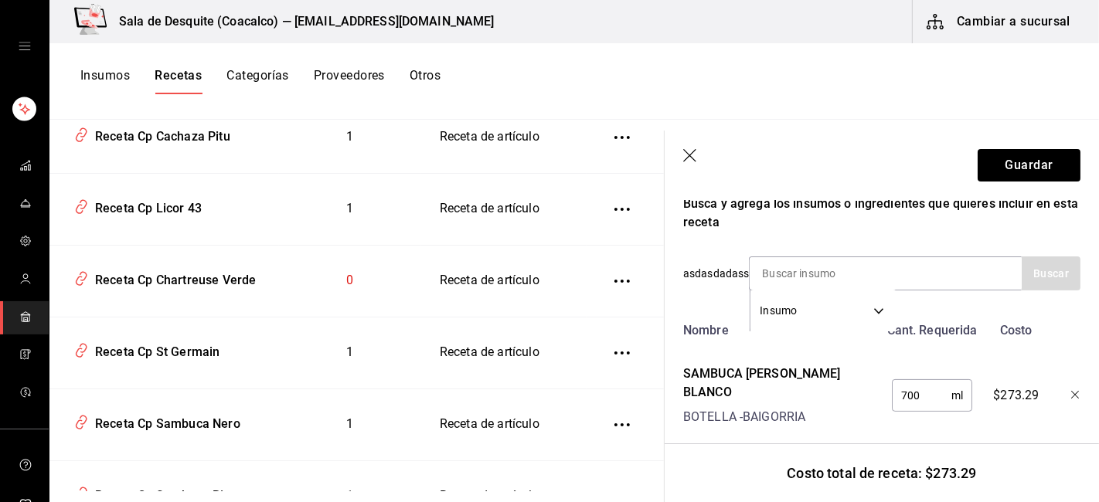
scroll to position [301, 0]
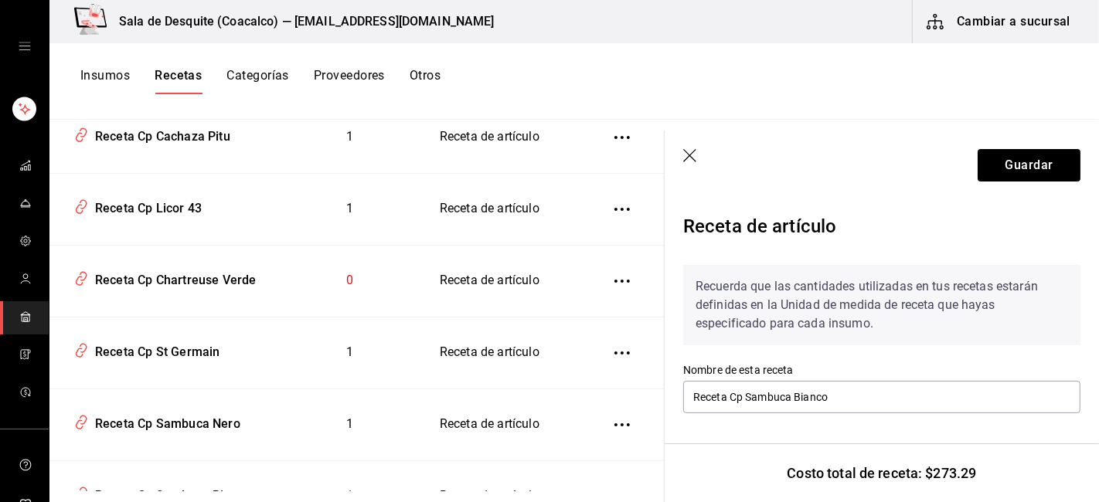
scroll to position [301, 0]
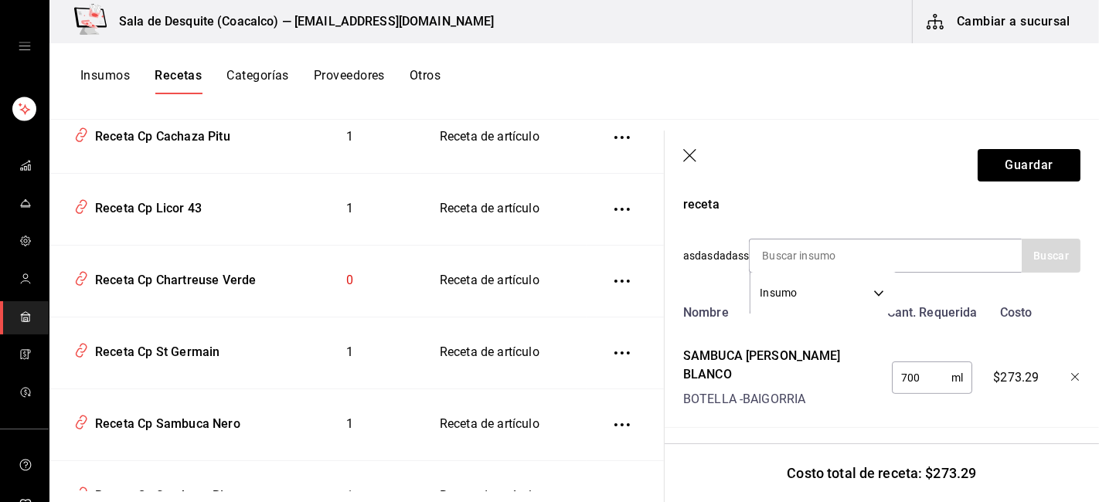
click at [905, 367] on input "700" at bounding box center [922, 378] width 60 height 31
type input "60"
click at [1038, 175] on button "Guardar" at bounding box center [1029, 165] width 103 height 32
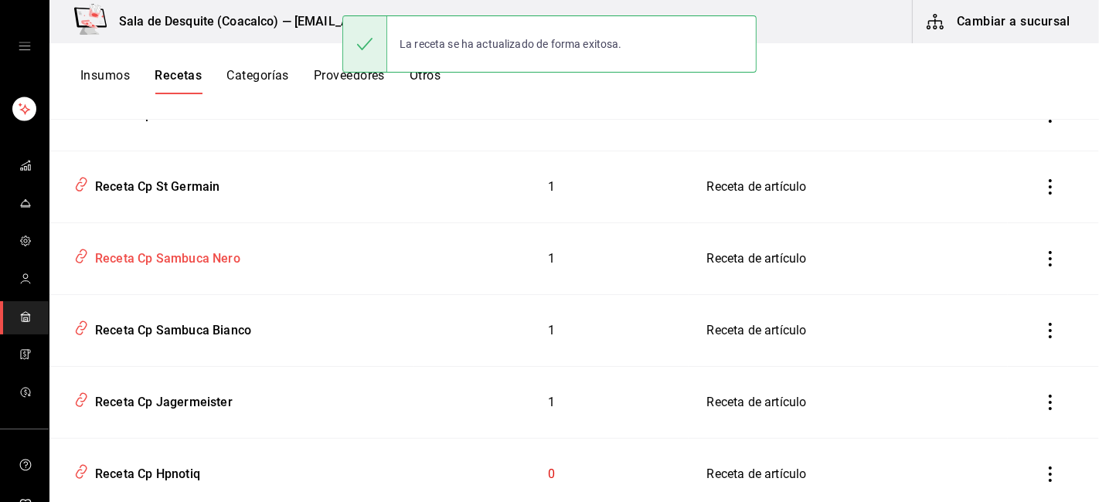
click at [190, 260] on div "Receta Cp Sambuca Nero" at bounding box center [165, 256] width 152 height 24
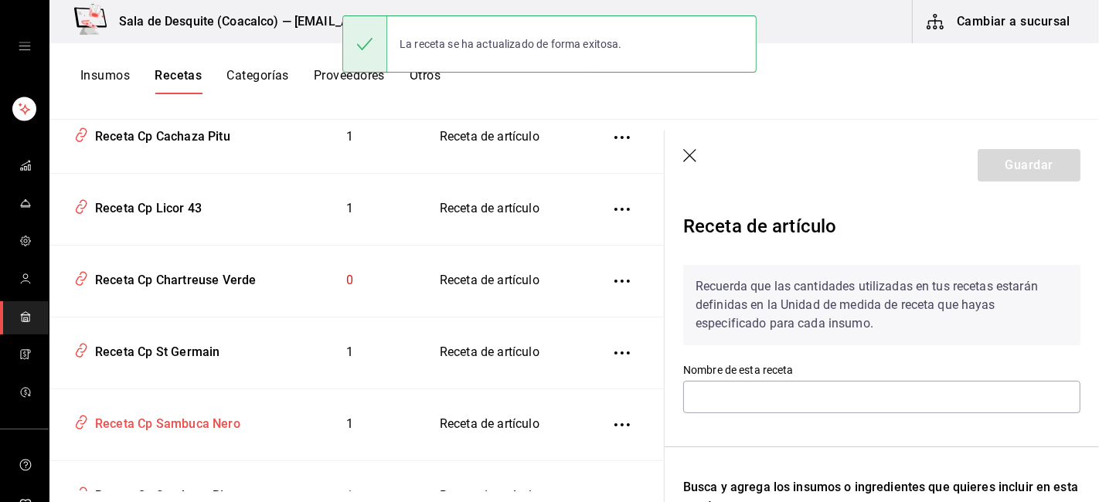
type input "Receta Cp Sambuca Nero"
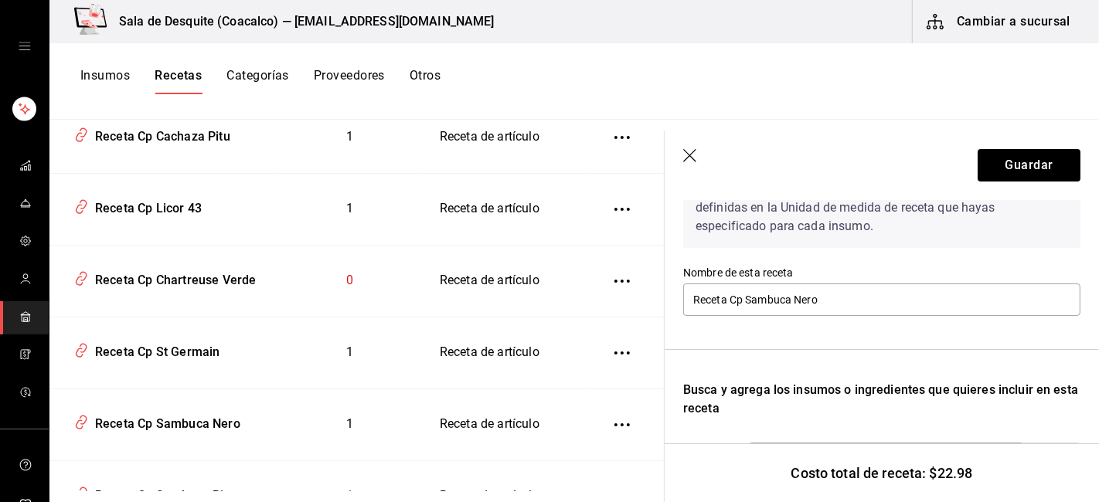
scroll to position [98, 0]
click at [693, 161] on icon "button" at bounding box center [690, 156] width 15 height 15
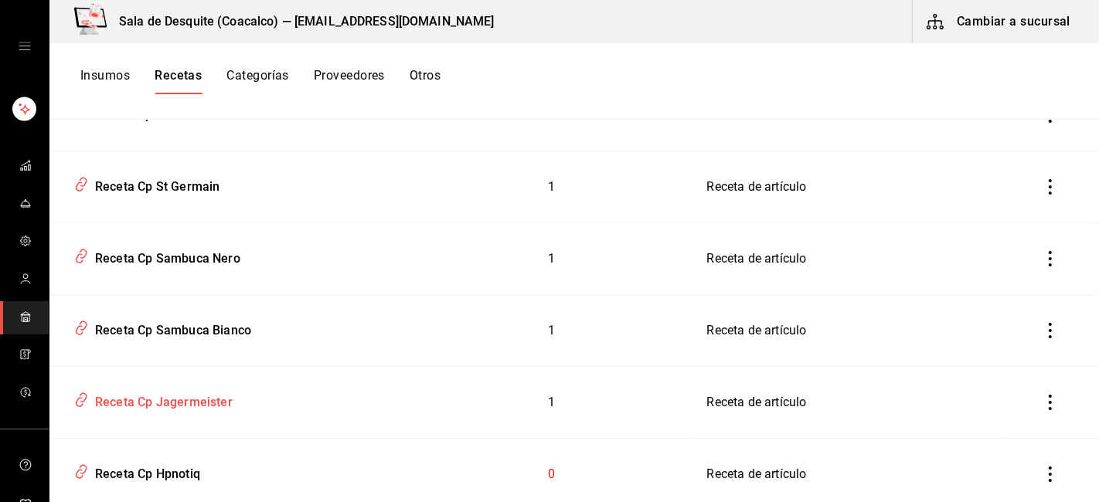
click at [197, 410] on div "Receta Cp Jagermeister" at bounding box center [161, 400] width 144 height 24
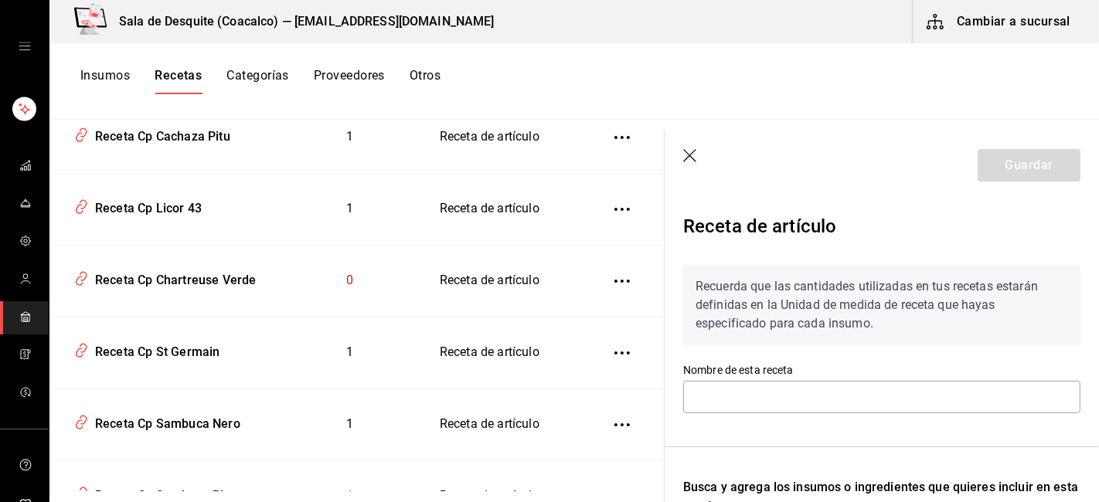
type input "Receta Cp Jagermeister"
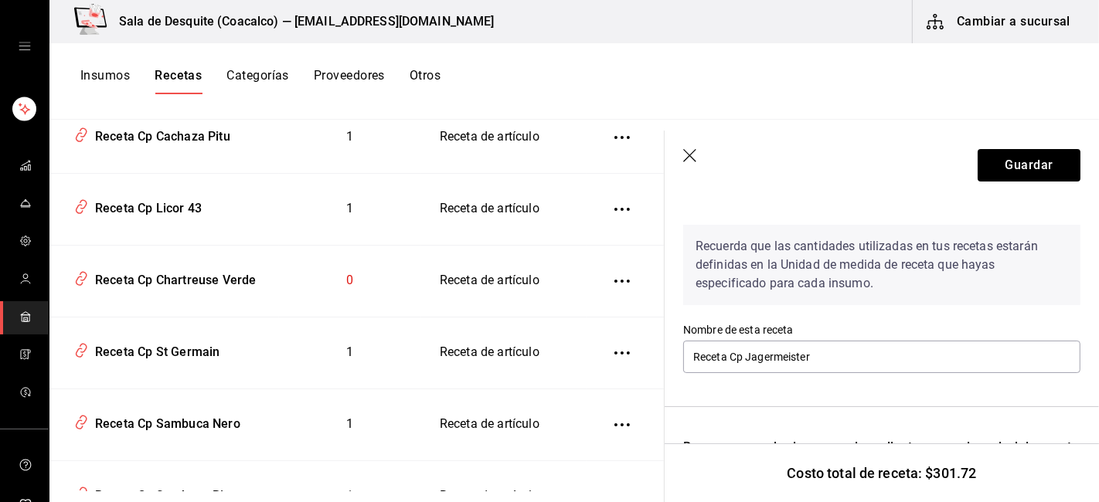
scroll to position [301, 0]
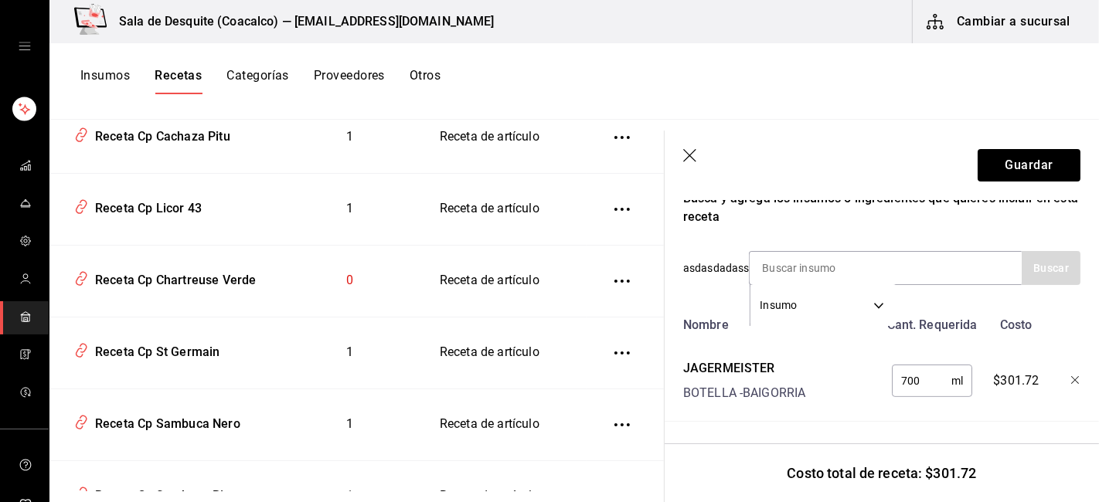
click at [907, 369] on input "700" at bounding box center [922, 381] width 60 height 31
type input "60"
click at [1019, 163] on button "Guardar" at bounding box center [1029, 165] width 103 height 32
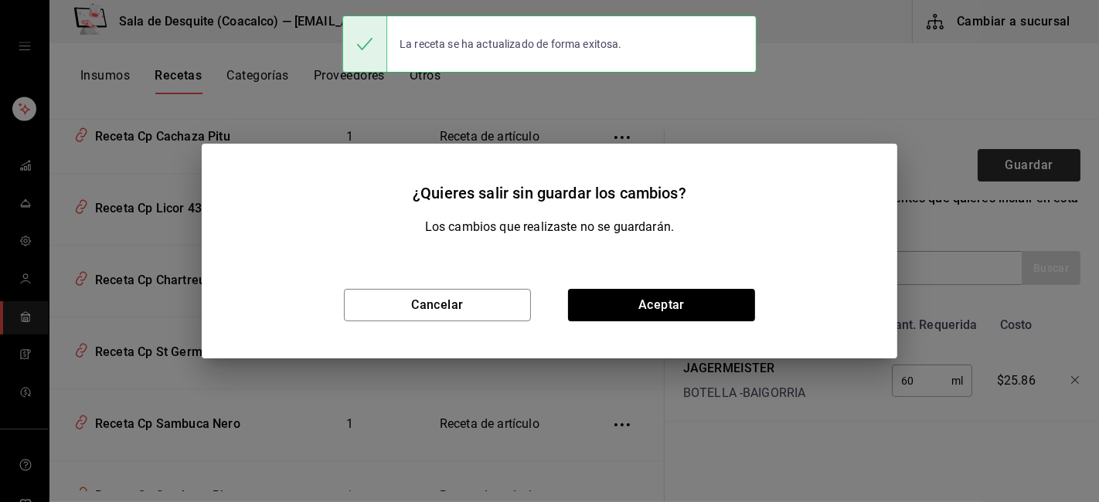
scroll to position [274, 0]
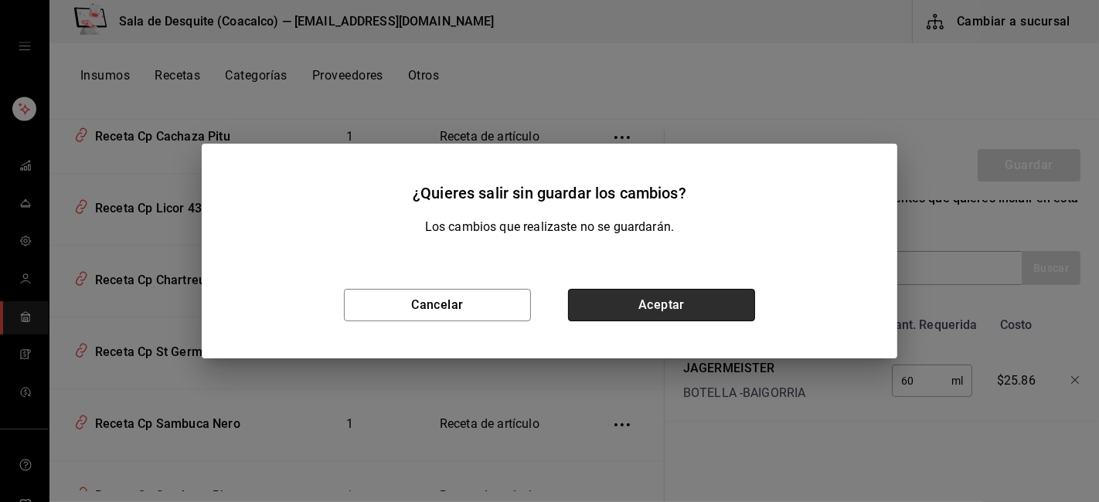
click at [655, 314] on button "Aceptar" at bounding box center [661, 305] width 187 height 32
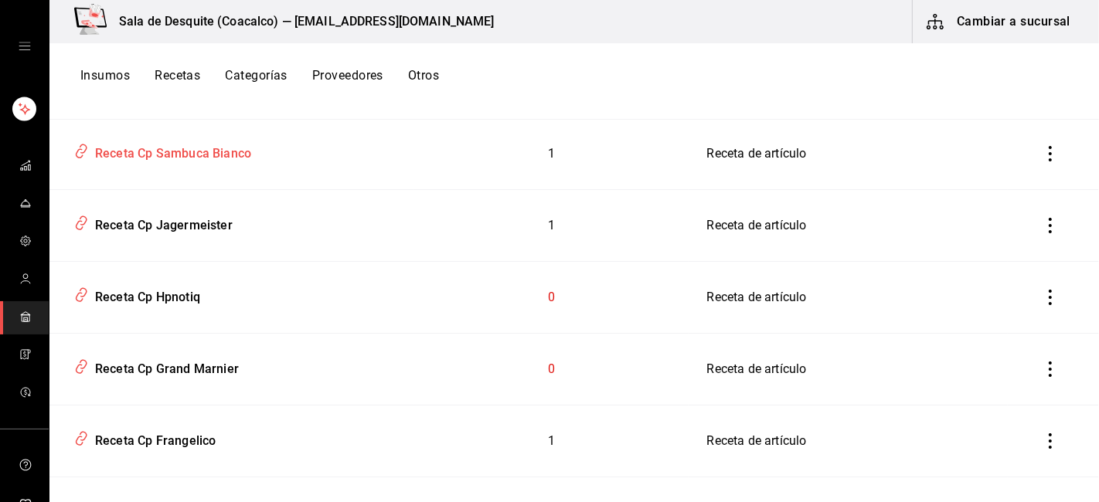
scroll to position [1798, 0]
click at [173, 227] on div "Receta Cp Jagermeister" at bounding box center [161, 222] width 144 height 24
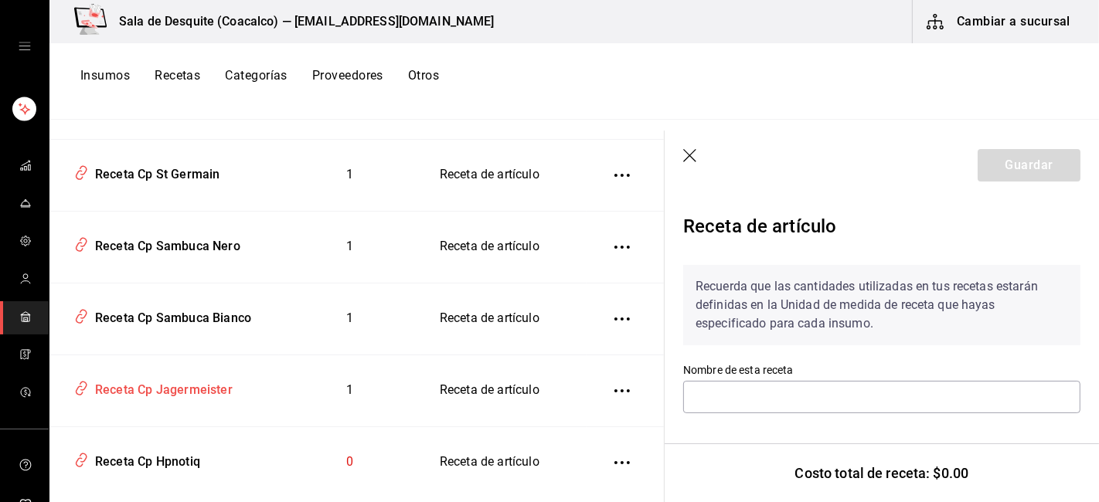
type input "Receta Cp Jagermeister"
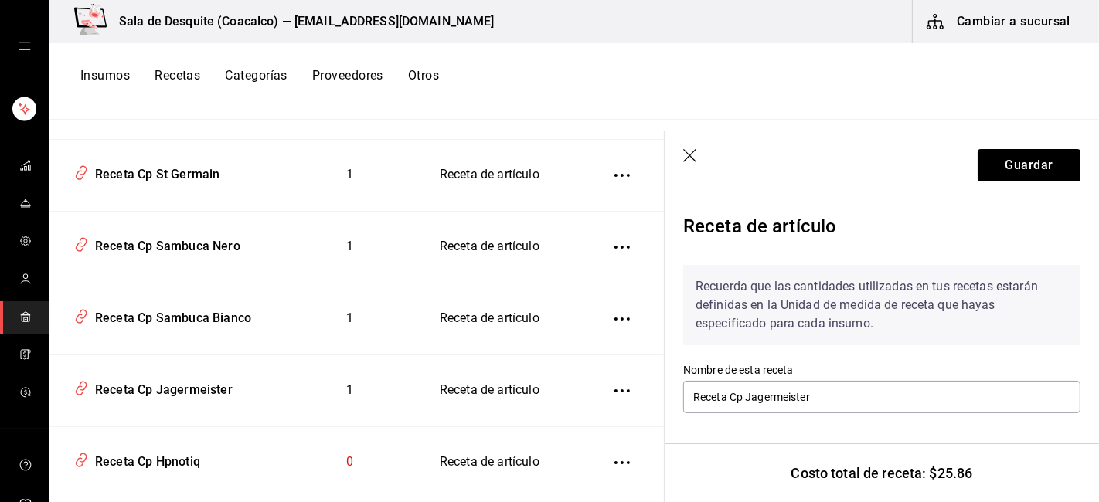
click at [693, 155] on icon "button" at bounding box center [690, 156] width 15 height 15
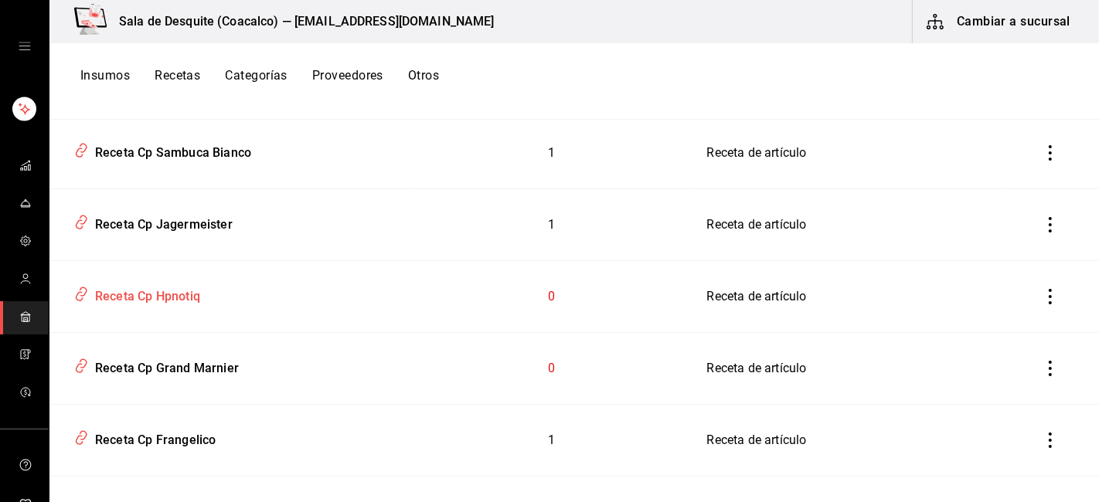
click at [167, 302] on div "Receta Cp Hpnotiq" at bounding box center [144, 294] width 111 height 24
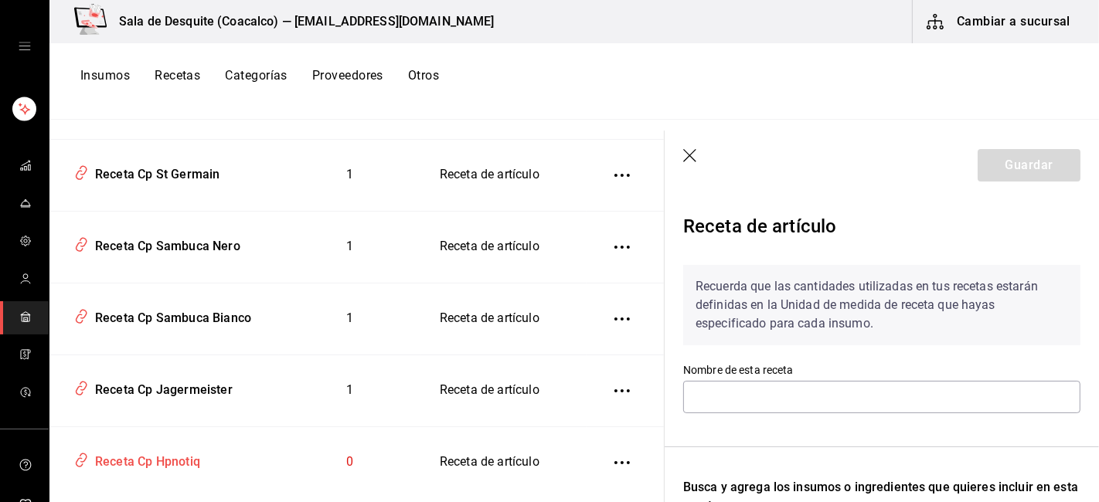
type input "Receta Cp Hpnotiq"
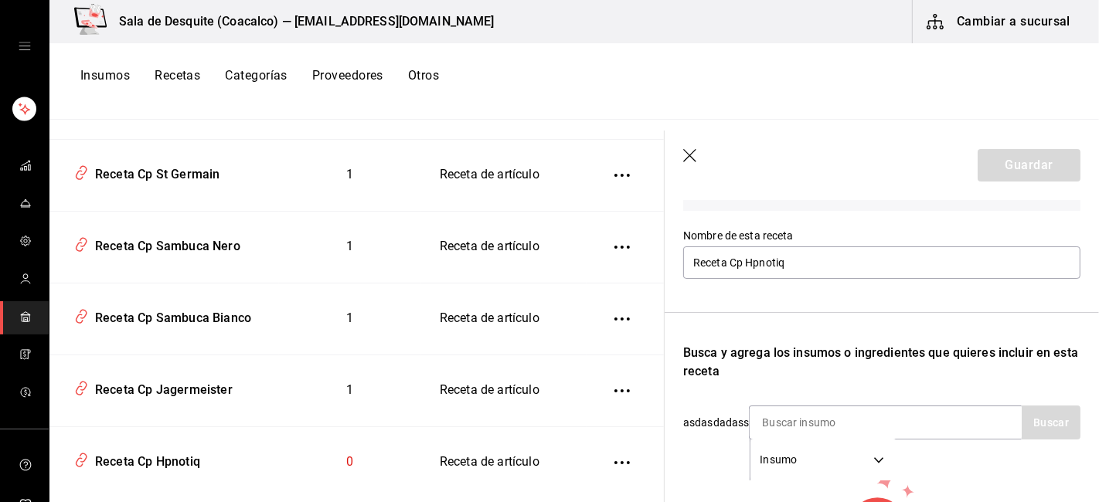
scroll to position [190, 0]
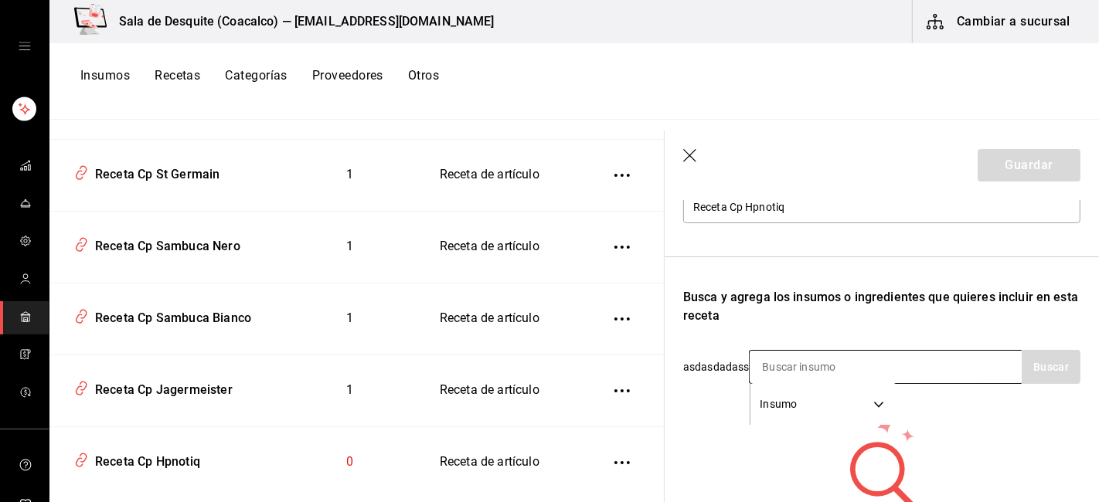
click at [790, 369] on input at bounding box center [827, 367] width 155 height 32
type input "h"
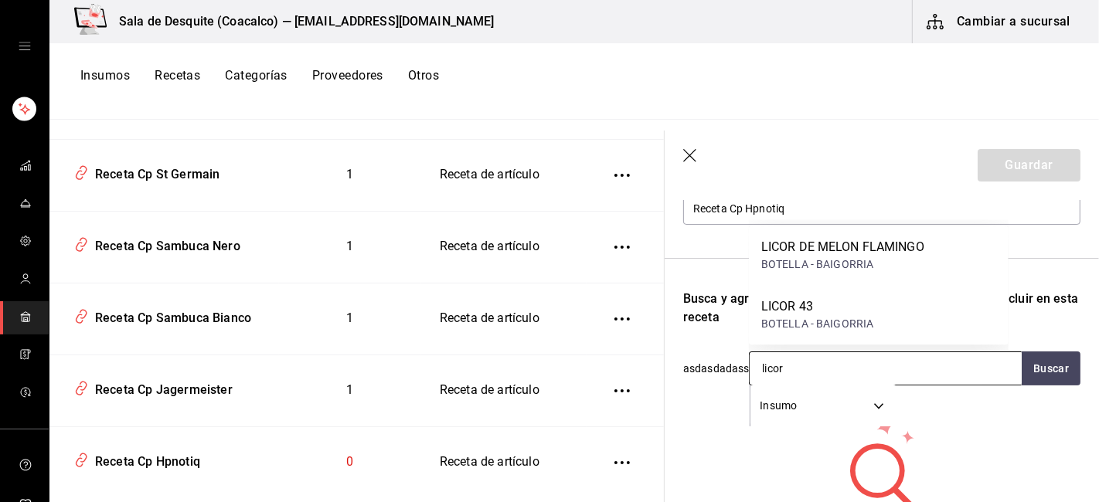
scroll to position [1798, 0]
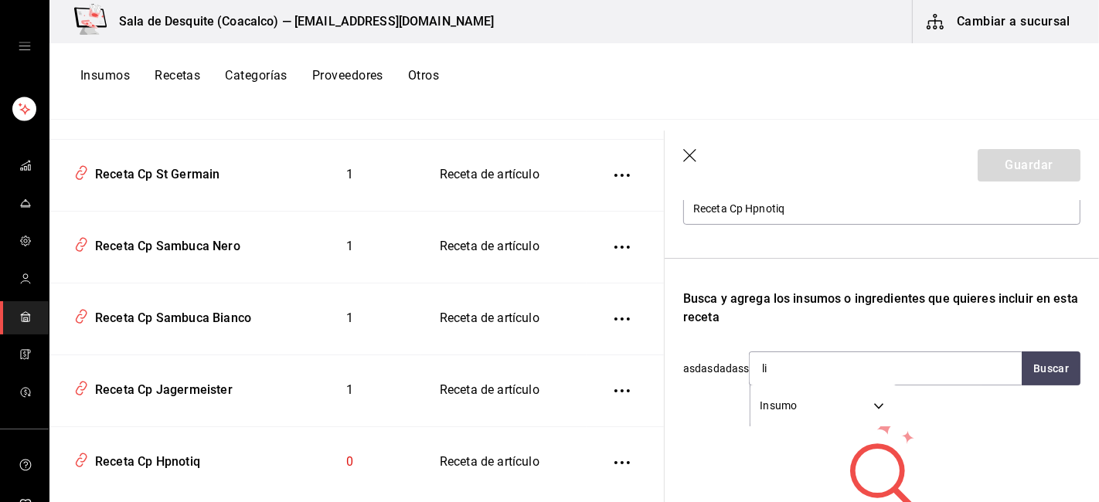
type input "l"
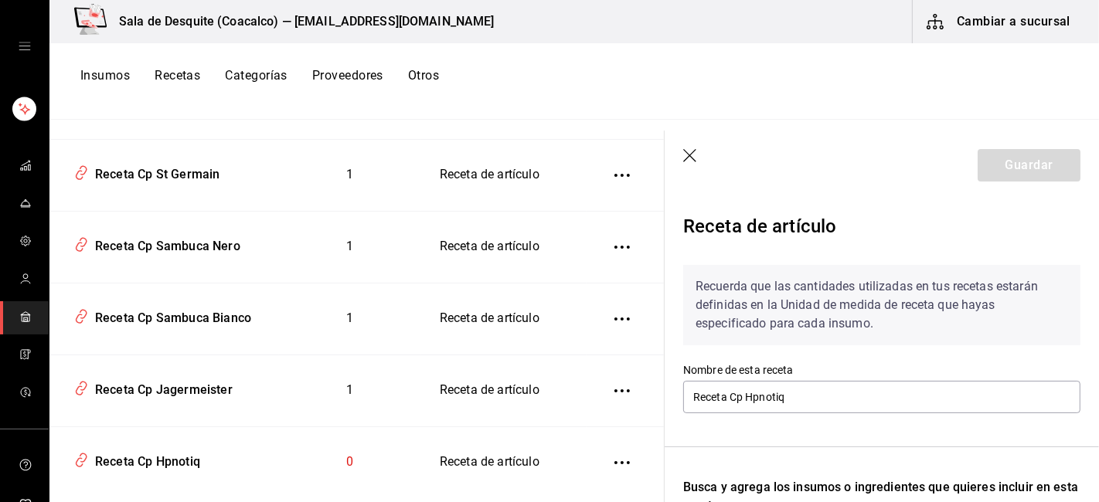
click at [676, 155] on header "Guardar" at bounding box center [882, 166] width 434 height 70
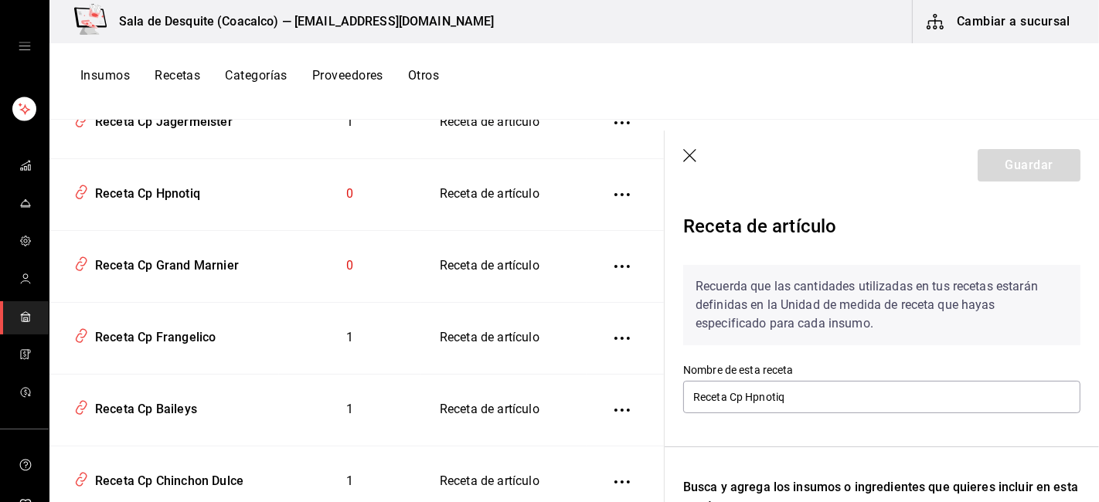
scroll to position [2067, 0]
click at [198, 346] on div "Receta Cp Frangelico" at bounding box center [152, 334] width 127 height 24
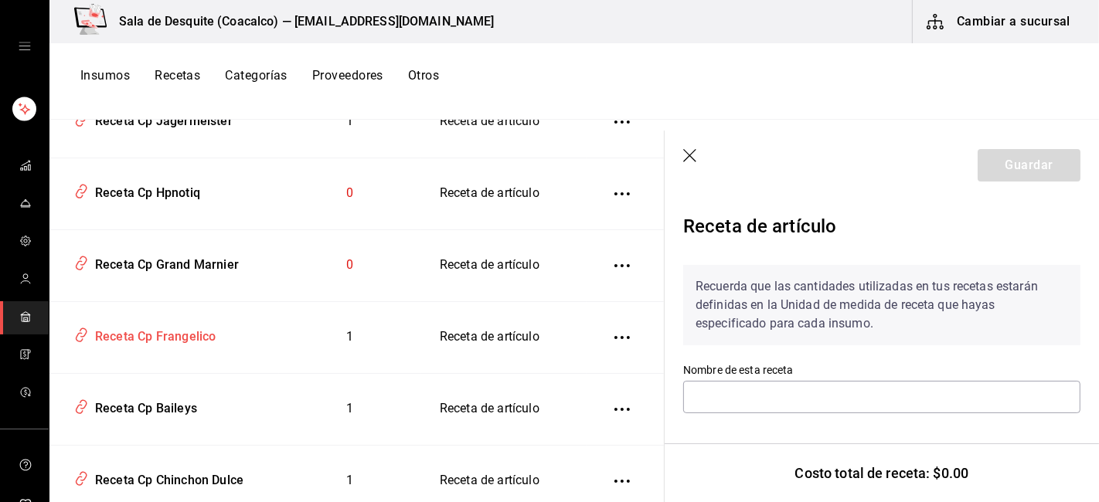
type input "Receta Cp Frangelico"
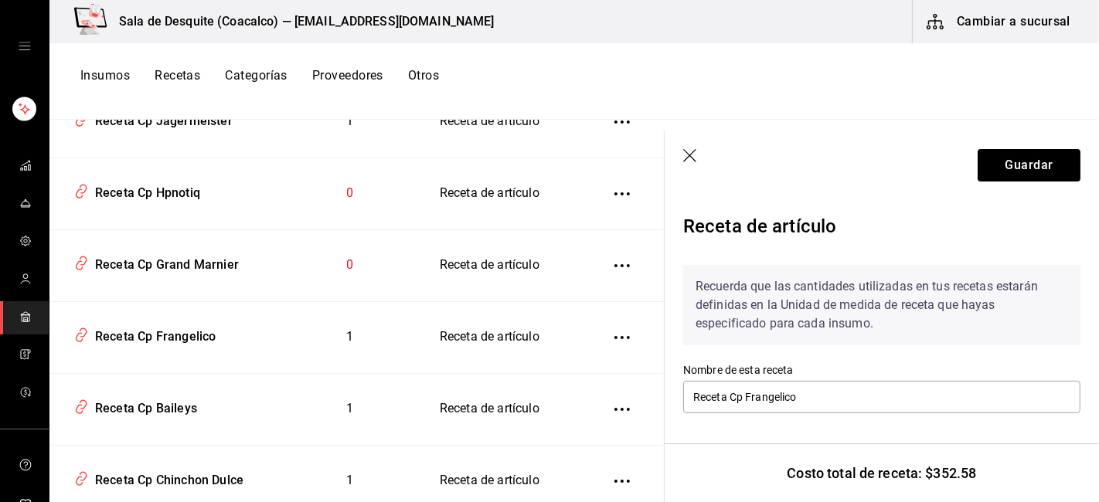
scroll to position [301, 0]
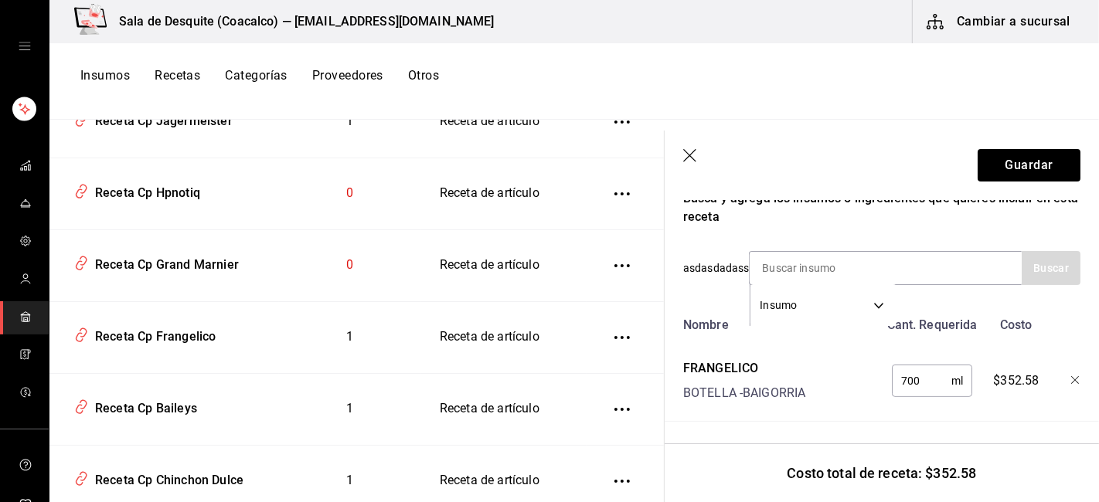
click at [909, 366] on input "700" at bounding box center [922, 381] width 60 height 31
type input "60"
click at [994, 158] on button "Guardar" at bounding box center [1029, 165] width 103 height 32
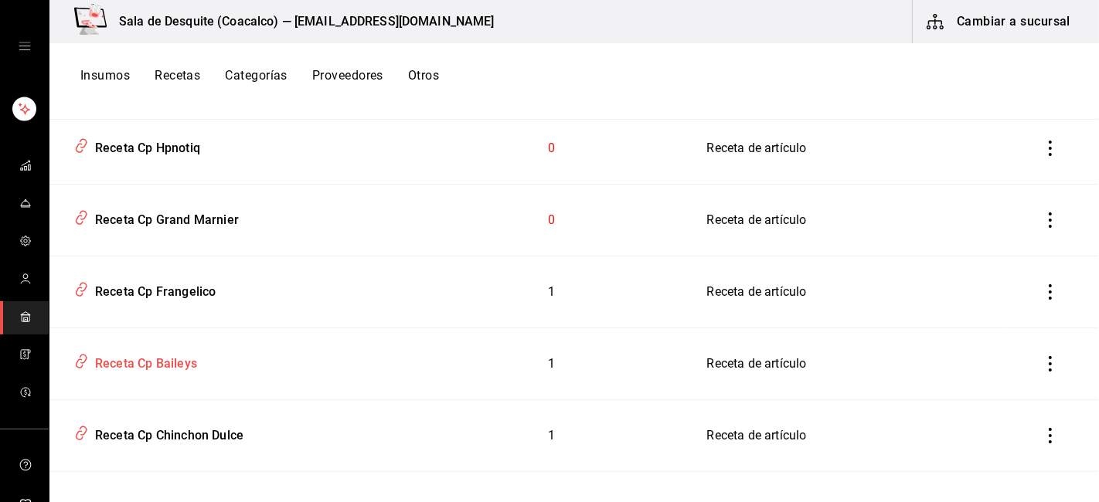
scroll to position [1945, 0]
click at [156, 369] on div "Receta Cp Baileys" at bounding box center [143, 363] width 108 height 24
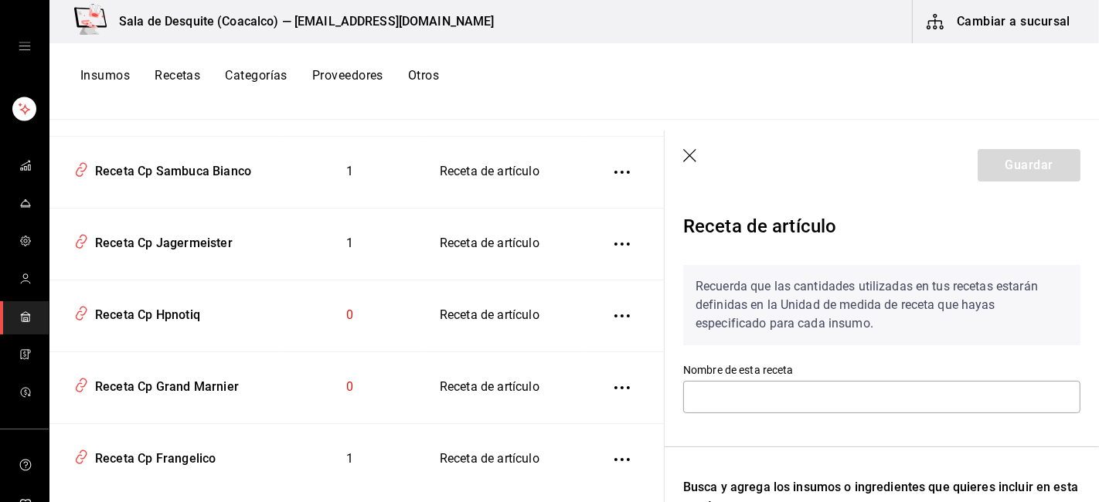
type input "Receta Cp Baileys"
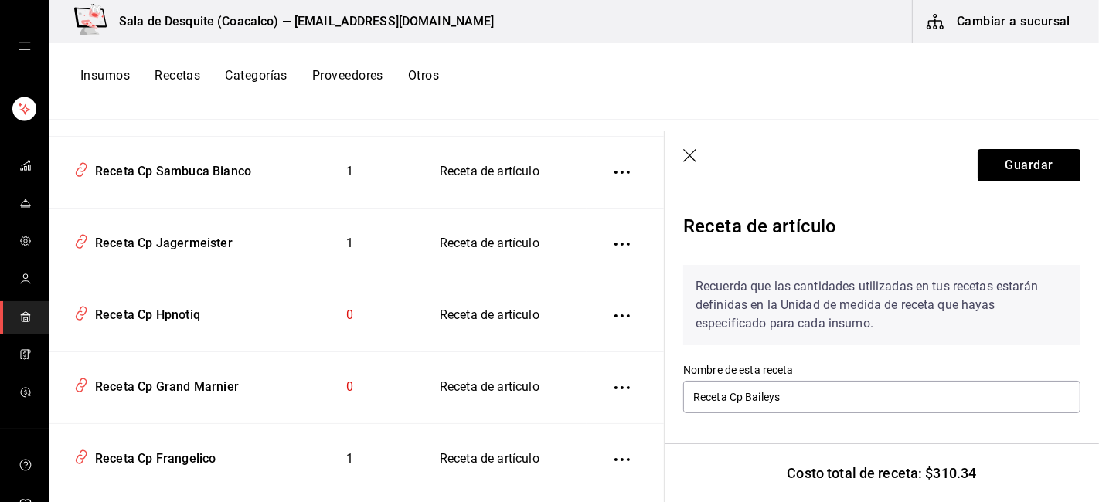
scroll to position [301, 0]
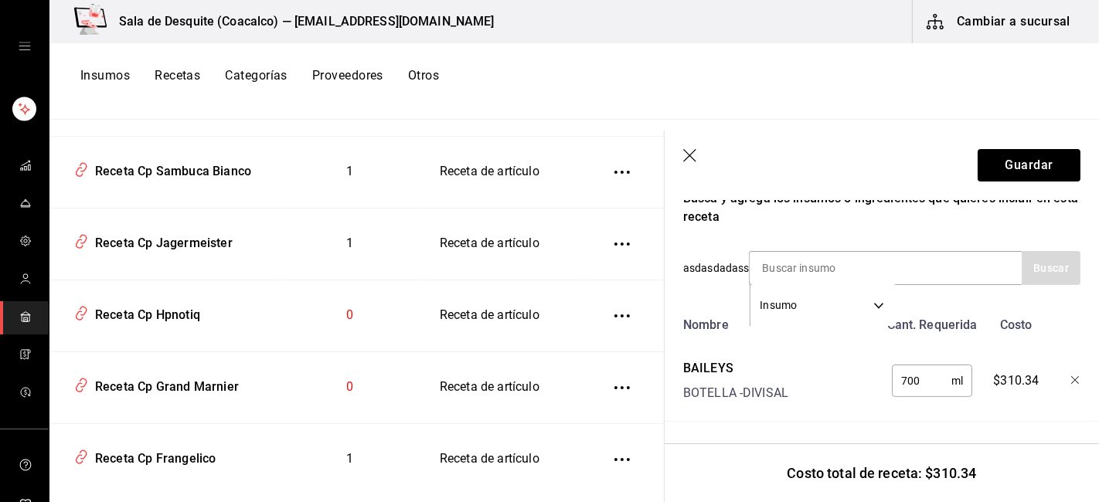
click at [906, 366] on input "700" at bounding box center [922, 381] width 60 height 31
type input "60"
click at [1026, 172] on button "Guardar" at bounding box center [1029, 165] width 103 height 32
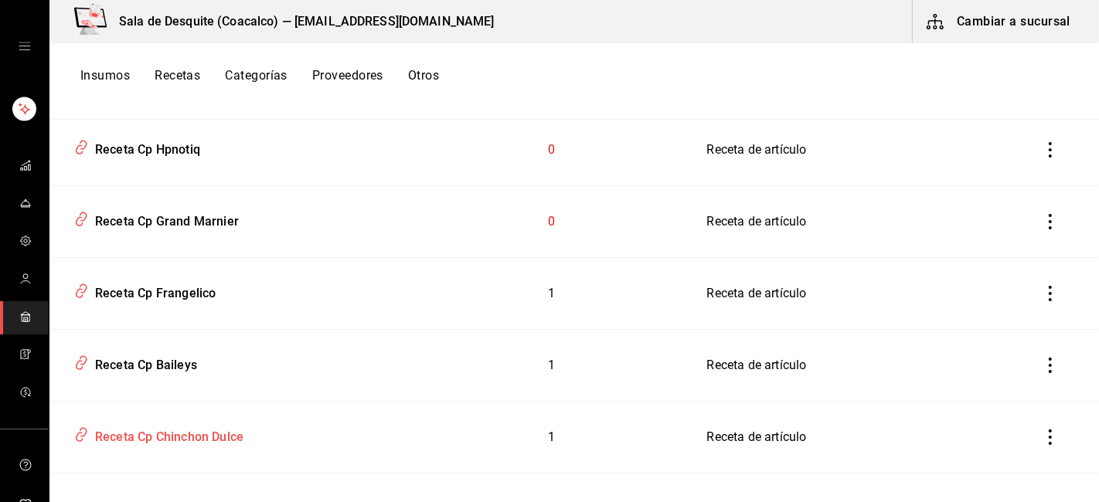
click at [199, 438] on div "Receta Cp Chinchon Dulce" at bounding box center [166, 435] width 155 height 24
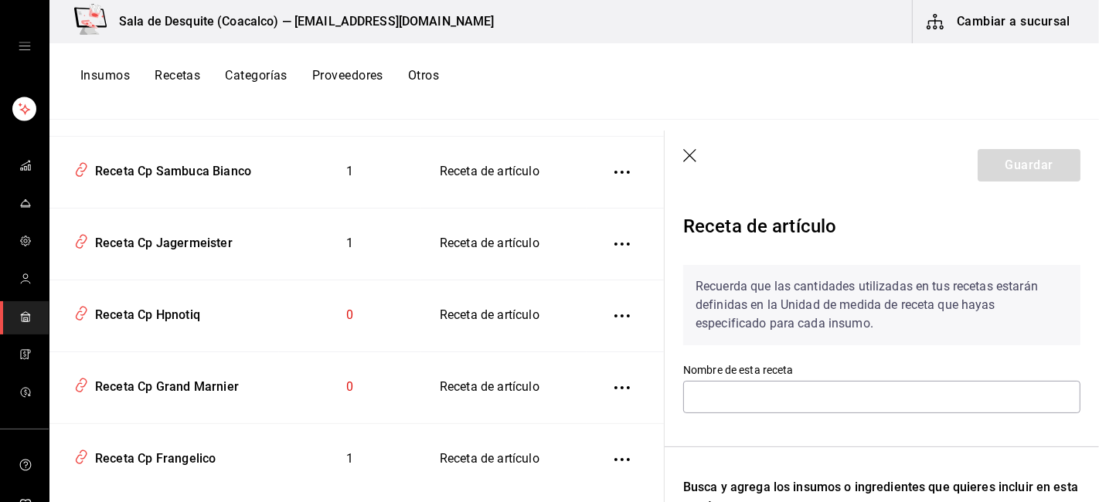
type input "Receta Cp Chinchon Dulce"
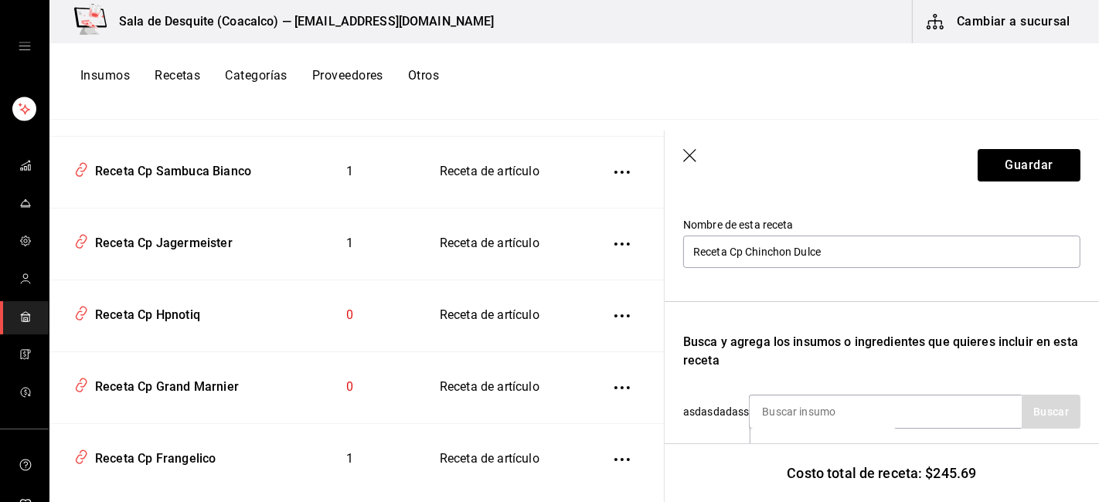
scroll to position [301, 0]
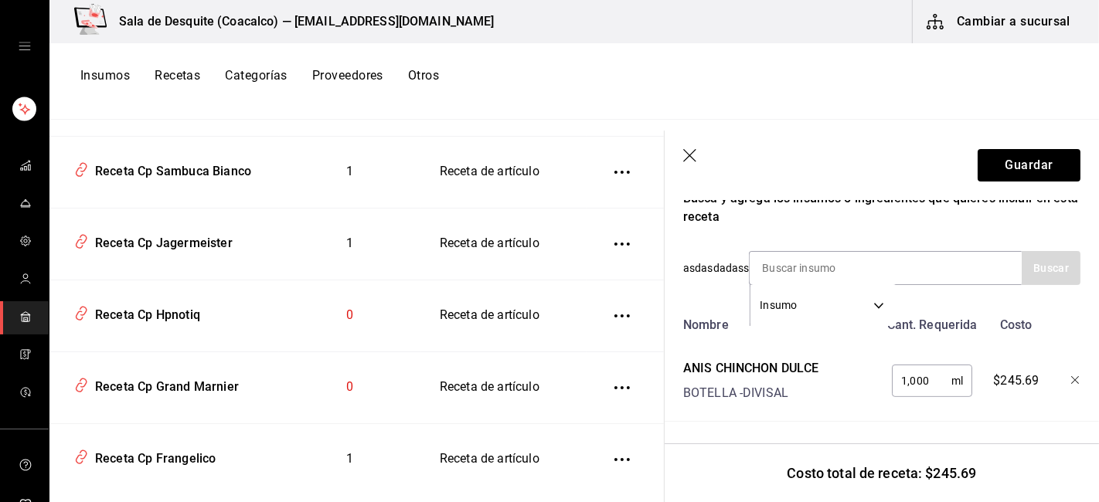
click at [911, 366] on input "1,000" at bounding box center [922, 381] width 60 height 31
type input "60"
click at [1016, 160] on button "Guardar" at bounding box center [1029, 165] width 103 height 32
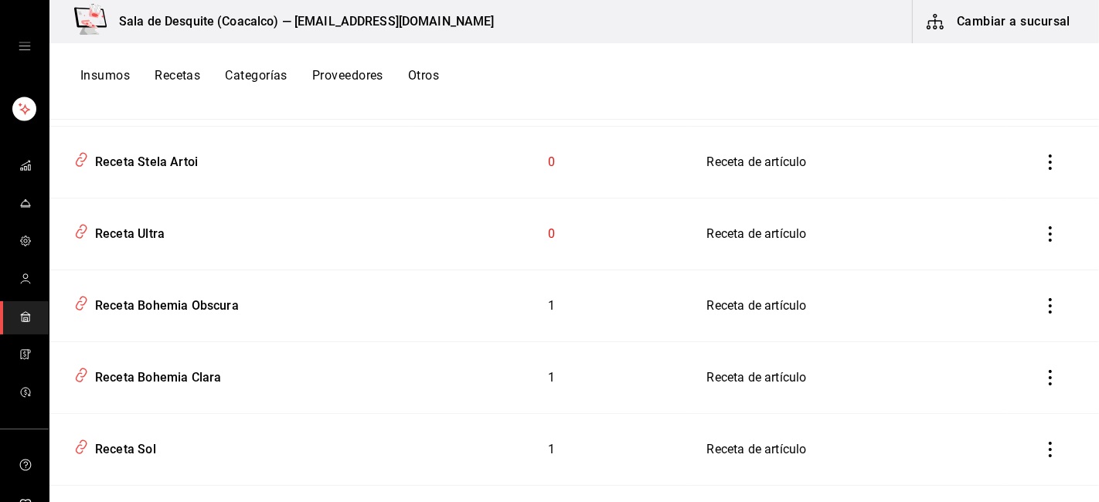
scroll to position [2176, 0]
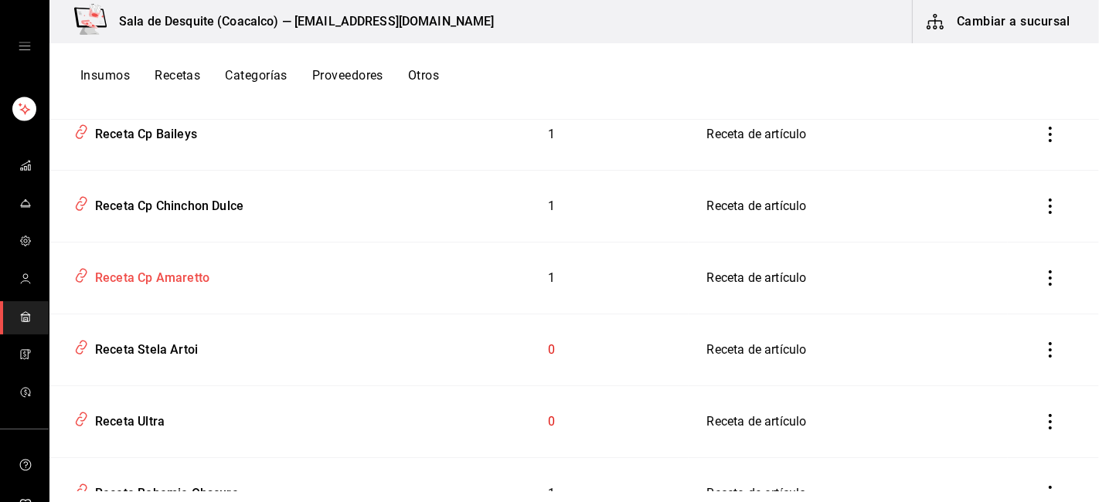
click at [170, 288] on div "Receta Cp Amaretto" at bounding box center [149, 276] width 121 height 24
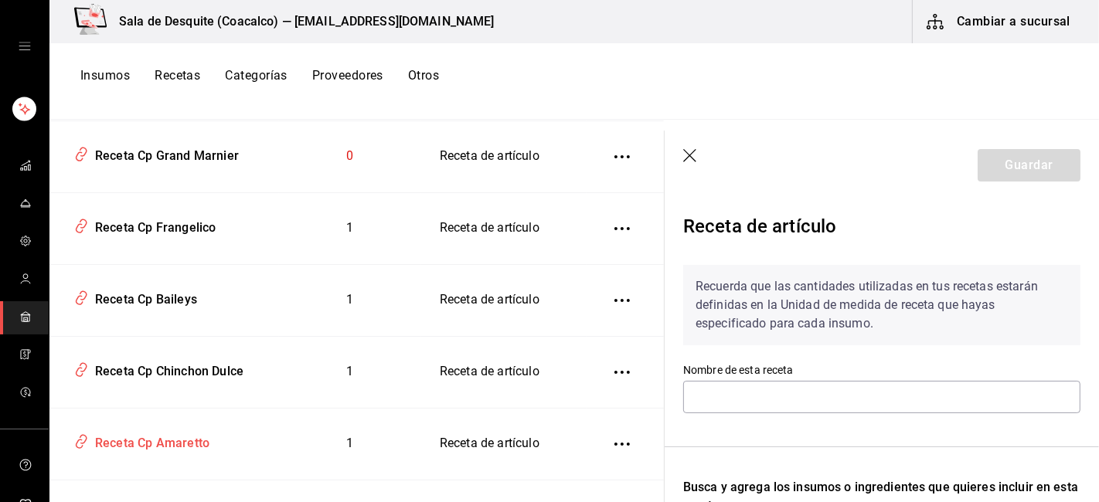
type input "Receta Cp Amaretto"
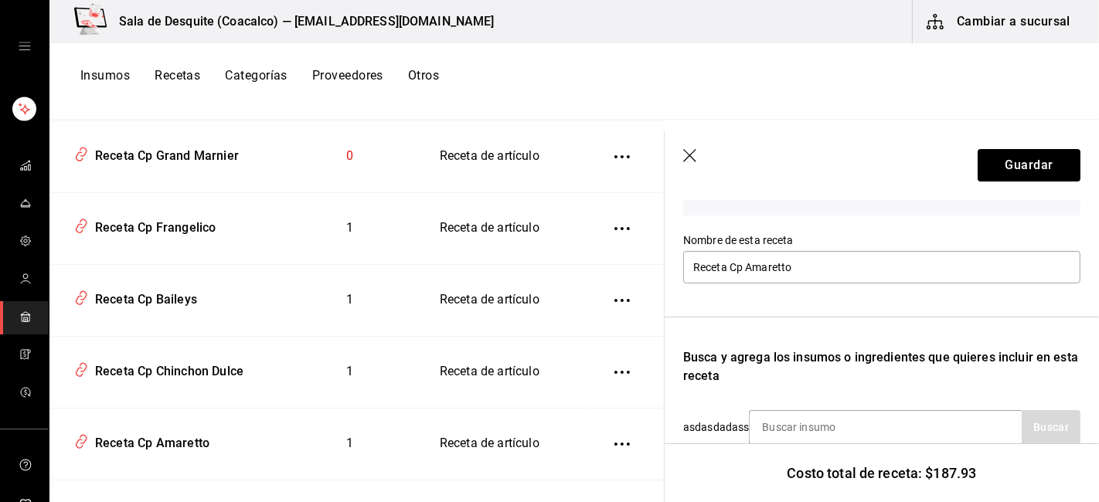
scroll to position [249, 0]
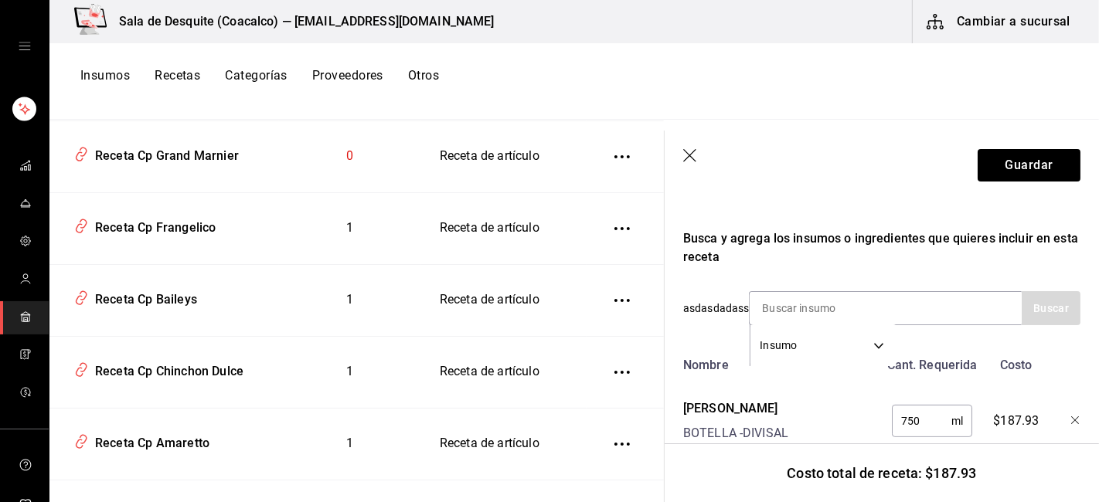
click at [906, 421] on input "750" at bounding box center [922, 421] width 60 height 31
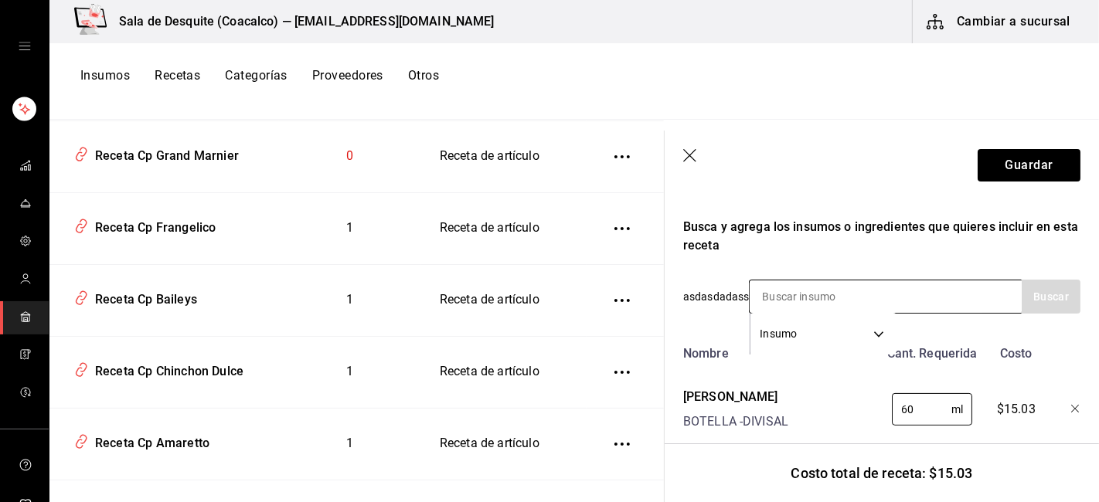
scroll to position [301, 0]
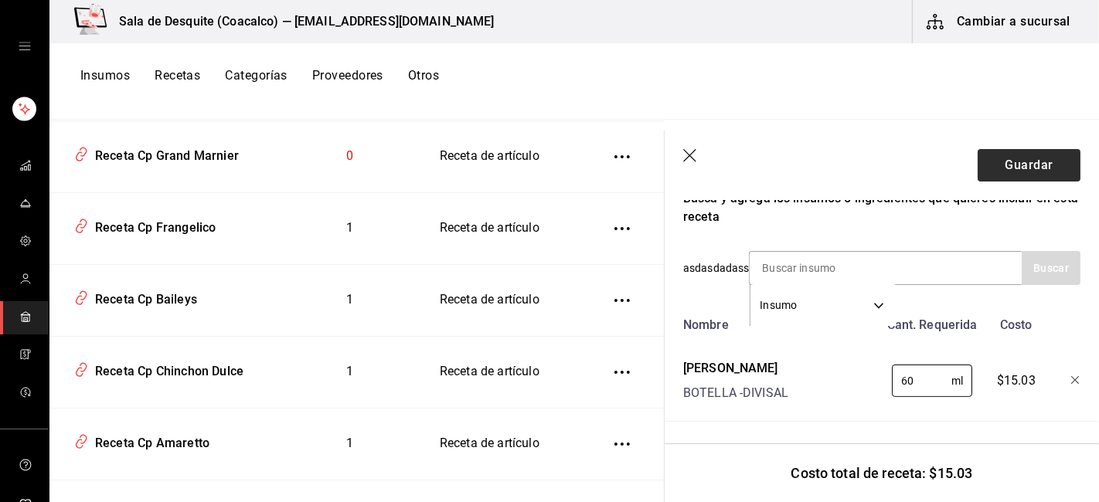
type input "60"
click at [1026, 165] on button "Guardar" at bounding box center [1029, 165] width 103 height 32
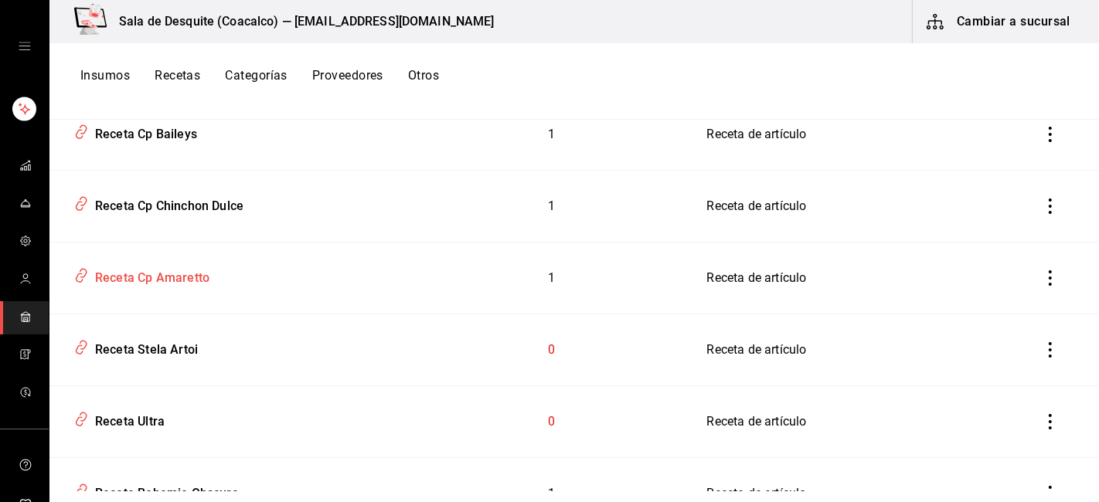
click at [164, 280] on div "Receta Cp Amaretto" at bounding box center [149, 276] width 121 height 24
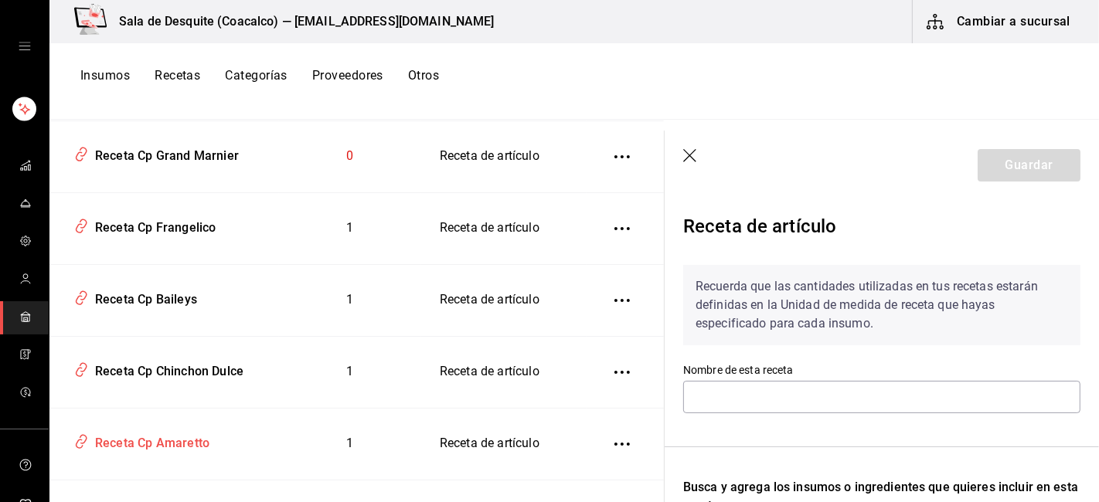
type input "Receta Cp Amaretto"
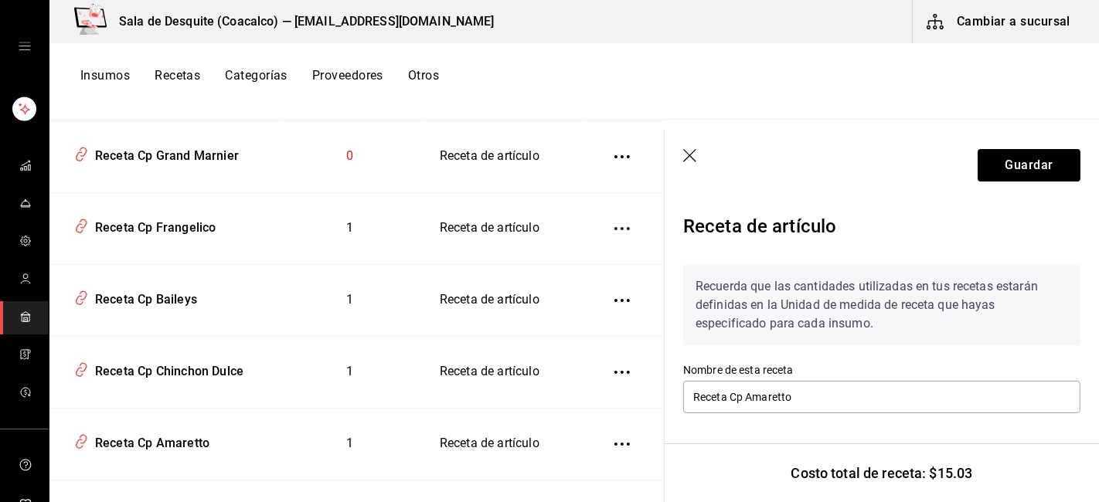
click at [688, 150] on icon "button" at bounding box center [690, 156] width 15 height 15
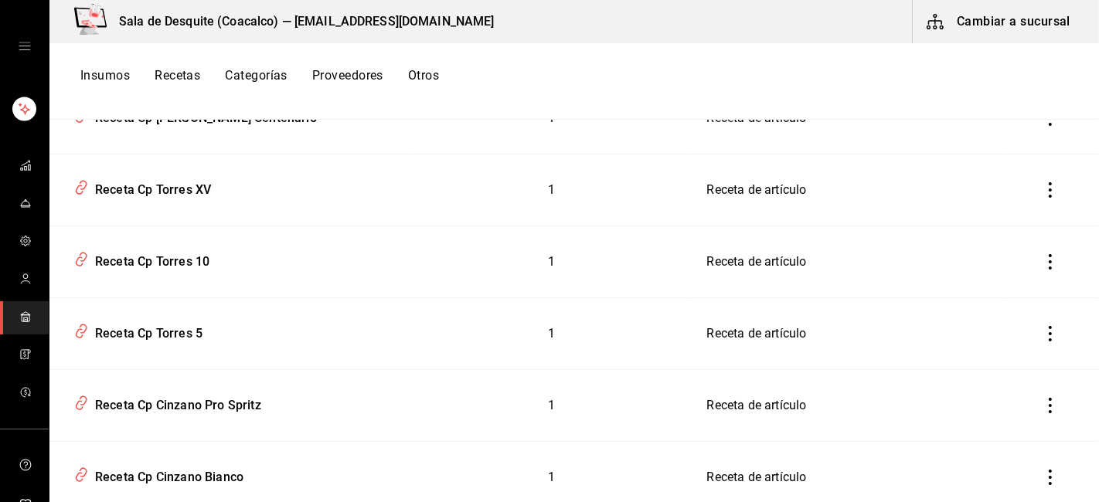
scroll to position [682, 0]
